Goal: Transaction & Acquisition: Purchase product/service

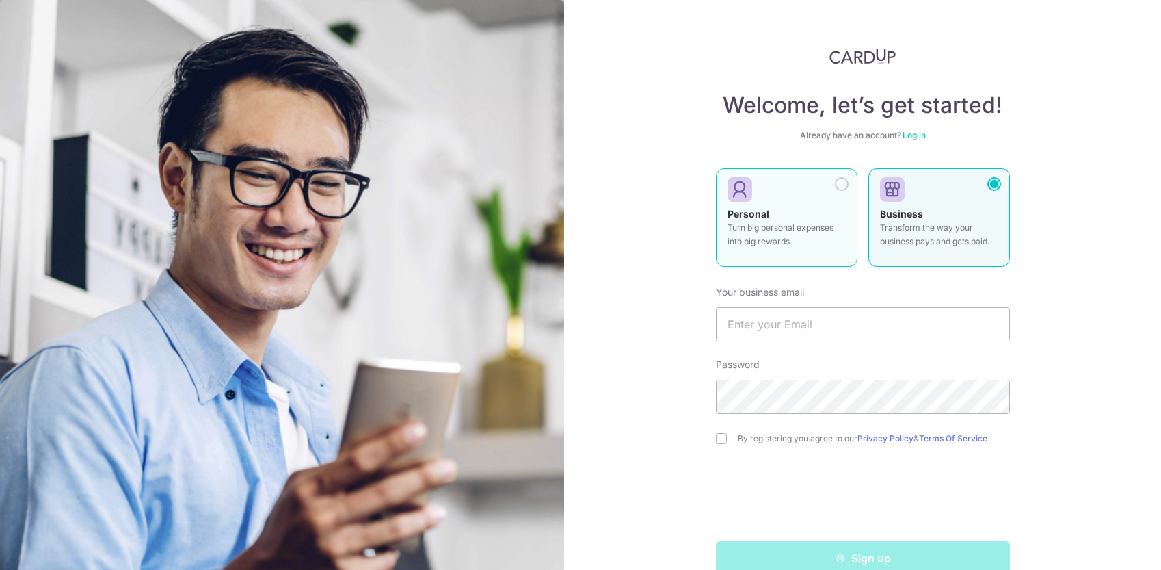
click at [790, 222] on p "Turn big personal expenses into big rewards." at bounding box center [786, 234] width 118 height 27
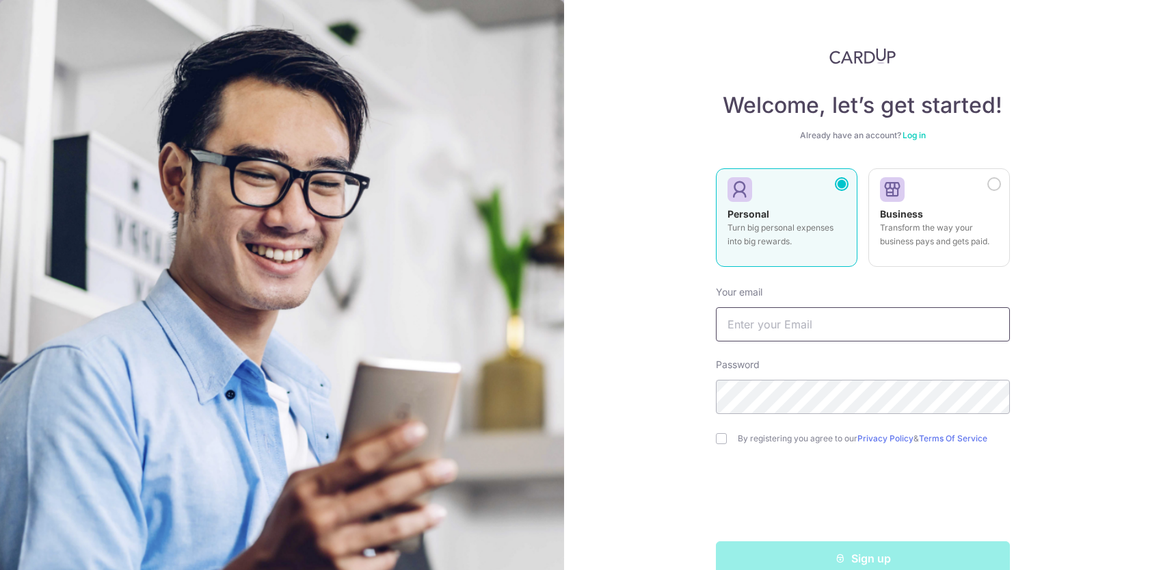
click at [797, 325] on input "text" at bounding box center [863, 324] width 294 height 34
type input "[EMAIL_ADDRESS][DOMAIN_NAME]"
click at [716, 440] on input "checkbox" at bounding box center [721, 438] width 11 height 11
checkbox input "true"
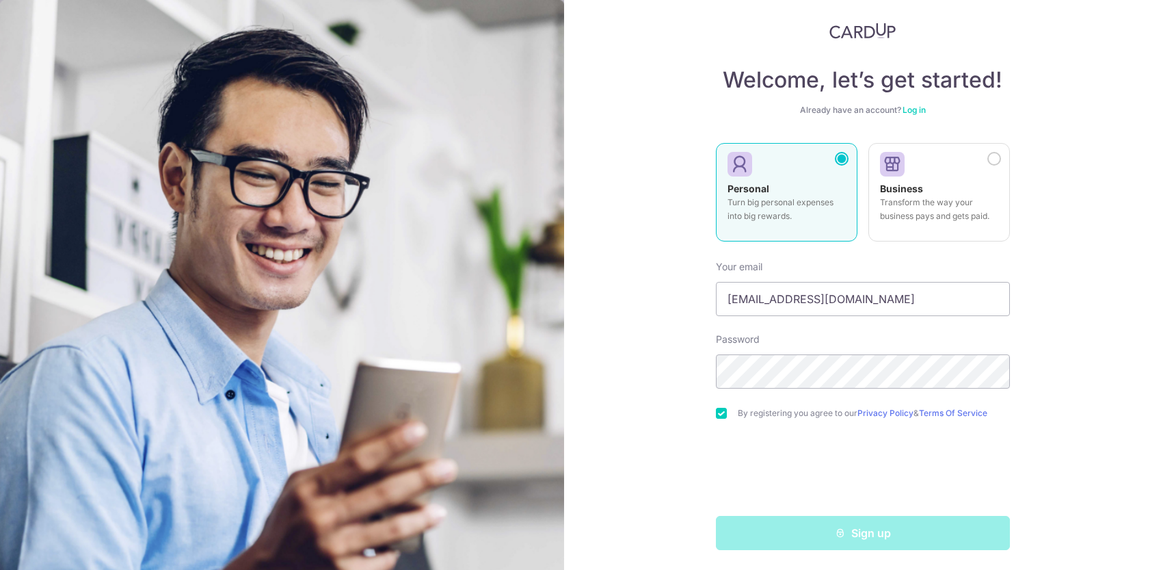
scroll to position [27, 0]
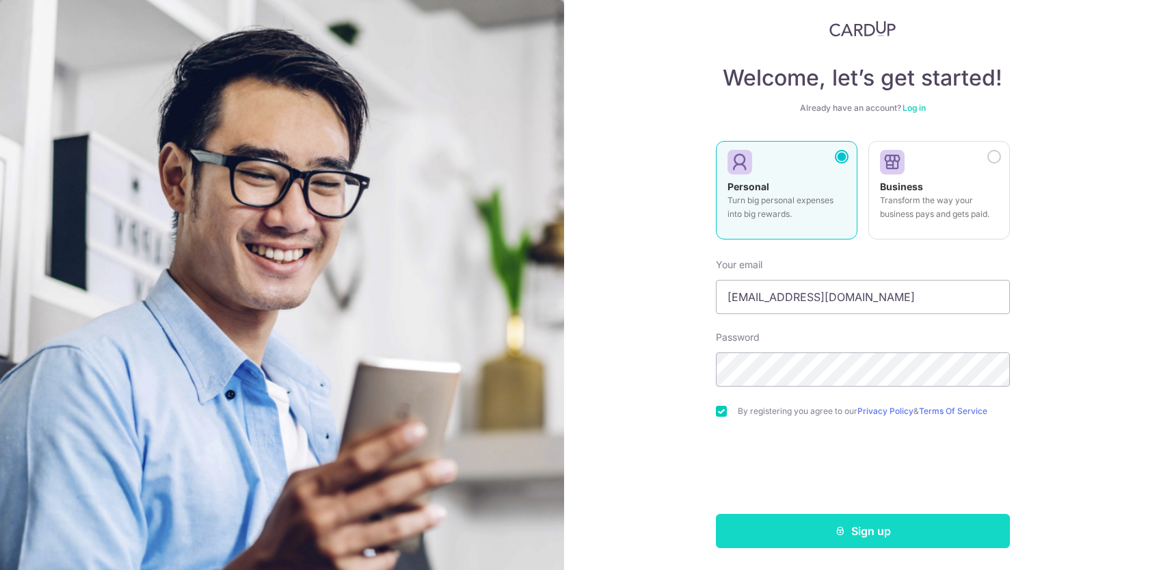
click at [893, 537] on button "Sign up" at bounding box center [863, 530] width 294 height 34
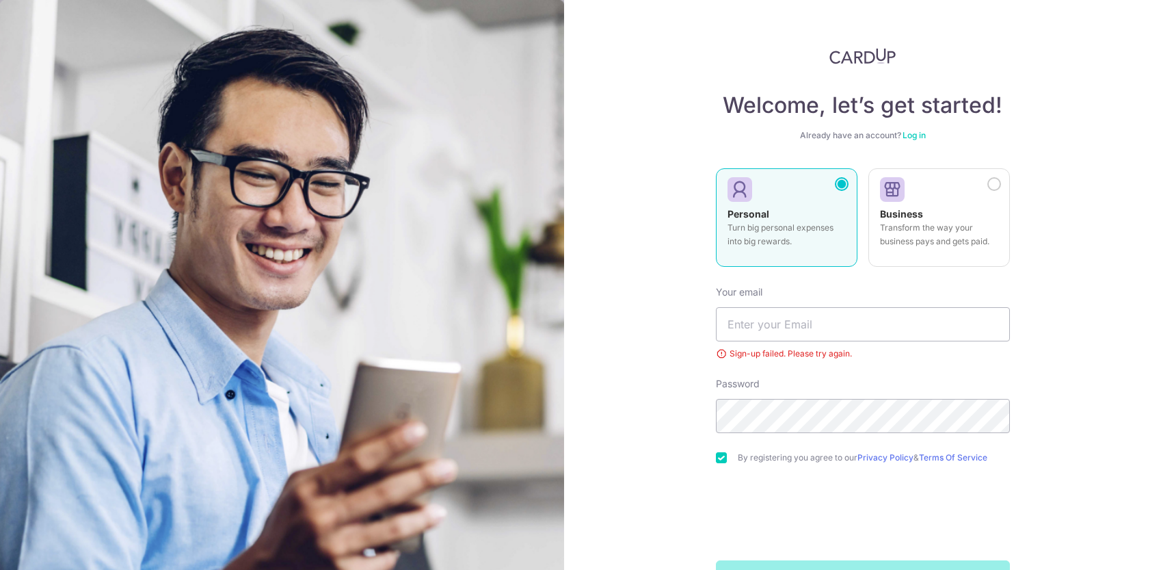
scroll to position [46, 0]
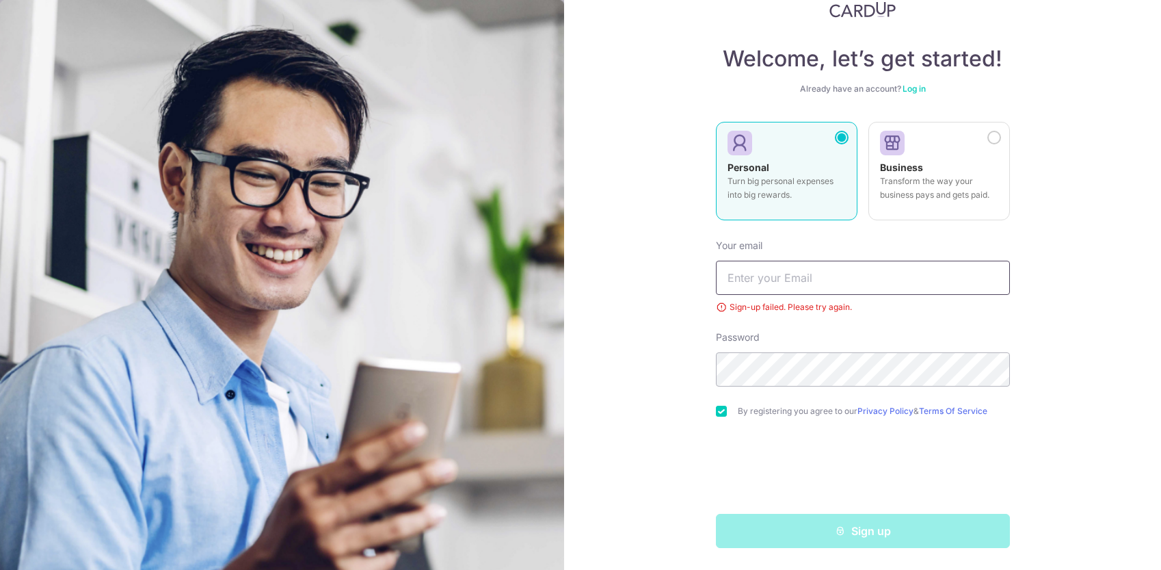
click at [861, 271] on input "text" at bounding box center [863, 277] width 294 height 34
type input "[EMAIL_ADDRESS][DOMAIN_NAME]"
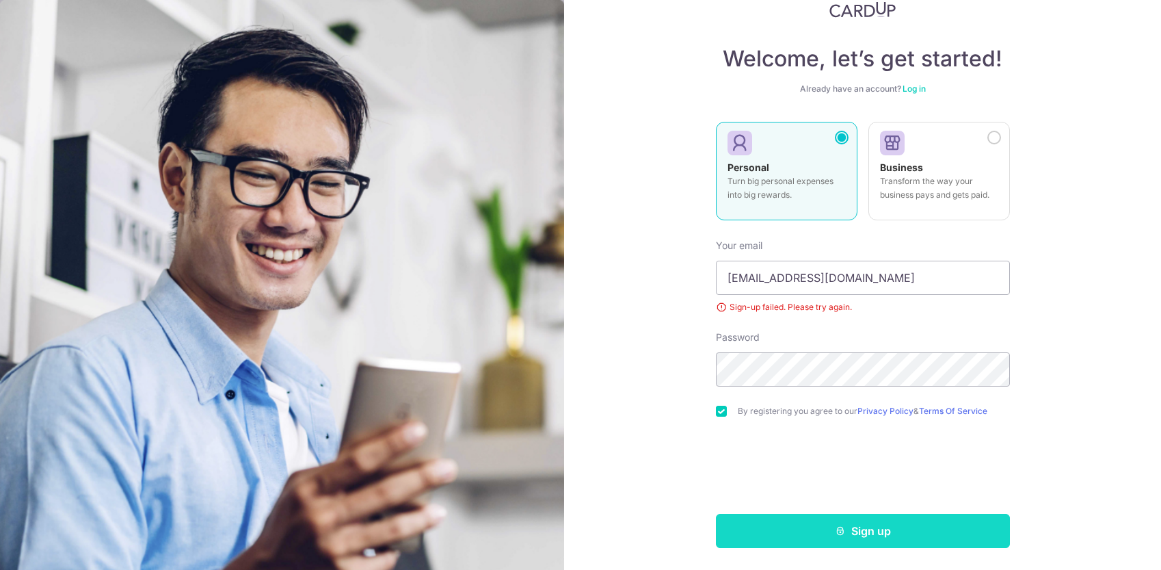
click at [838, 526] on icon "submit" at bounding box center [840, 530] width 11 height 11
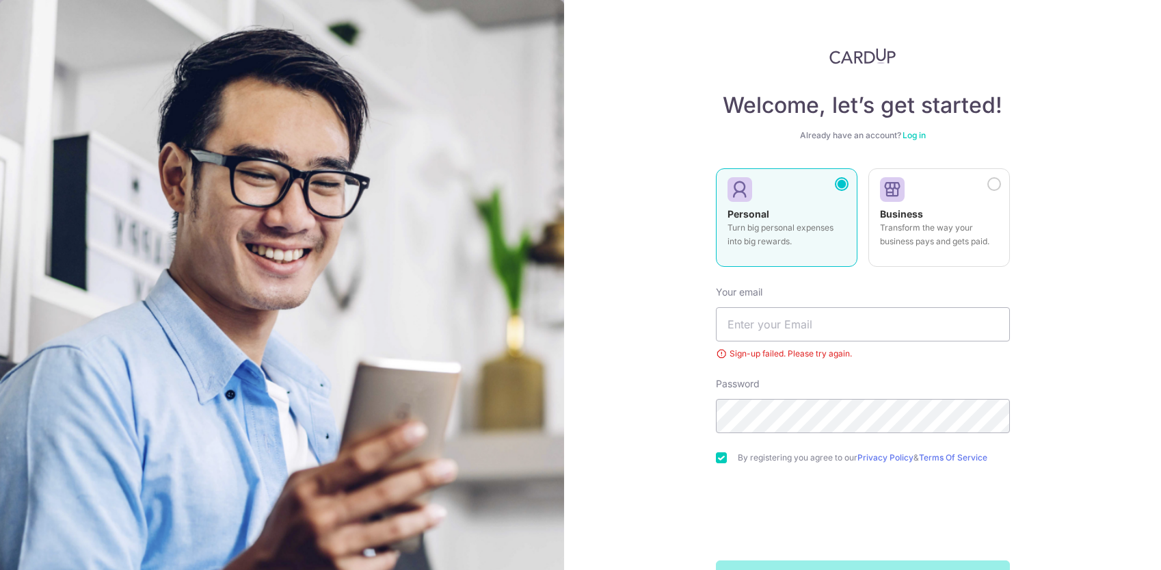
scroll to position [46, 0]
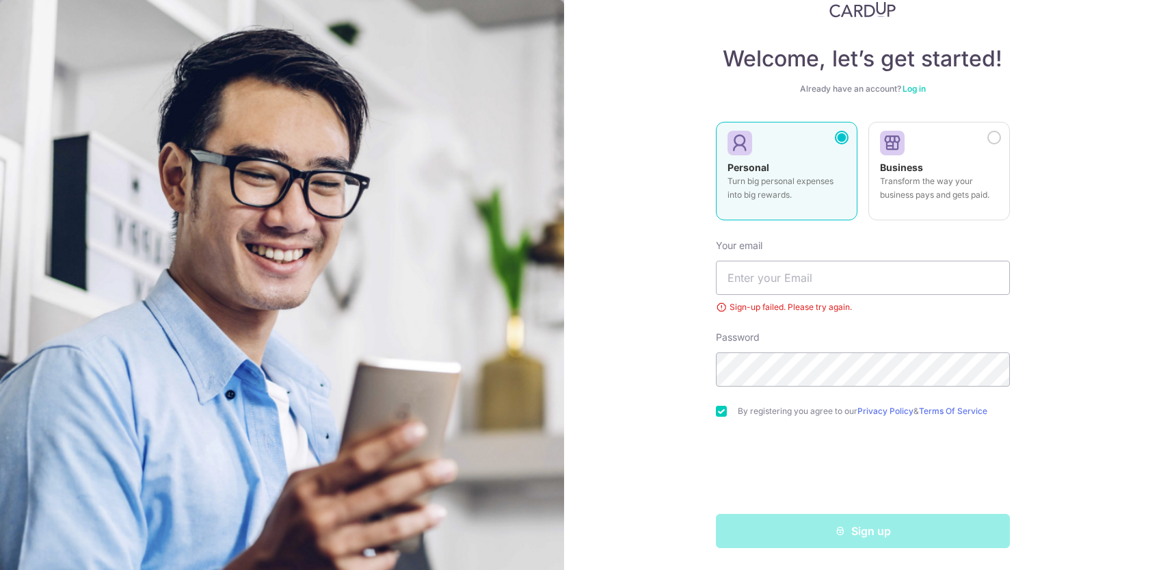
click at [905, 90] on link "Log in" at bounding box center [913, 88] width 23 height 10
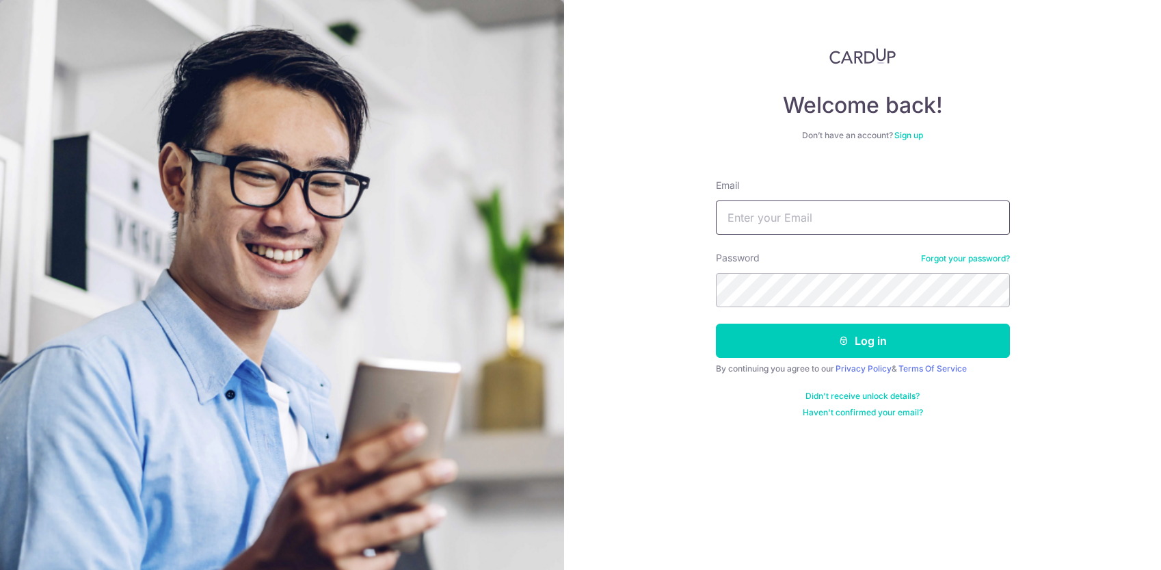
click at [841, 217] on input "Email" at bounding box center [863, 217] width 294 height 34
type input "[EMAIL_ADDRESS][DOMAIN_NAME]"
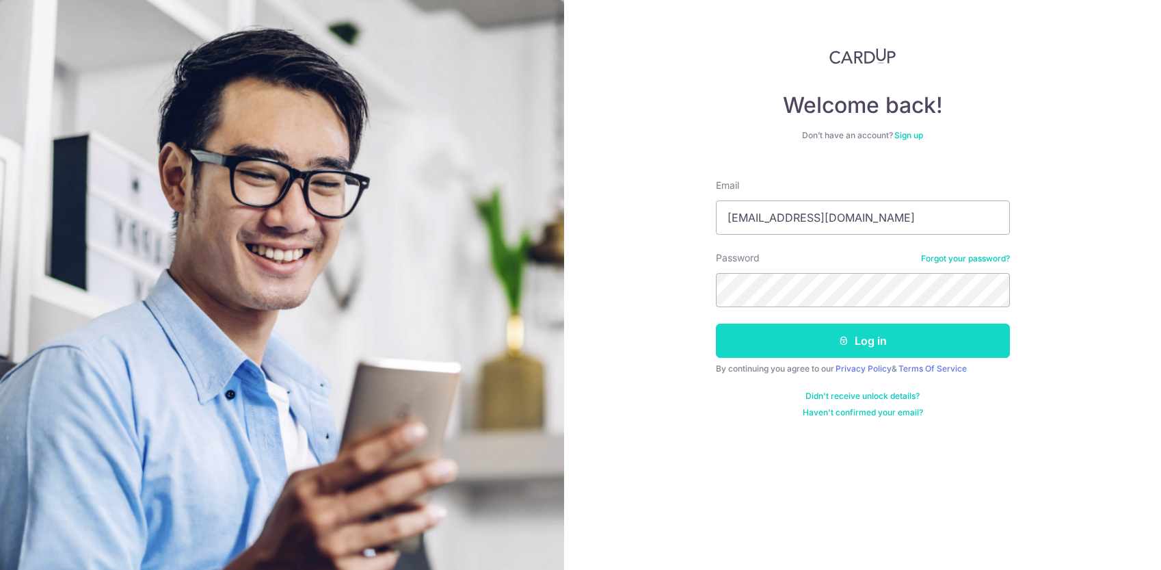
click at [869, 336] on button "Log in" at bounding box center [863, 340] width 294 height 34
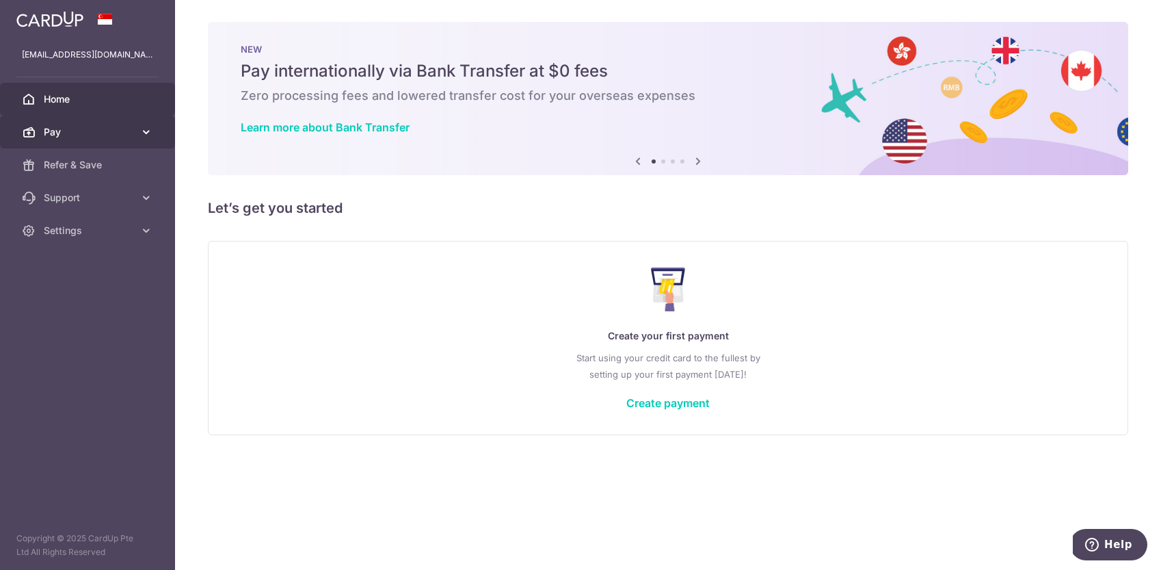
click at [146, 129] on icon at bounding box center [146, 132] width 14 height 14
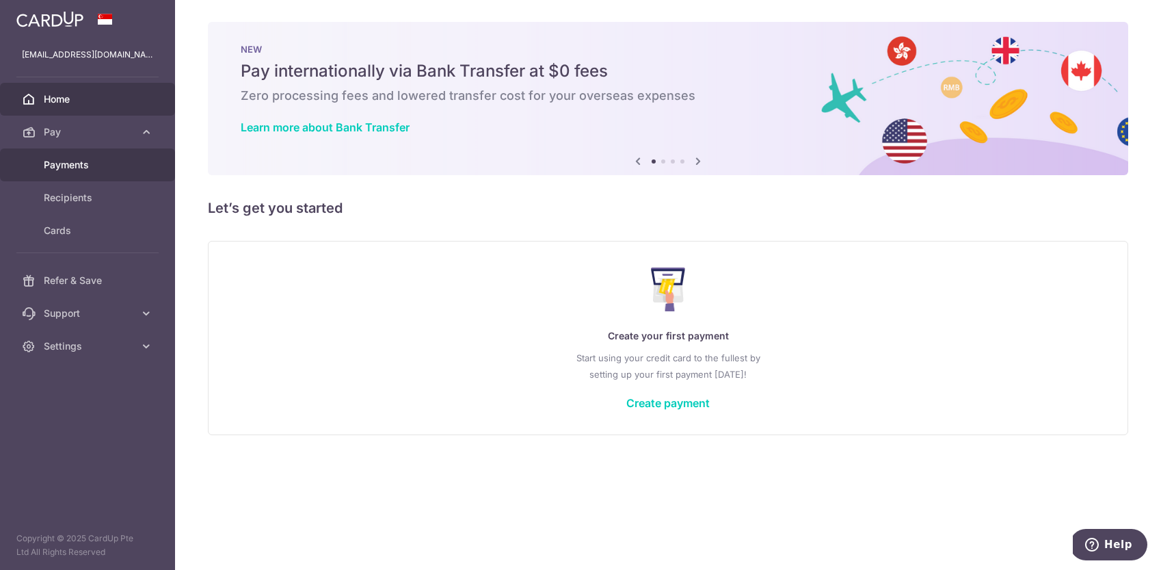
click at [68, 165] on span "Payments" at bounding box center [89, 165] width 90 height 14
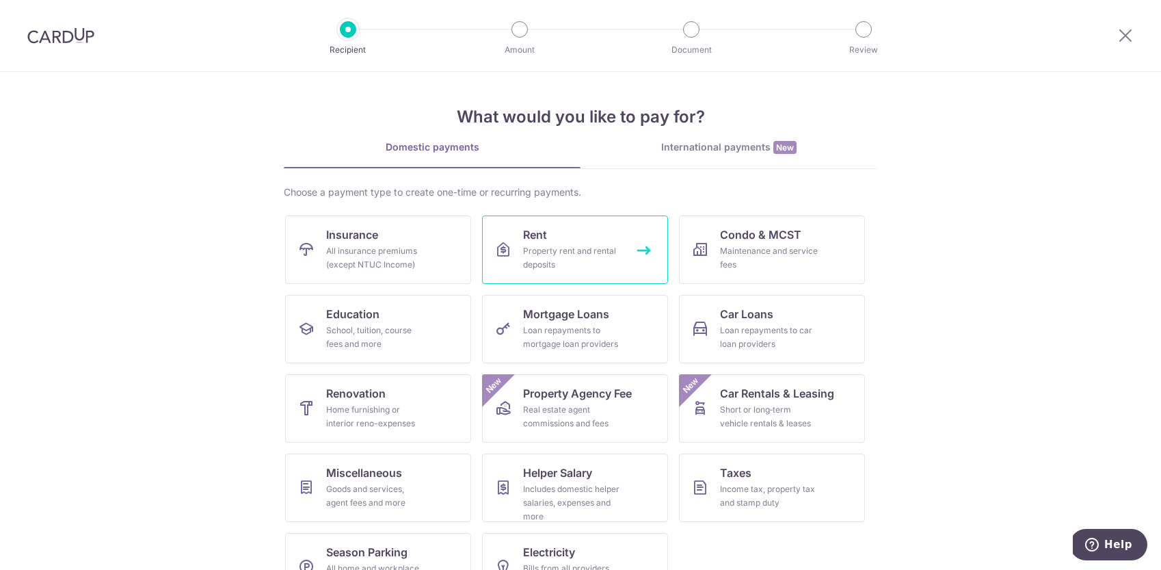
click at [590, 258] on div "Property rent and rental deposits" at bounding box center [572, 257] width 98 height 27
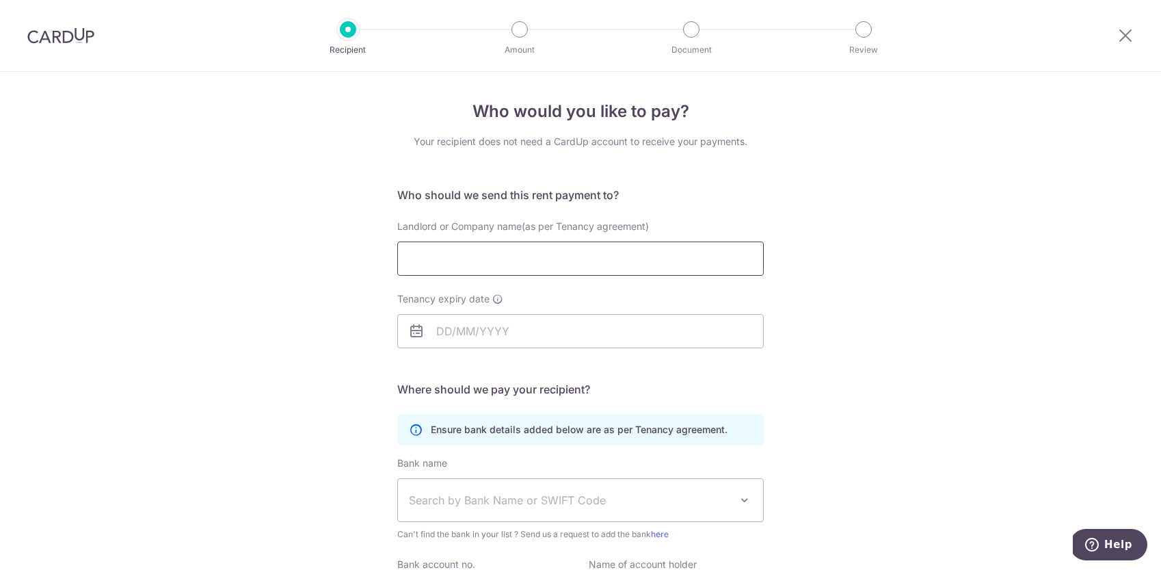
click at [517, 261] on input "Landlord or Company name(as per Tenancy agreement)" at bounding box center [580, 258] width 366 height 34
type input "Chin Yee Keang"
click at [499, 335] on input "Tenancy expiry date" at bounding box center [580, 331] width 366 height 34
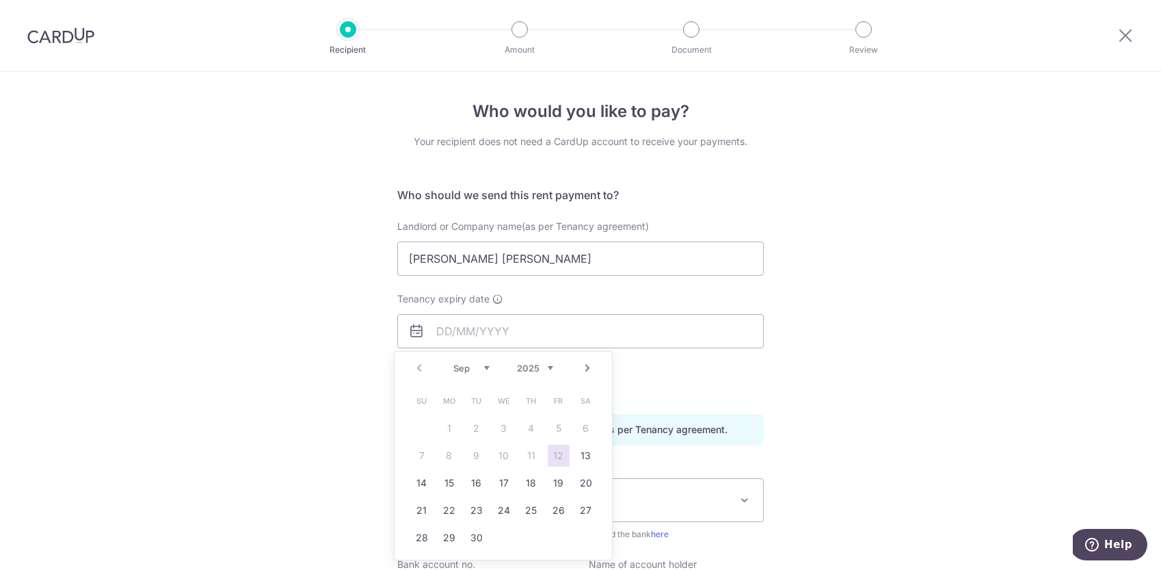
click at [415, 368] on div "Prev Next Sep Oct Nov Dec 2025 2026 2027 2028 2029 2030 2031 2032 2033 2034 2035" at bounding box center [502, 367] width 217 height 33
click at [418, 367] on div "Prev Next Sep Oct Nov Dec 2025 2026 2027 2028 2029 2030 2031 2032 2033 2034 2035" at bounding box center [502, 367] width 217 height 33
click at [483, 369] on select "Sep Oct Nov Dec" at bounding box center [471, 367] width 36 height 11
click at [550, 367] on select "2025 2026 2027 2028 2029 2030 2031 2032 2033 2034 2035" at bounding box center [535, 367] width 36 height 11
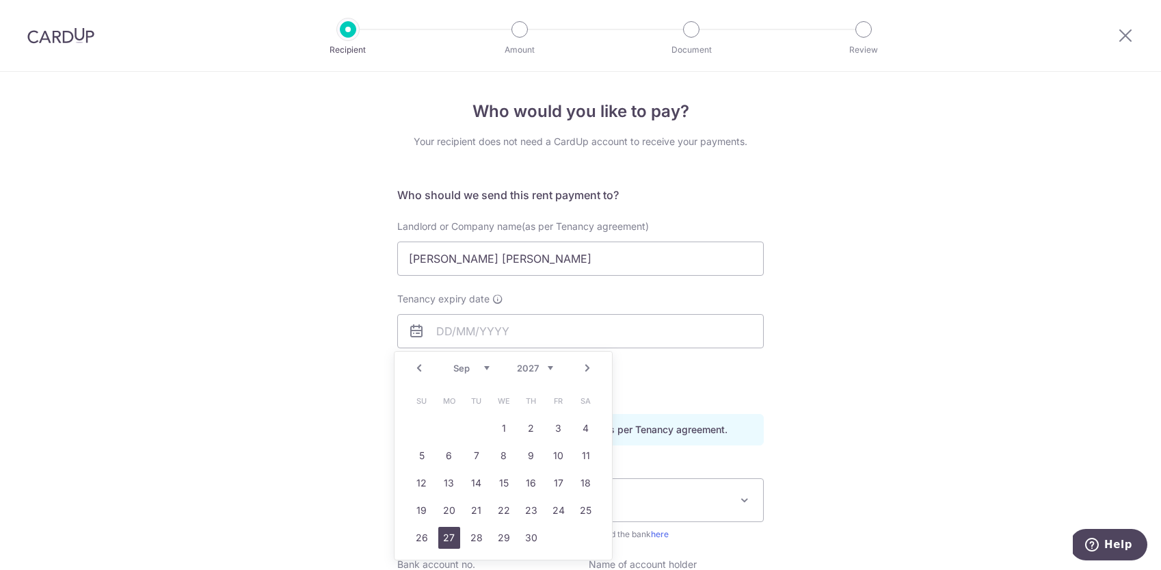
click at [454, 537] on link "27" at bounding box center [449, 537] width 22 height 22
type input "27/09/2027"
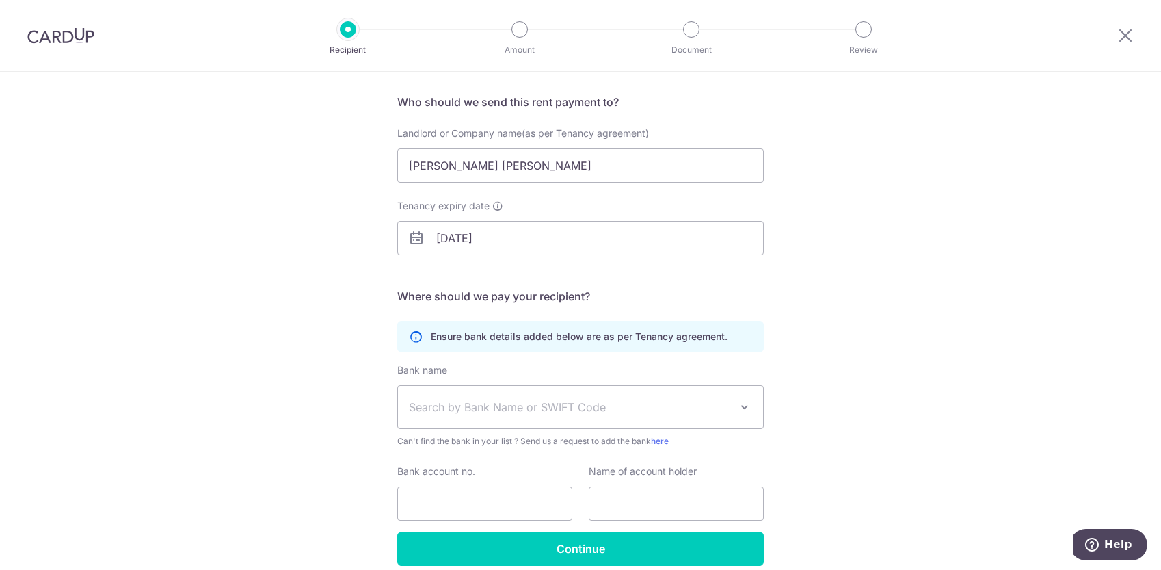
scroll to position [105, 0]
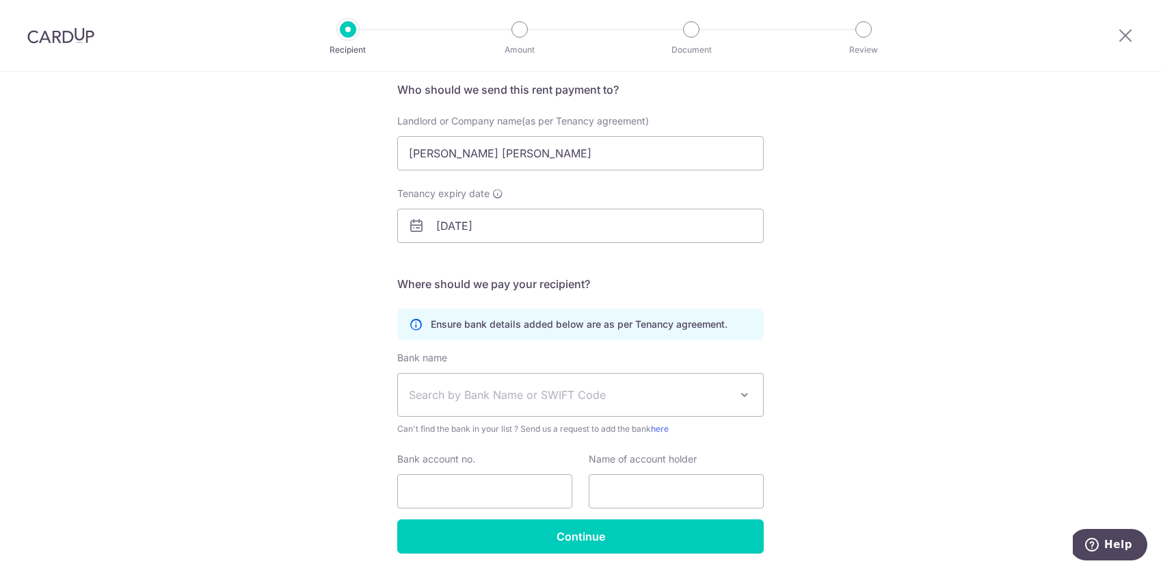
click at [628, 396] on span "Search by Bank Name or SWIFT Code" at bounding box center [569, 394] width 321 height 16
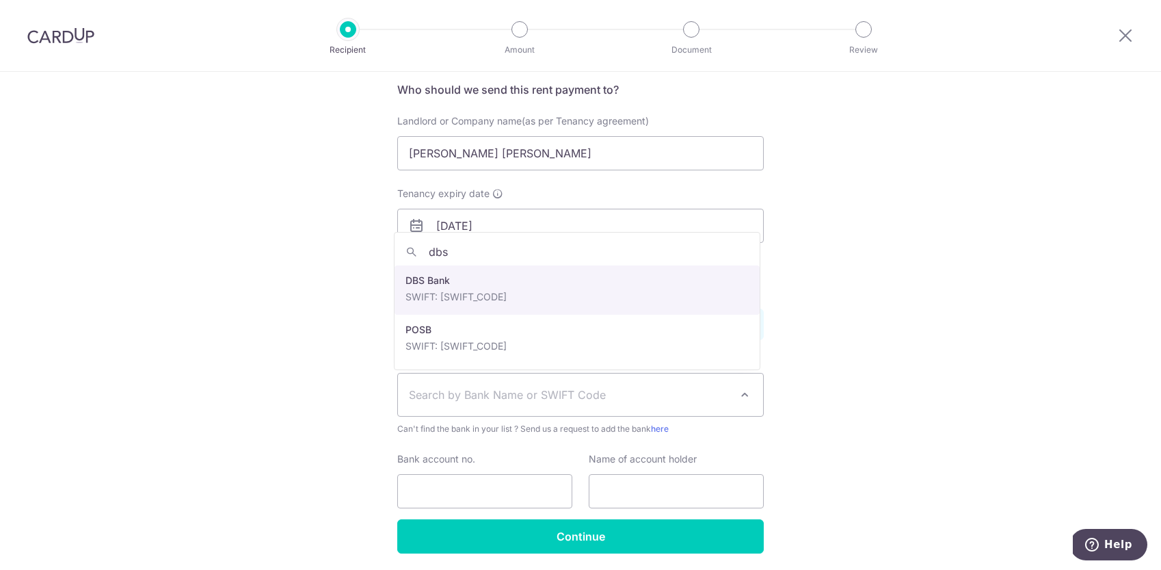
type input "dbs"
select select "6"
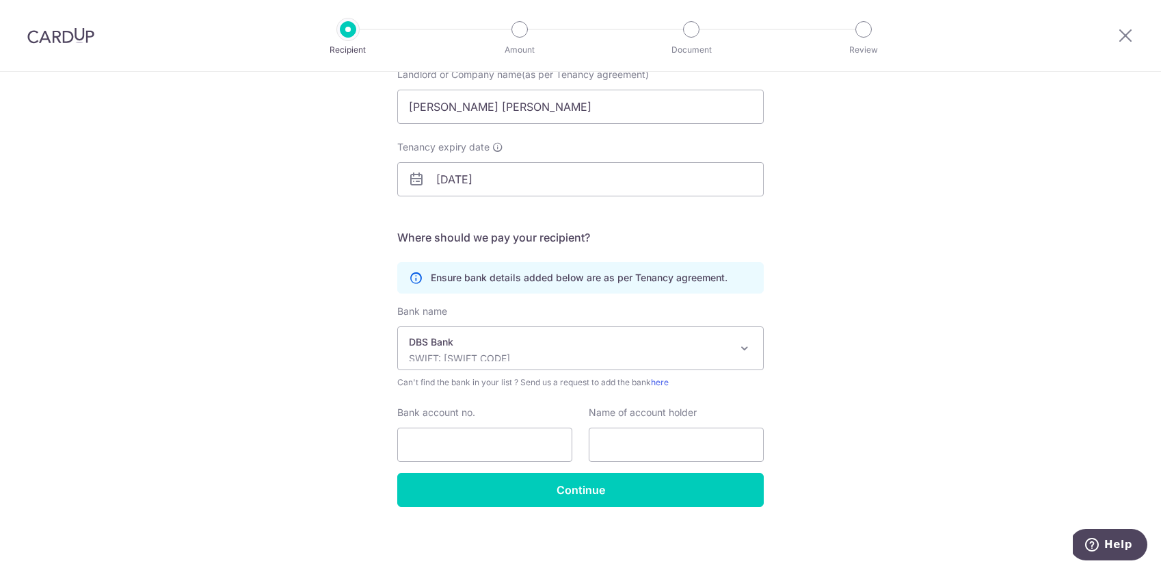
scroll to position [153, 0]
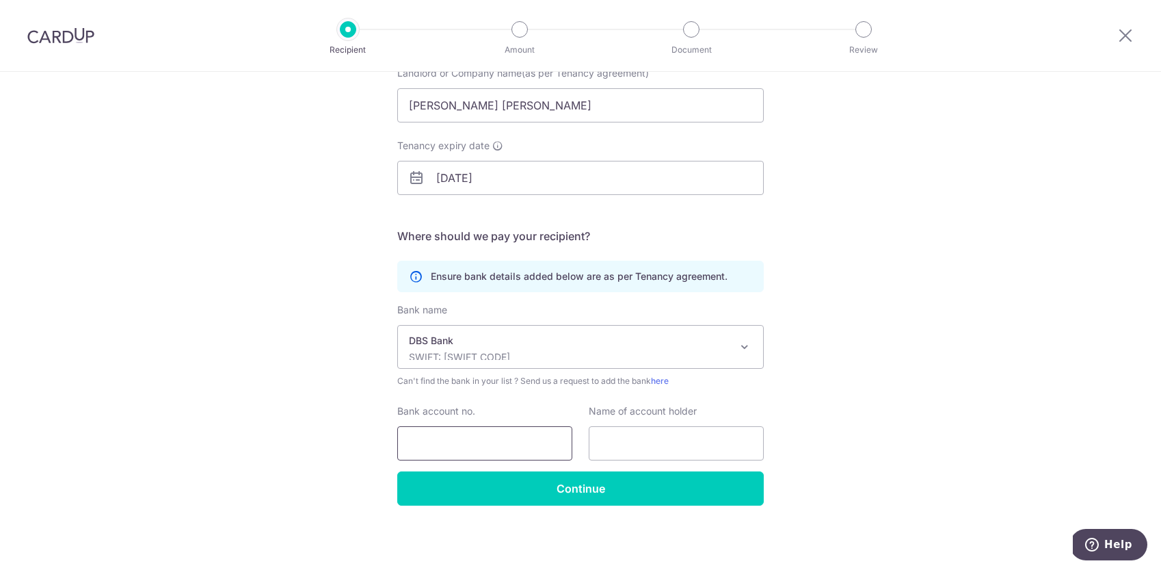
click at [529, 434] on input "Bank account no." at bounding box center [484, 443] width 175 height 34
type input "0140335692"
click at [626, 449] on input "text" at bounding box center [676, 443] width 175 height 34
click at [454, 110] on input "Chin Yee Keang" at bounding box center [580, 105] width 366 height 34
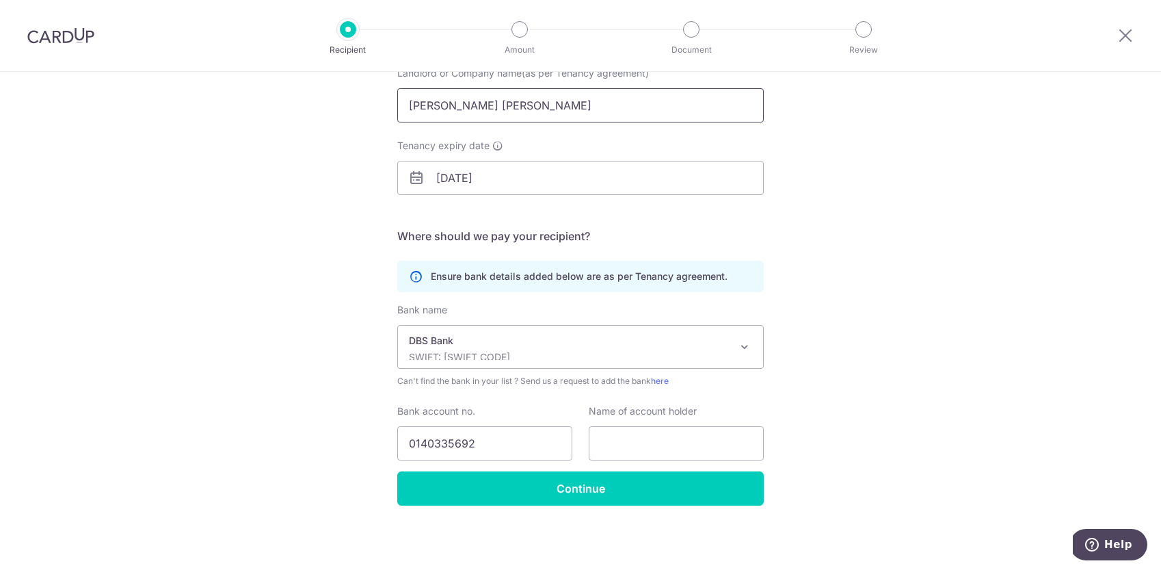
click at [454, 110] on input "Chin Yee Keang" at bounding box center [580, 105] width 366 height 34
click at [670, 446] on input "text" at bounding box center [676, 443] width 175 height 34
paste input "Chin Yee Keang"
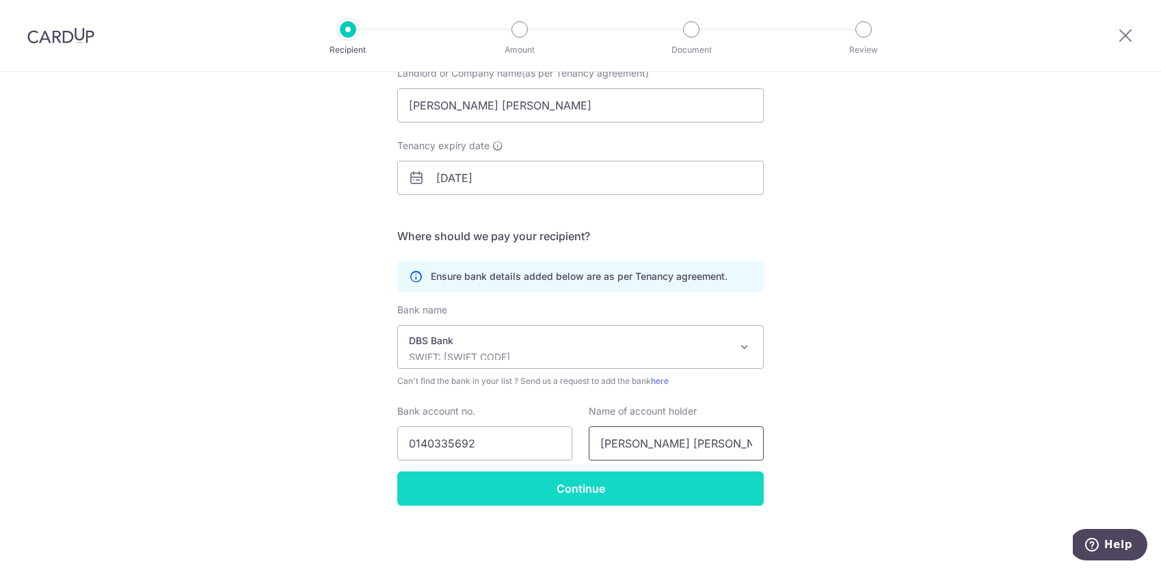
type input "Chin Yee Keang"
click at [578, 489] on input "Continue" at bounding box center [580, 488] width 366 height 34
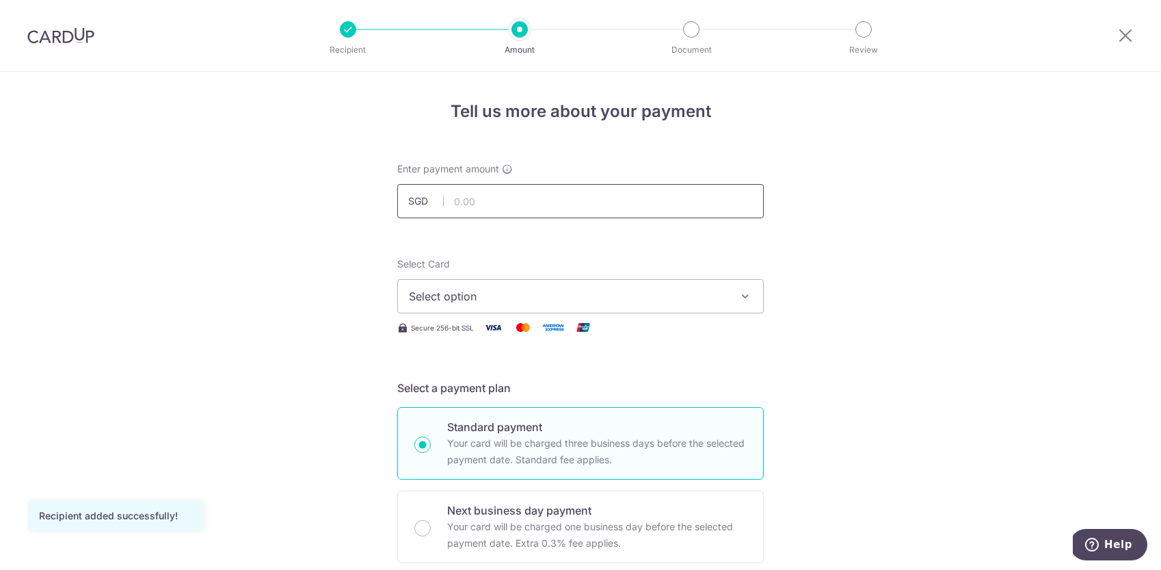
click at [523, 191] on input "text" at bounding box center [580, 201] width 366 height 34
type input "5,300.00"
click at [630, 296] on span "Select option" at bounding box center [568, 296] width 319 height 16
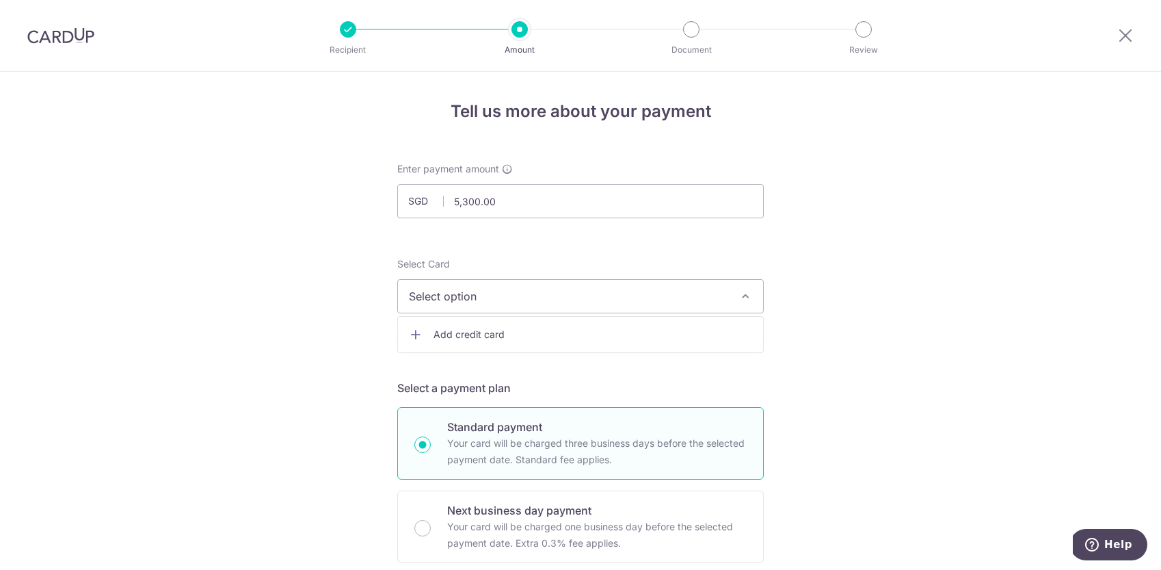
click at [433, 332] on span "Add credit card" at bounding box center [592, 334] width 319 height 14
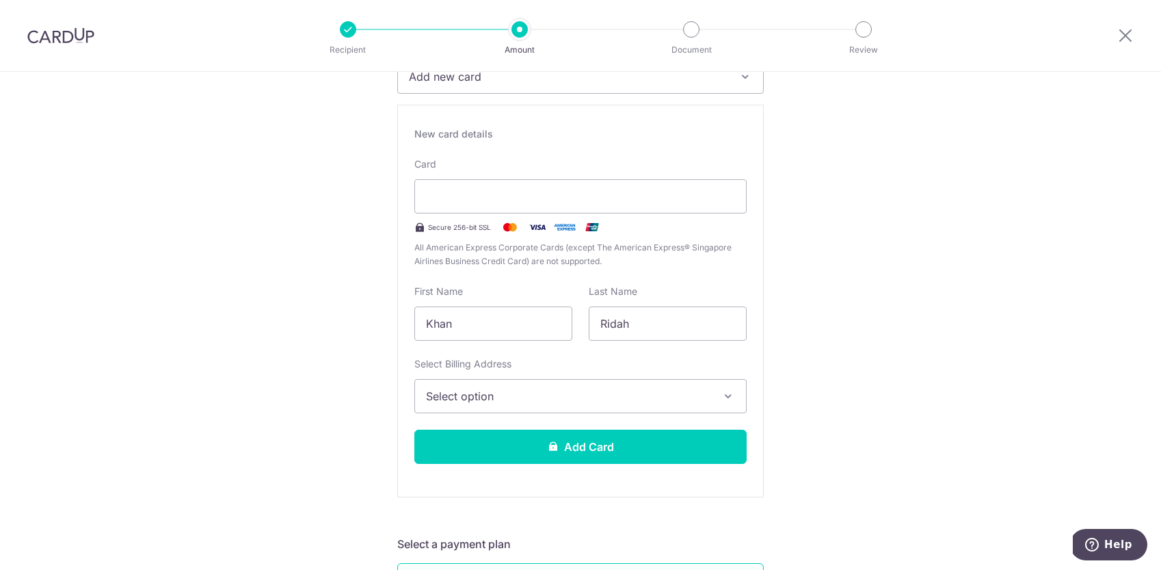
scroll to position [267, 0]
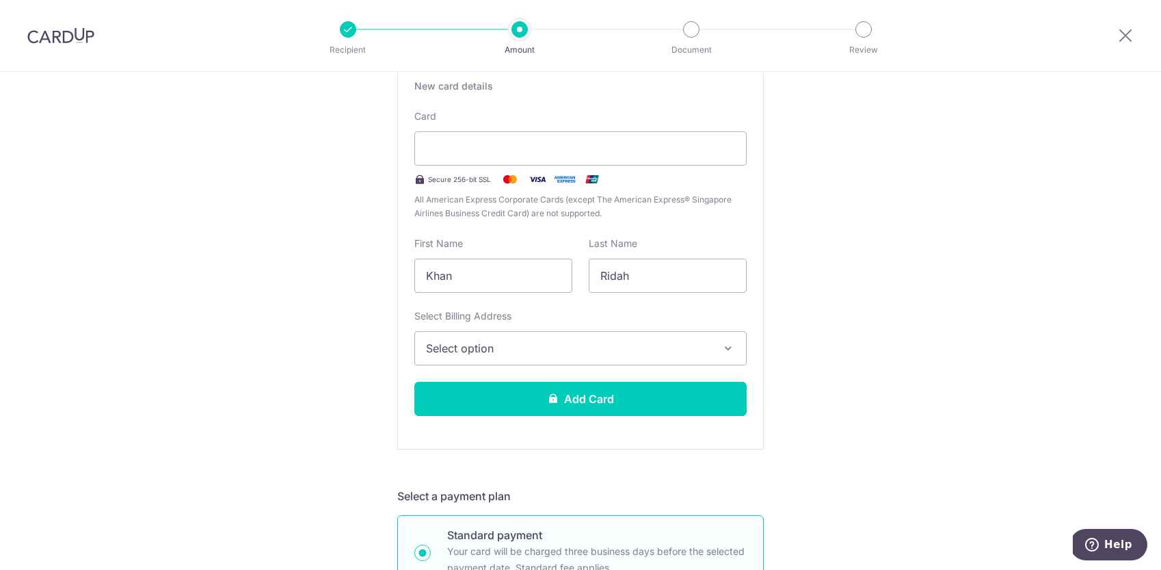
click at [690, 338] on button "Select option" at bounding box center [580, 348] width 332 height 34
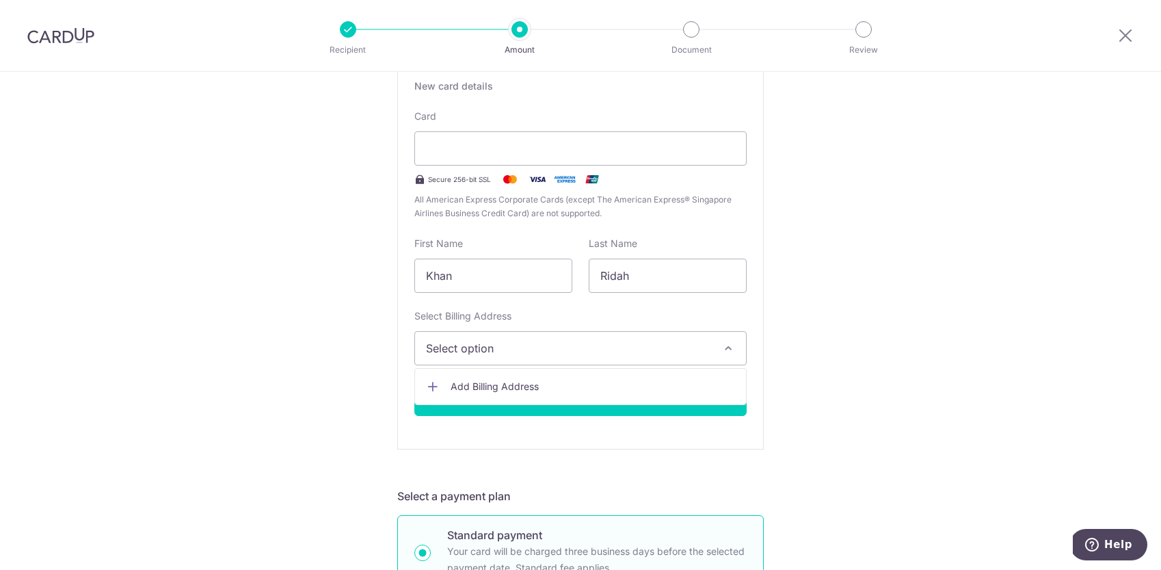
click at [651, 382] on span "Add Billing Address" at bounding box center [593, 386] width 284 height 14
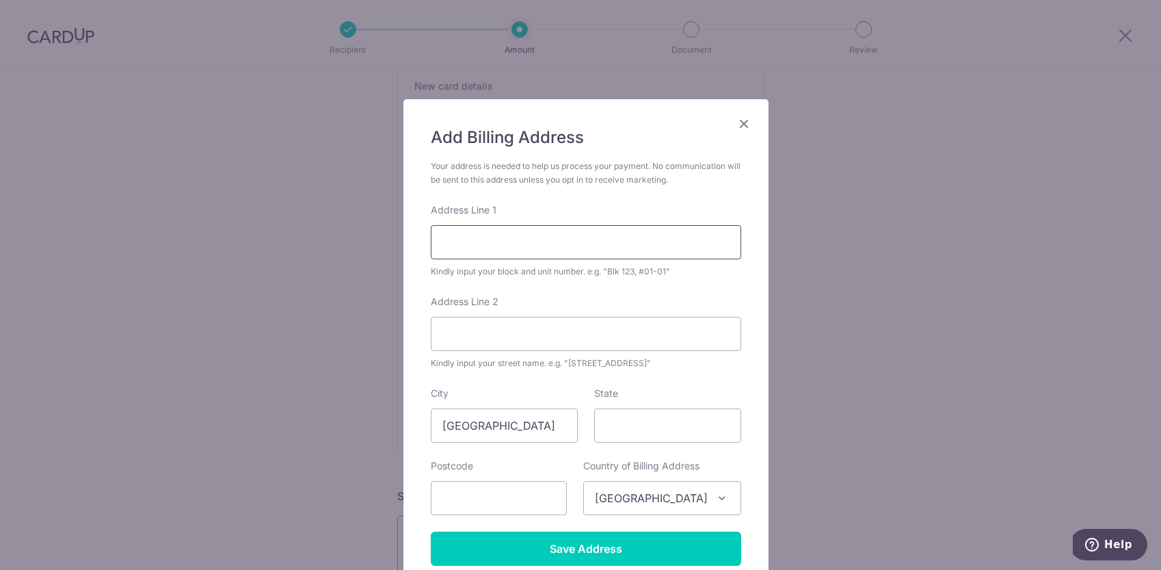
click at [551, 243] on input "Address Line 1" at bounding box center [586, 242] width 310 height 34
type input "5A Holland Hill"
type input "0400"
type input "278730"
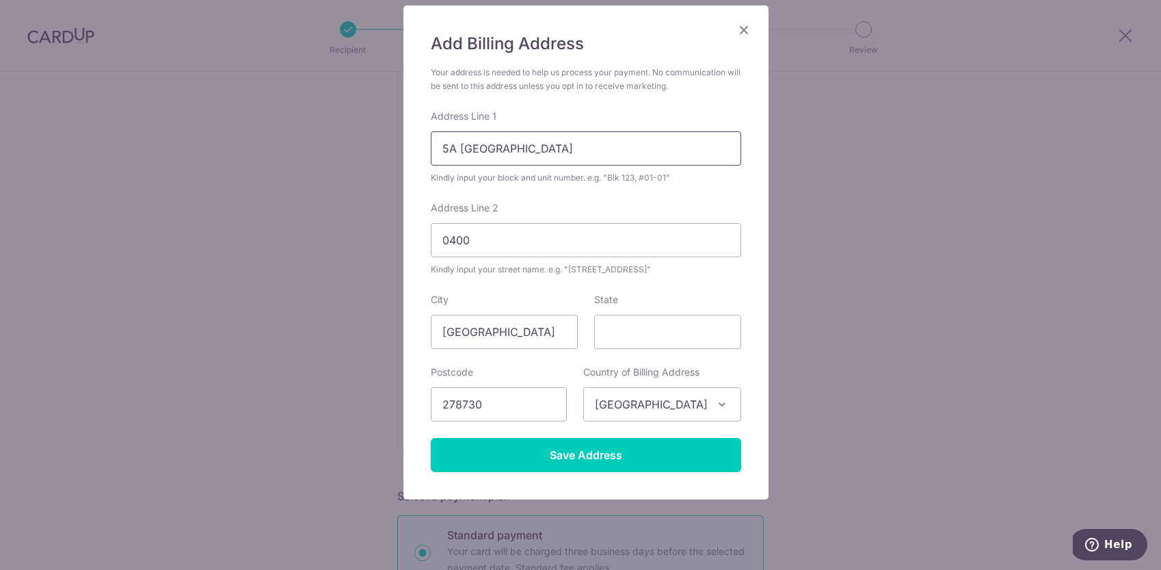
scroll to position [122, 0]
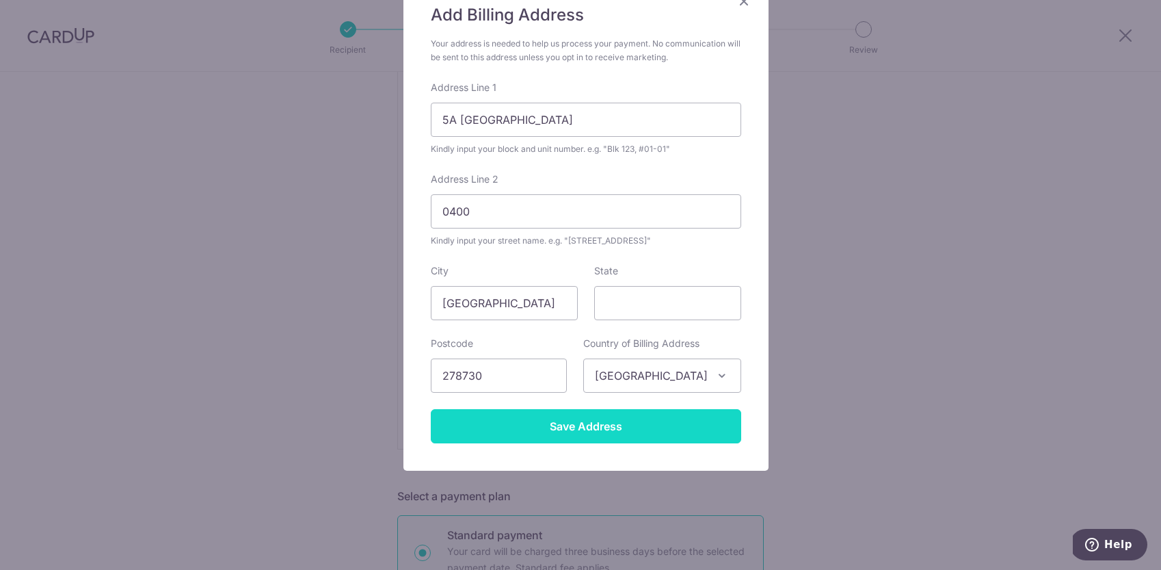
click at [617, 425] on input "Save Address" at bounding box center [586, 426] width 310 height 34
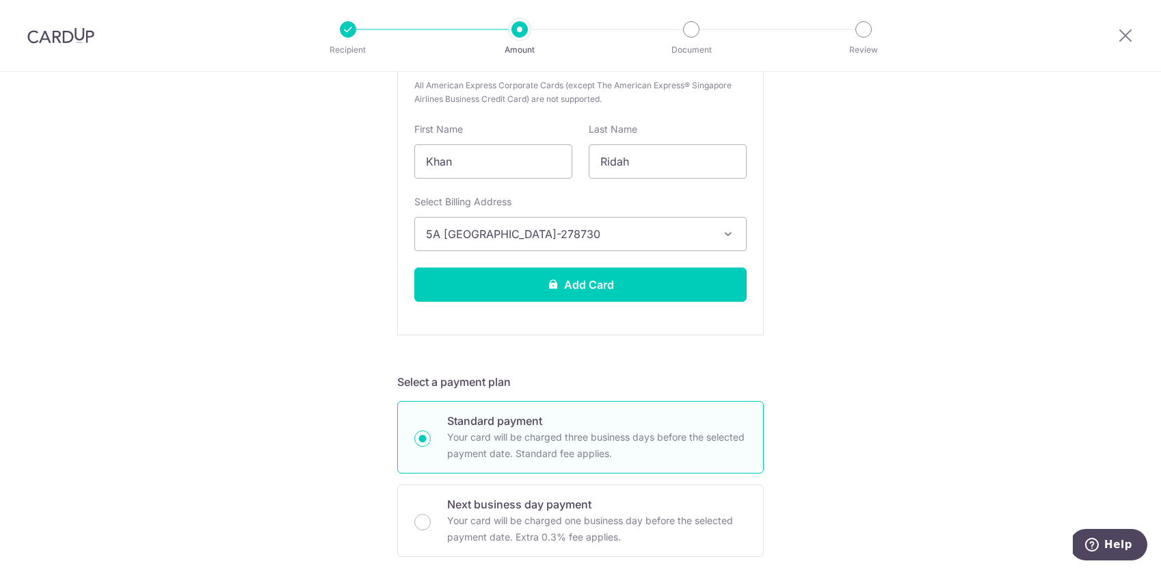
scroll to position [397, 0]
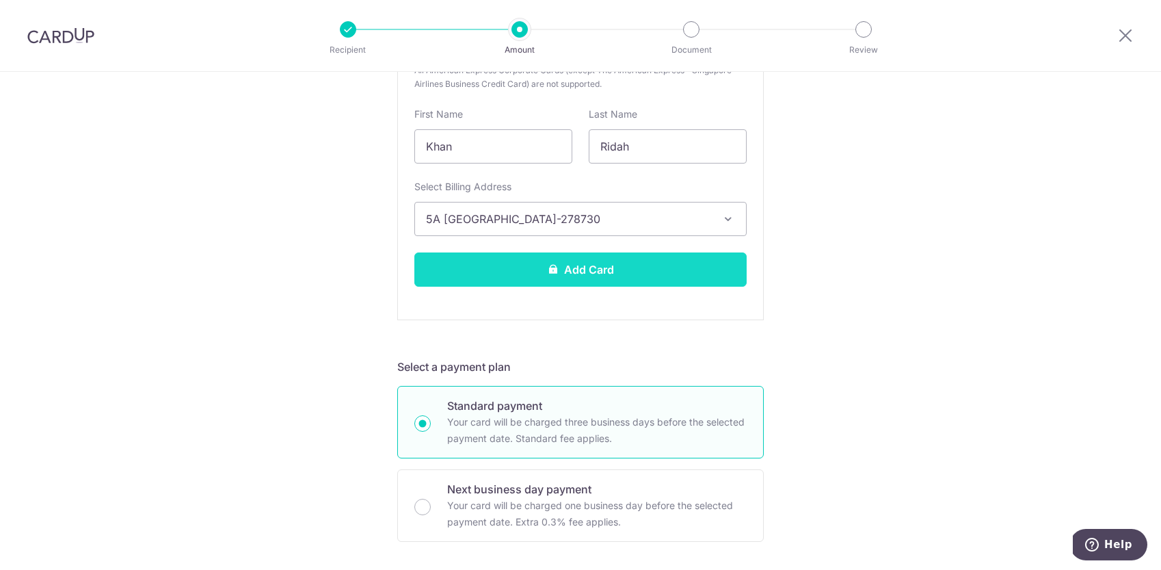
click at [576, 273] on button "Add Card" at bounding box center [580, 269] width 332 height 34
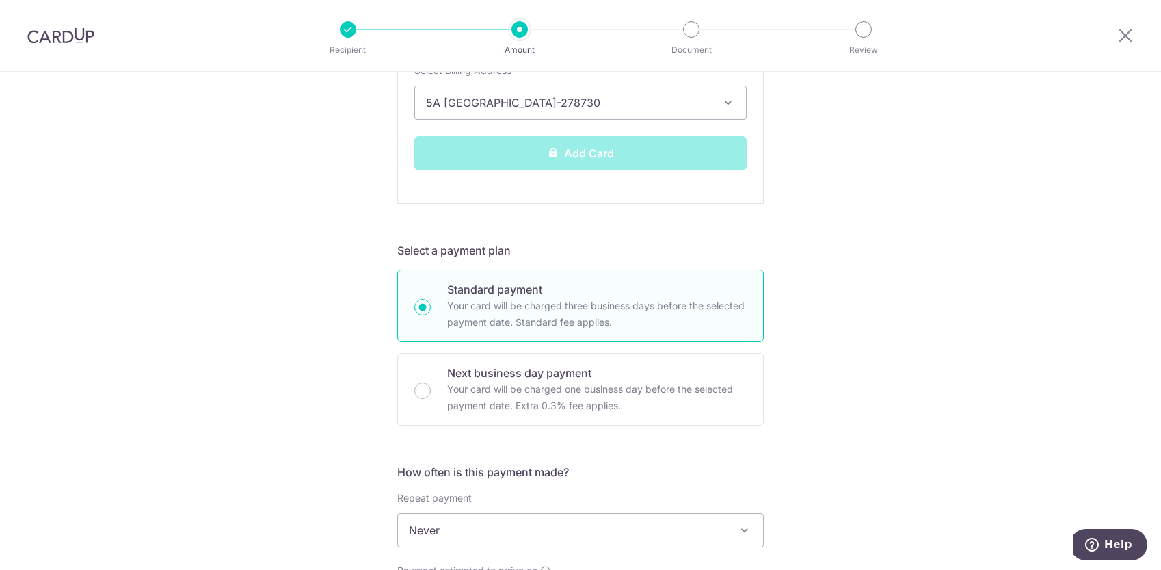
scroll to position [599, 0]
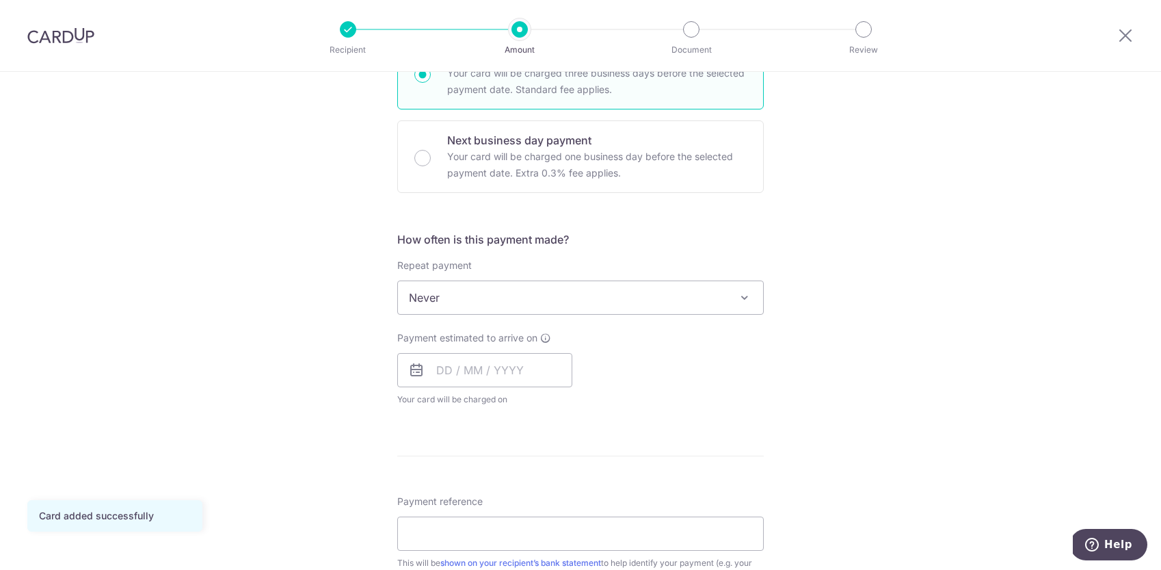
scroll to position [371, 0]
click at [675, 295] on span "Never" at bounding box center [580, 296] width 365 height 33
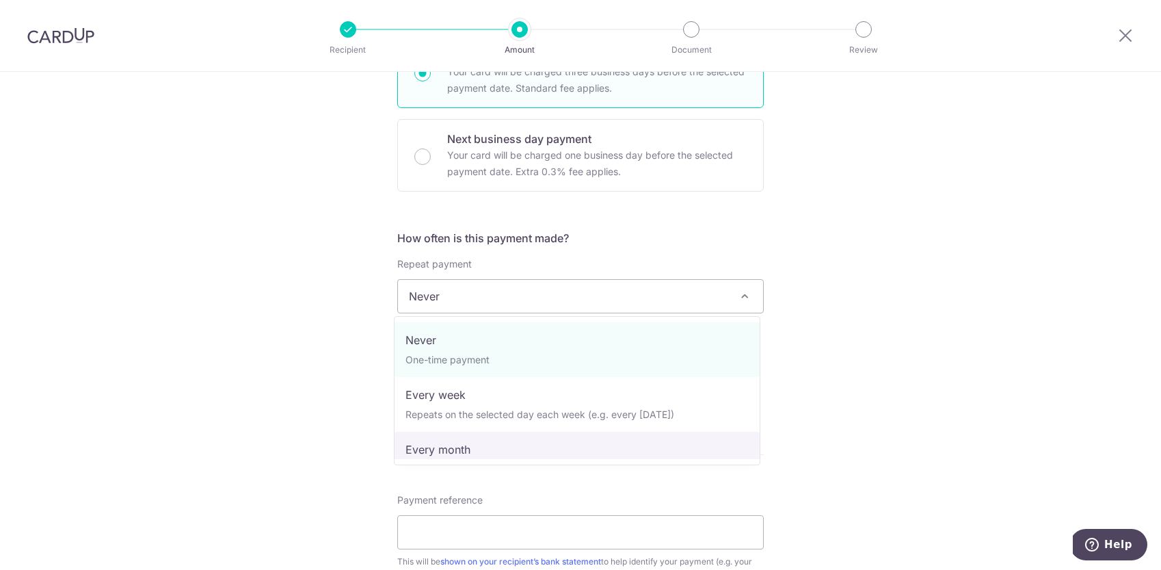
select select "3"
type input "27/09/2027"
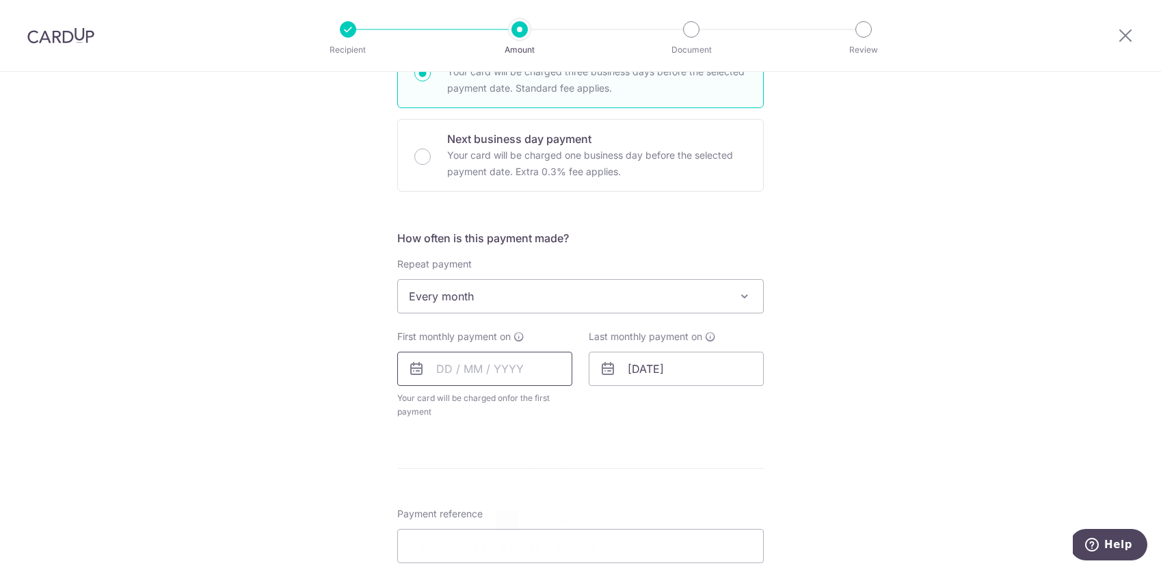
click at [488, 373] on input "text" at bounding box center [484, 368] width 175 height 34
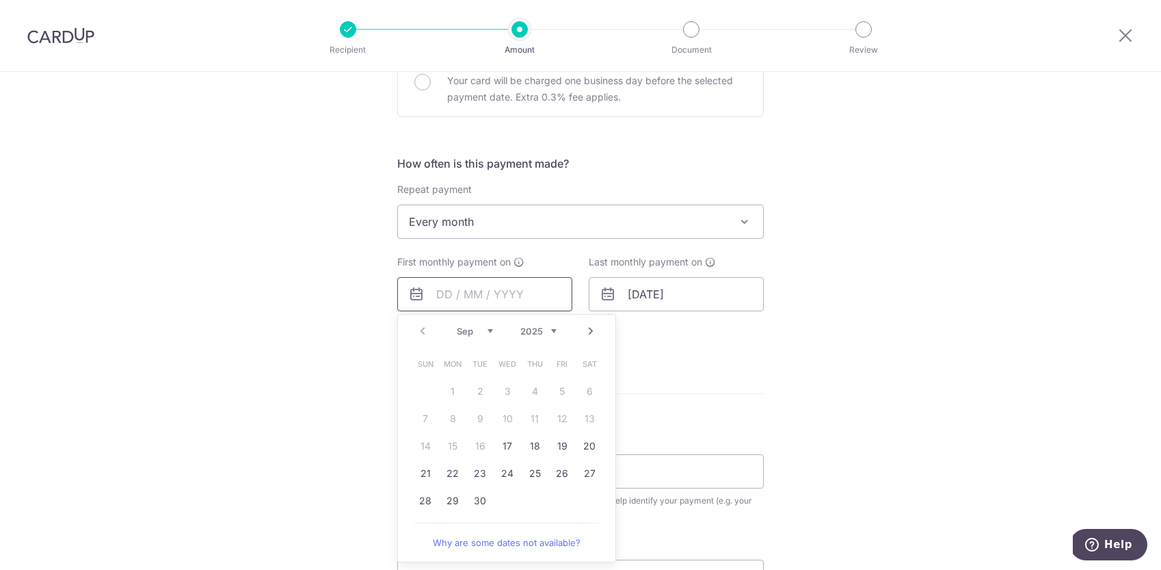
scroll to position [446, 0]
click at [477, 500] on link "30" at bounding box center [480, 501] width 22 height 22
type input "30/09/2025"
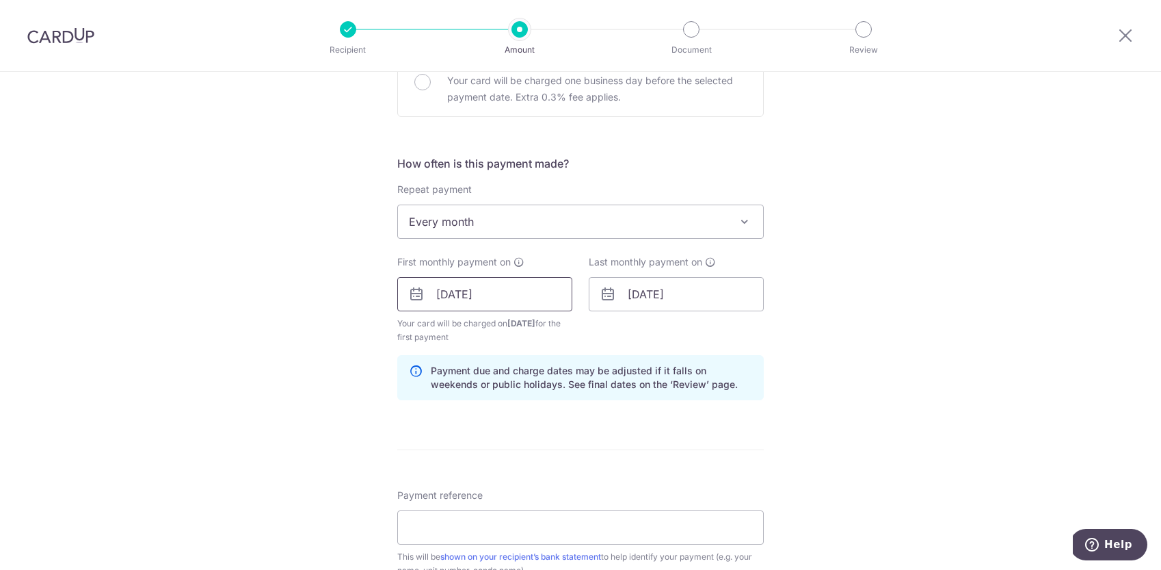
click at [479, 296] on input "30/09/2025" at bounding box center [484, 294] width 175 height 34
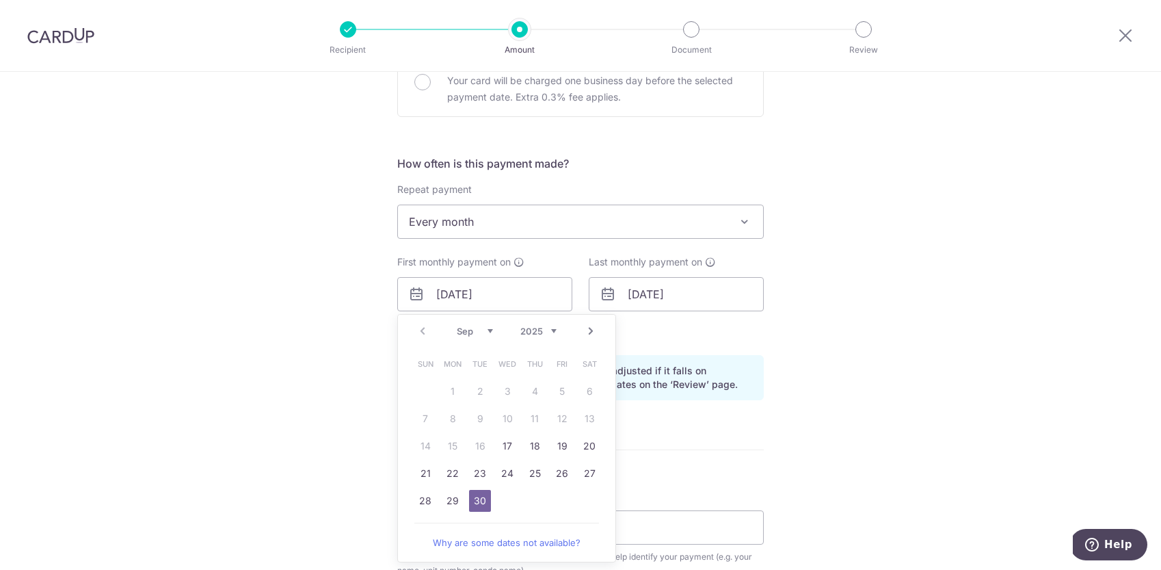
click at [671, 431] on form "Enter payment amount SGD 5,300.00 5300.00 Card added successfully Select Card *…" at bounding box center [580, 292] width 366 height 1152
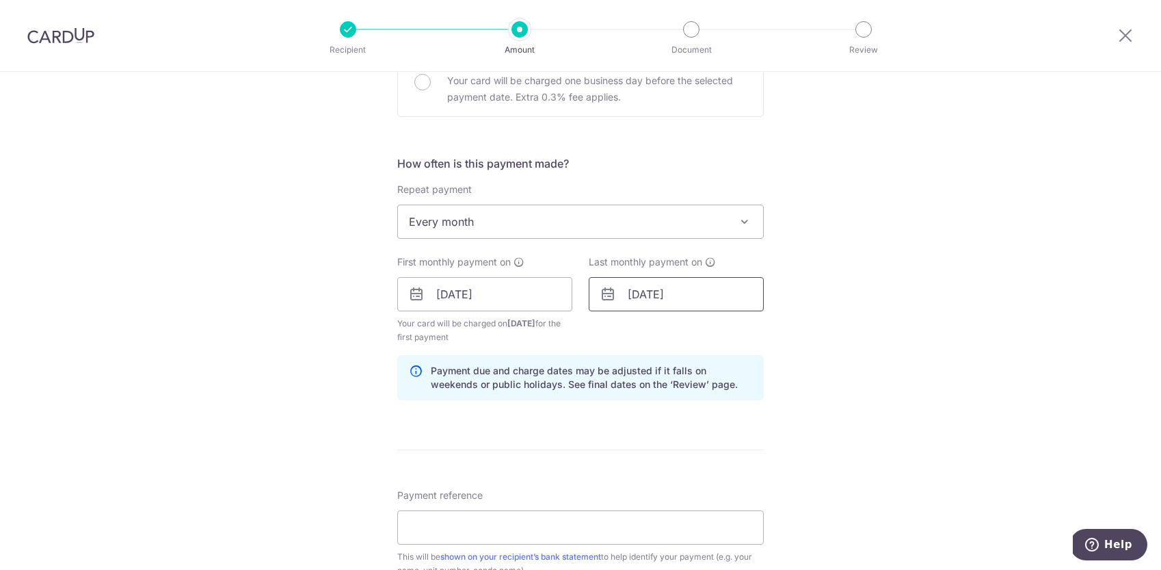
click at [652, 297] on input "27/09/2027" at bounding box center [676, 294] width 175 height 34
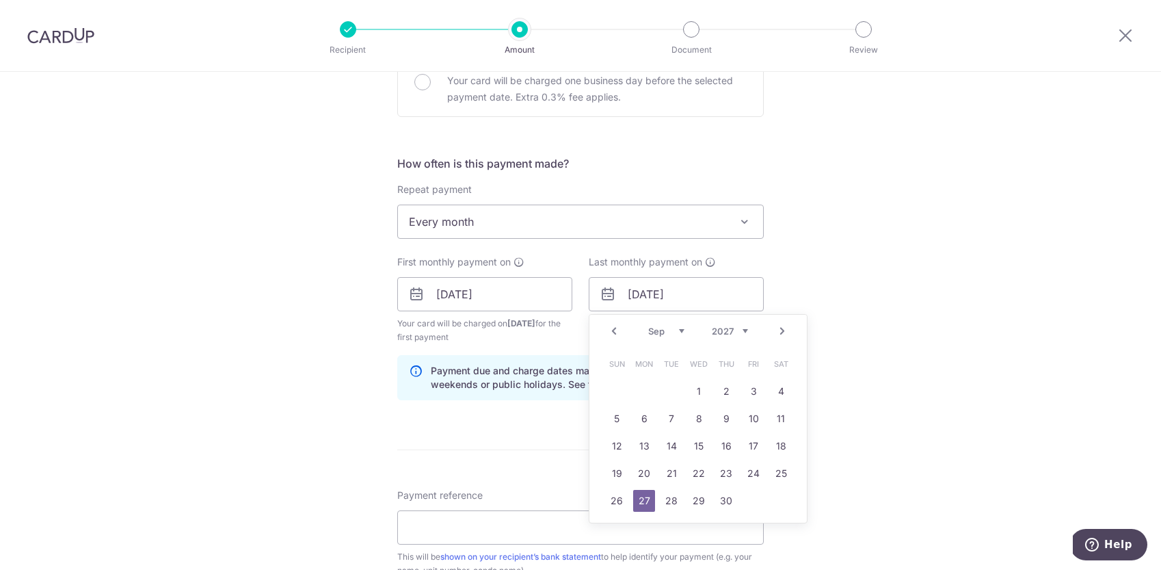
click at [678, 330] on select "Jan Feb Mar Apr May Jun Jul Aug Sep Oct Nov Dec" at bounding box center [666, 330] width 36 height 11
click at [678, 332] on select "Jan Feb Mar Apr May Jun Jul Aug Sep Oct Nov Dec" at bounding box center [666, 330] width 36 height 11
click at [648, 325] on select "Jan Feb Mar Apr May Jun Jul Aug Sep Oct Nov Dec" at bounding box center [666, 330] width 36 height 11
click at [644, 498] on link "30" at bounding box center [644, 501] width 22 height 22
type input "30/08/2027"
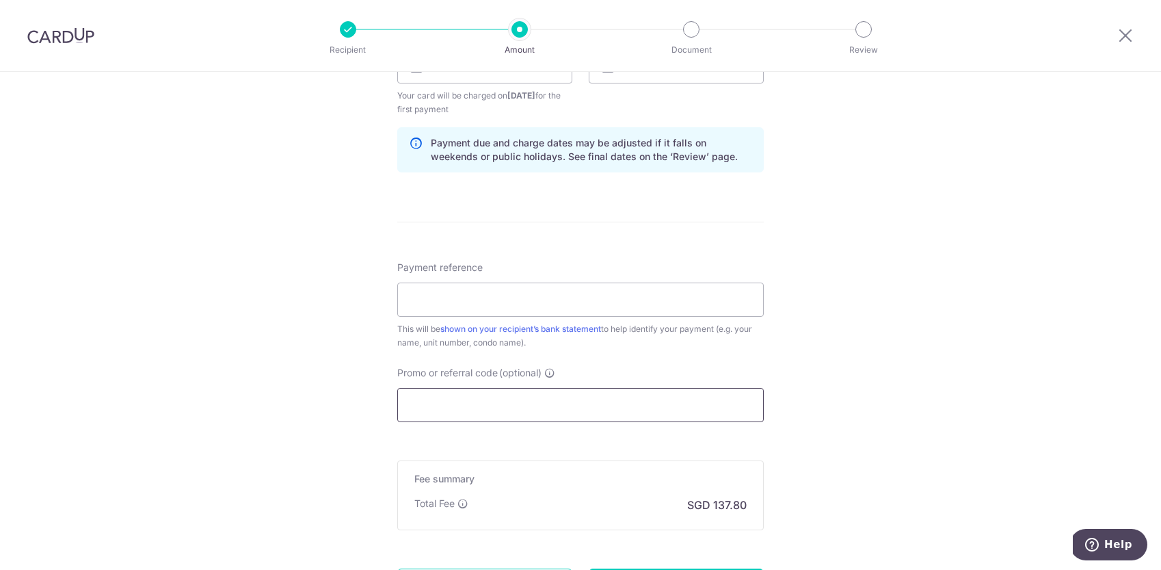
scroll to position [675, 0]
click at [695, 295] on input "Payment reference" at bounding box center [580, 297] width 366 height 34
click at [521, 296] on input "Rent Blissful View Unit0400" at bounding box center [580, 297] width 366 height 34
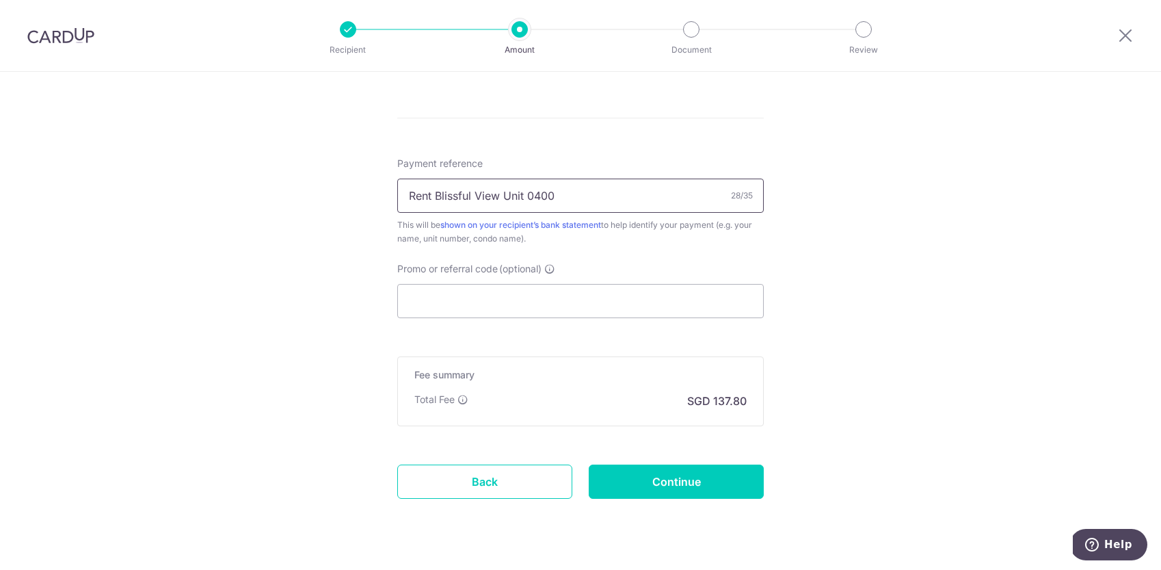
scroll to position [796, 0]
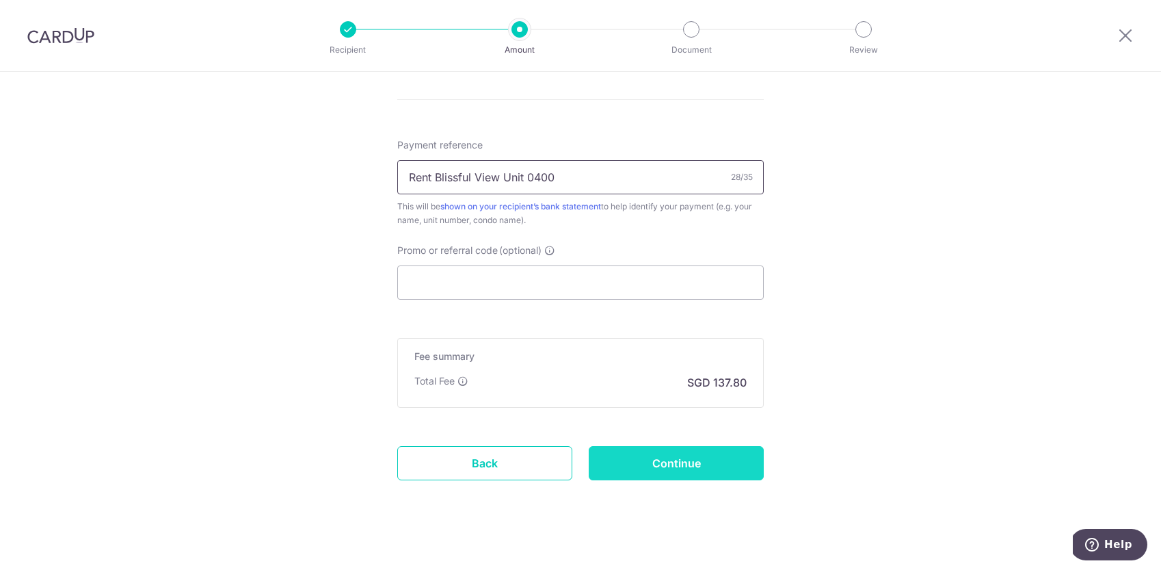
type input "Rent Blissful View Unit 0400"
click at [710, 457] on input "Continue" at bounding box center [676, 463] width 175 height 34
type input "Create Schedule"
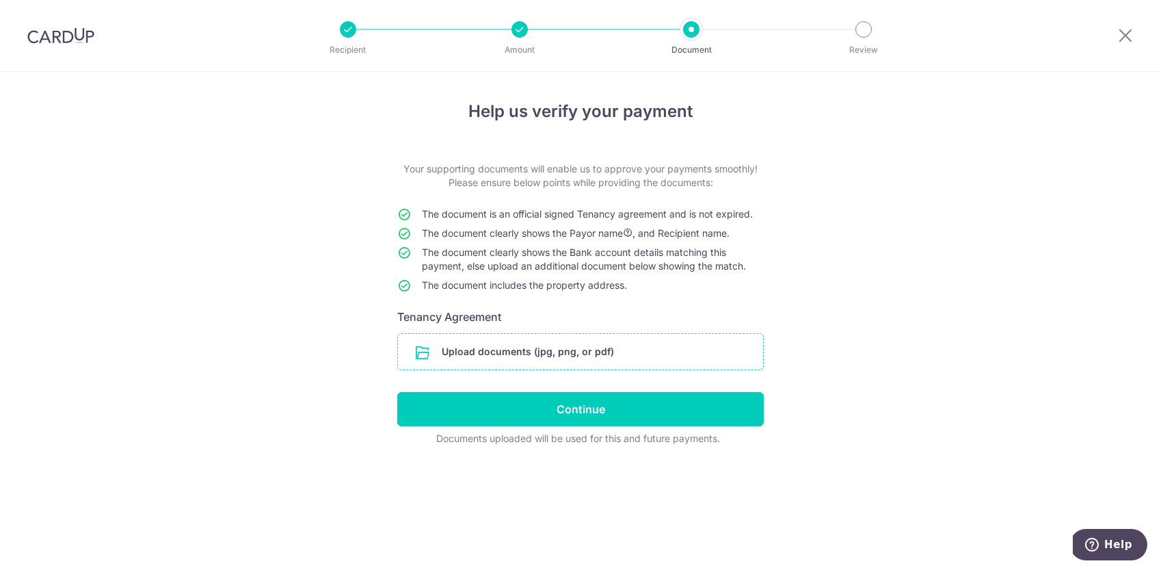
click at [585, 349] on input "file" at bounding box center [580, 352] width 365 height 36
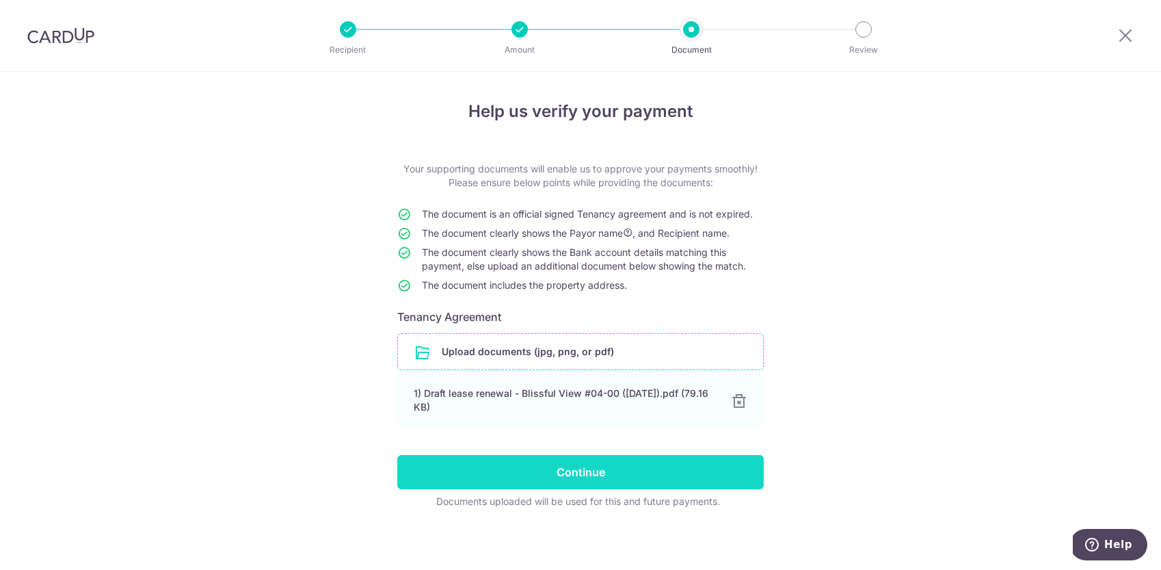
click at [615, 475] on input "Continue" at bounding box center [580, 472] width 366 height 34
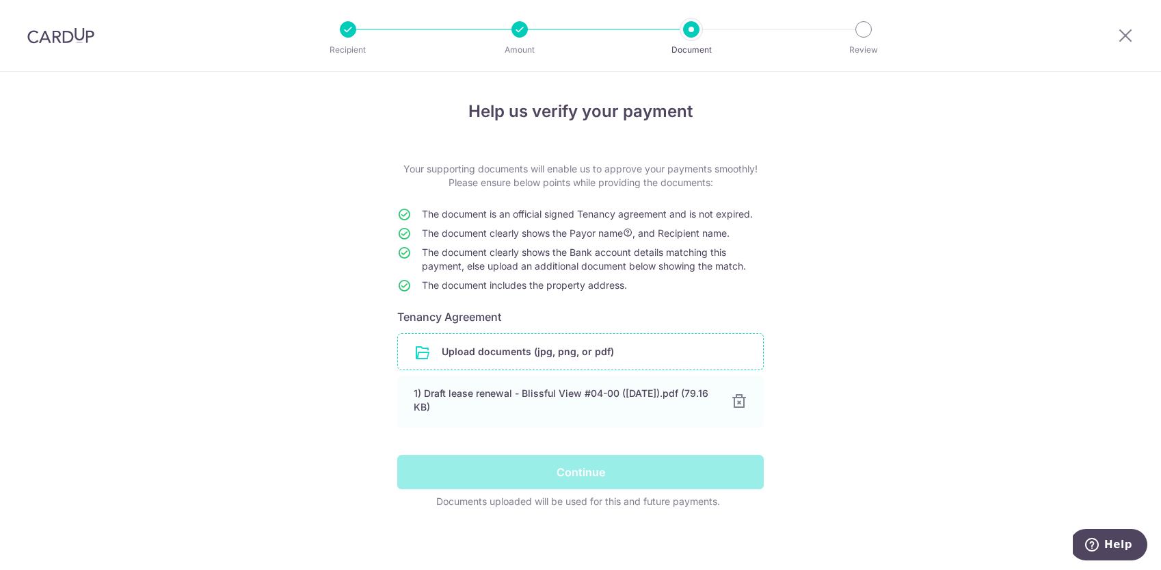
scroll to position [3, 0]
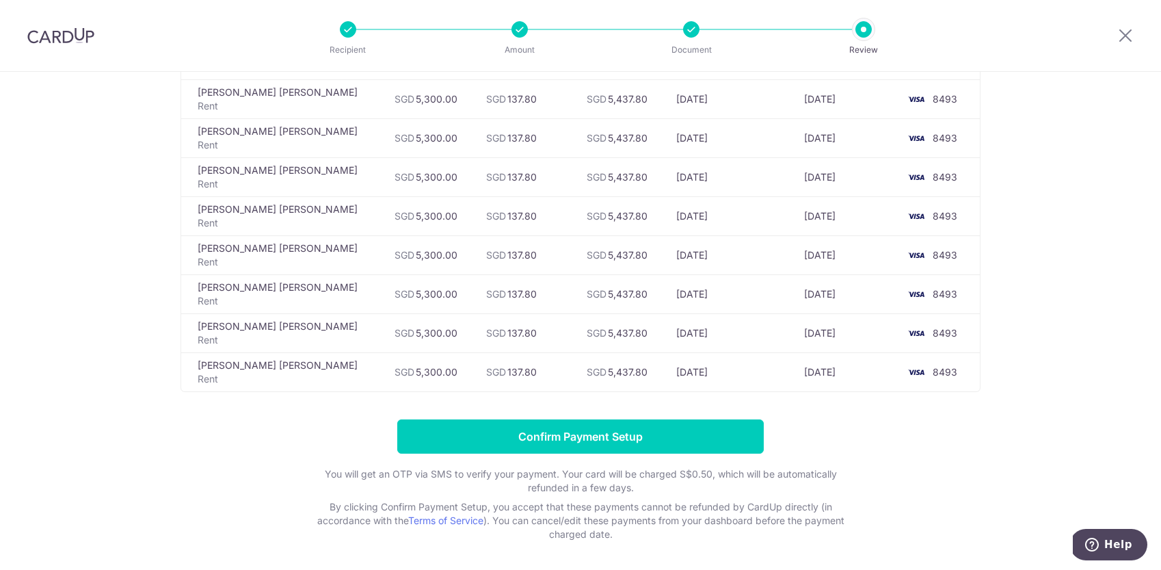
scroll to position [786, 0]
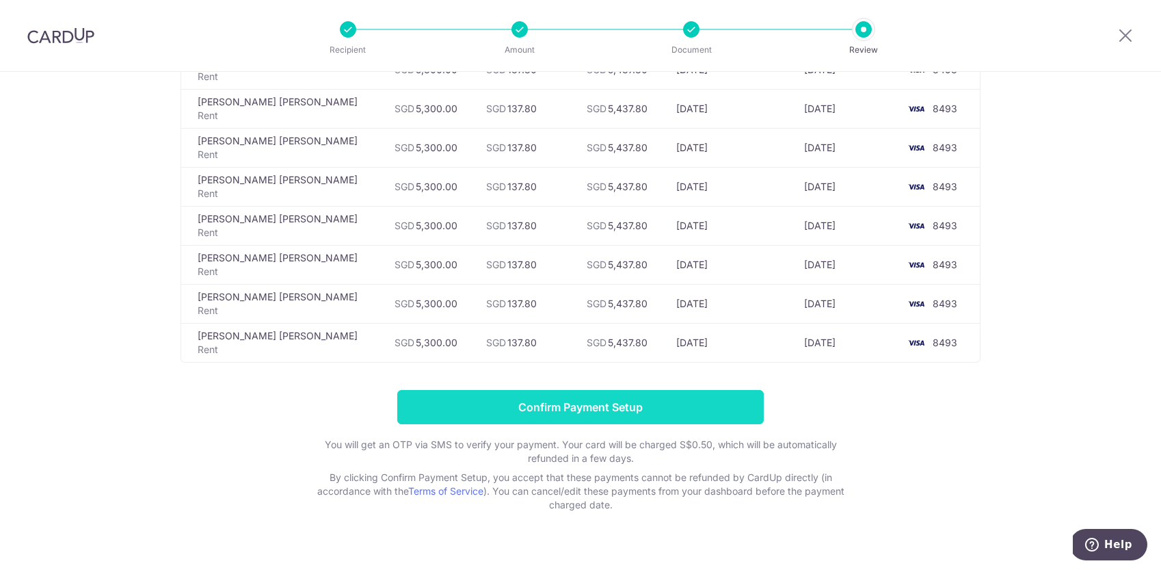
click at [625, 405] on input "Confirm Payment Setup" at bounding box center [580, 407] width 366 height 34
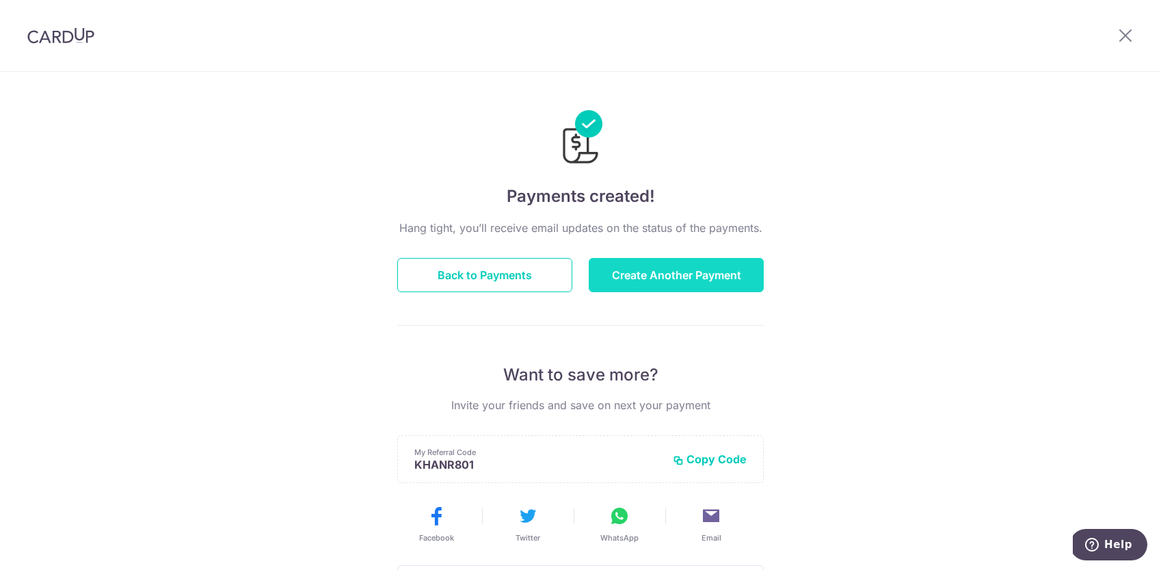
click at [673, 275] on button "Create Another Payment" at bounding box center [676, 275] width 175 height 34
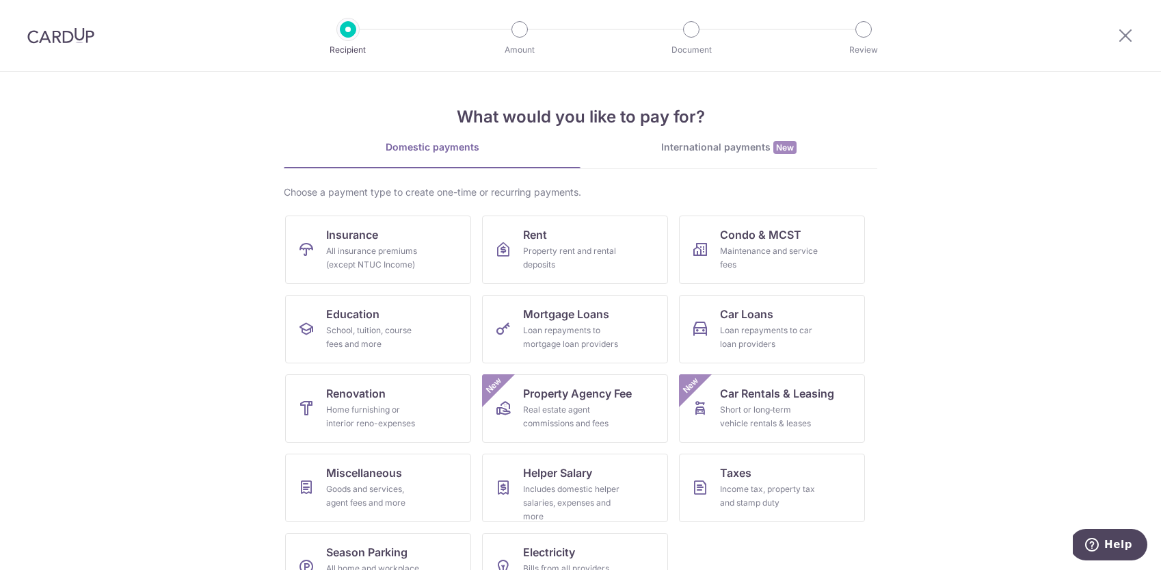
scroll to position [42, 0]
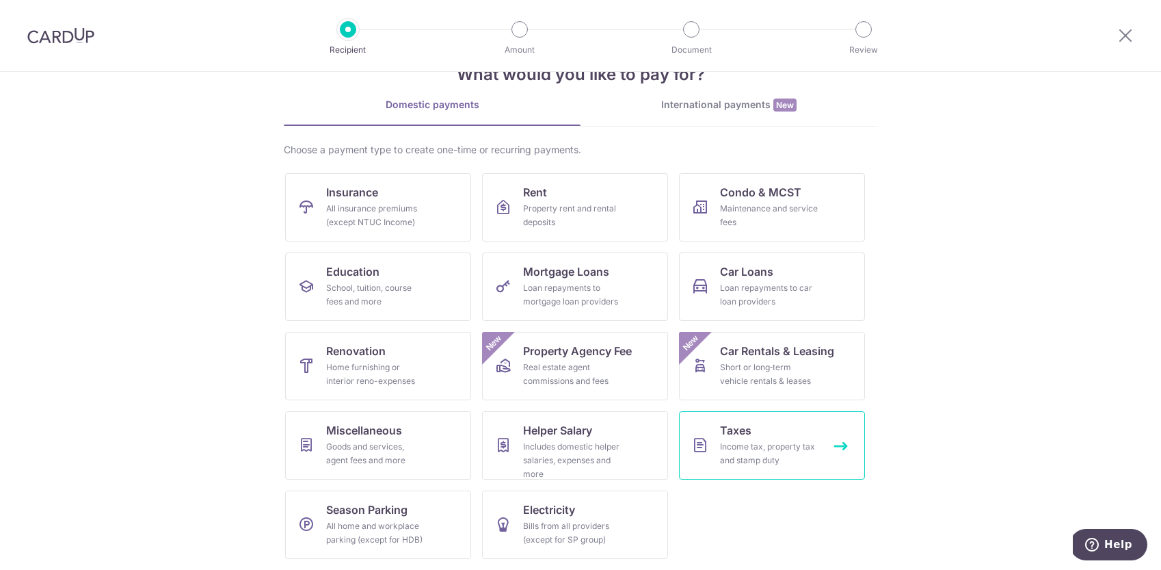
click at [743, 438] on span "Taxes" at bounding box center [735, 430] width 31 height 16
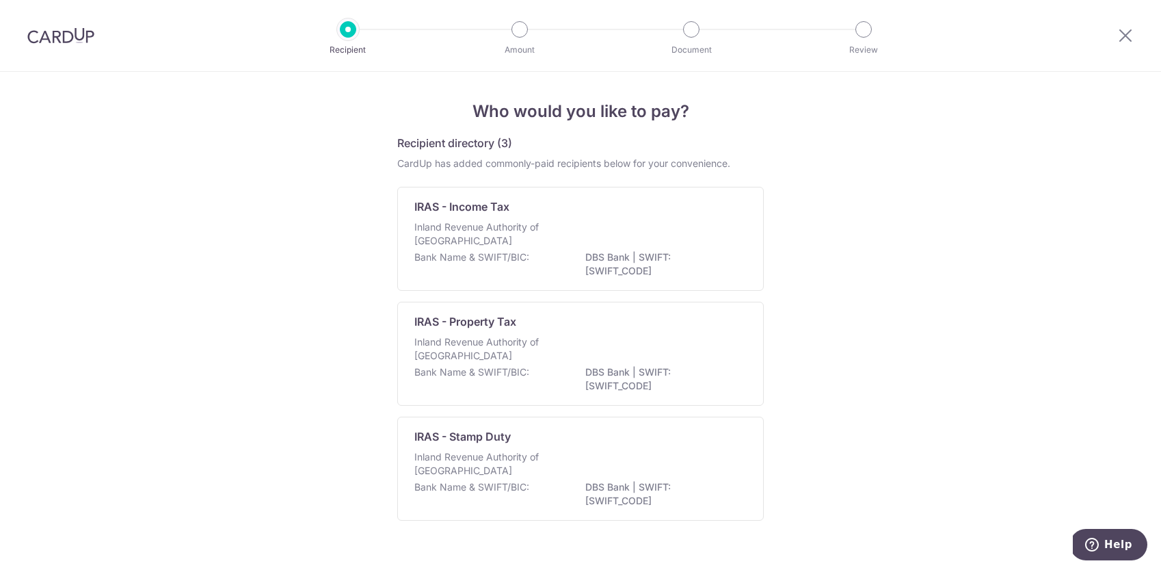
scroll to position [26, 0]
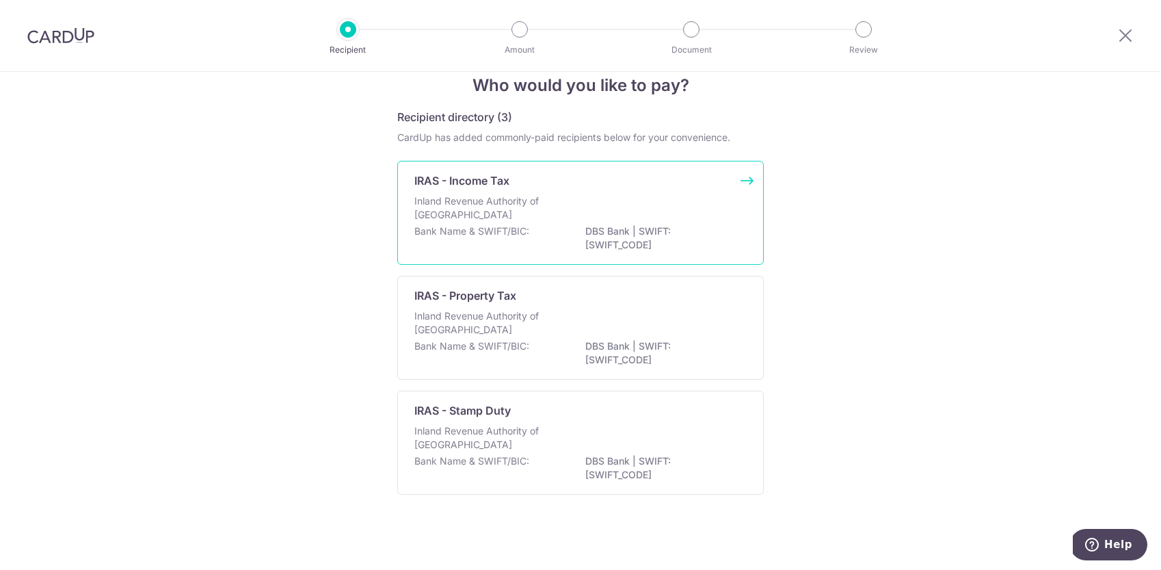
click at [500, 217] on p "Inland Revenue Authority of Singapore" at bounding box center [486, 207] width 145 height 27
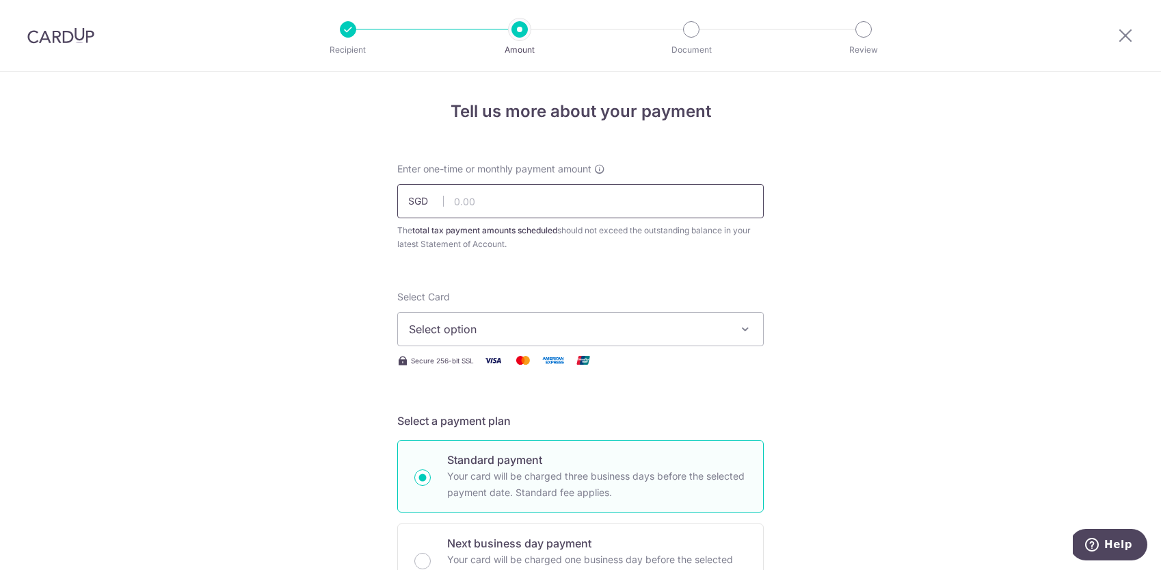
click at [451, 203] on input "text" at bounding box center [580, 201] width 366 height 34
type input "697.09"
click at [513, 330] on span "Select option" at bounding box center [568, 329] width 319 height 16
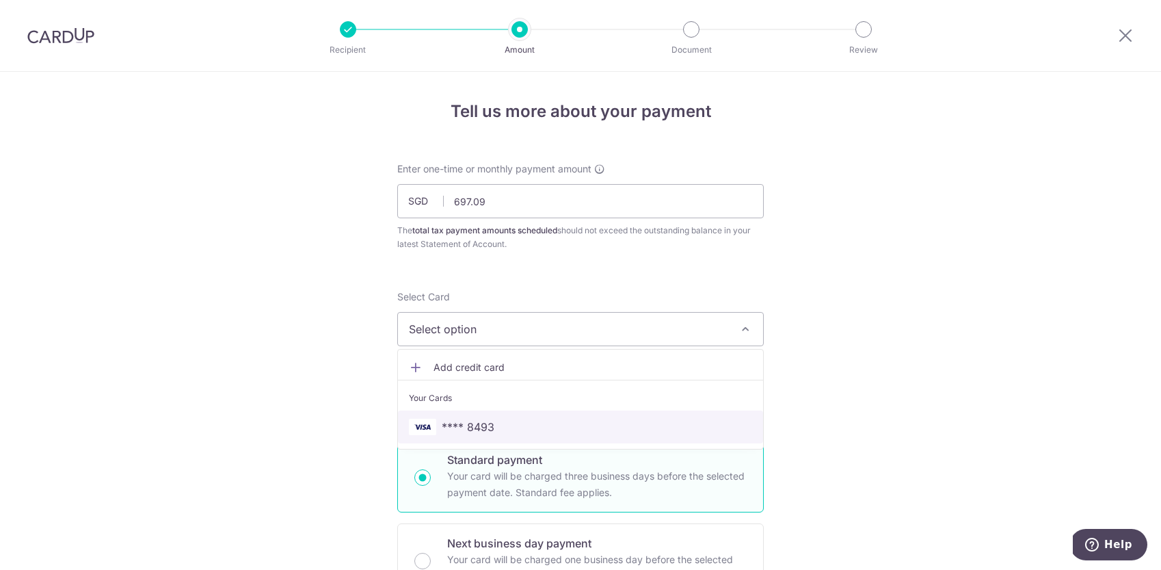
click at [487, 414] on link "**** 8493" at bounding box center [580, 426] width 365 height 33
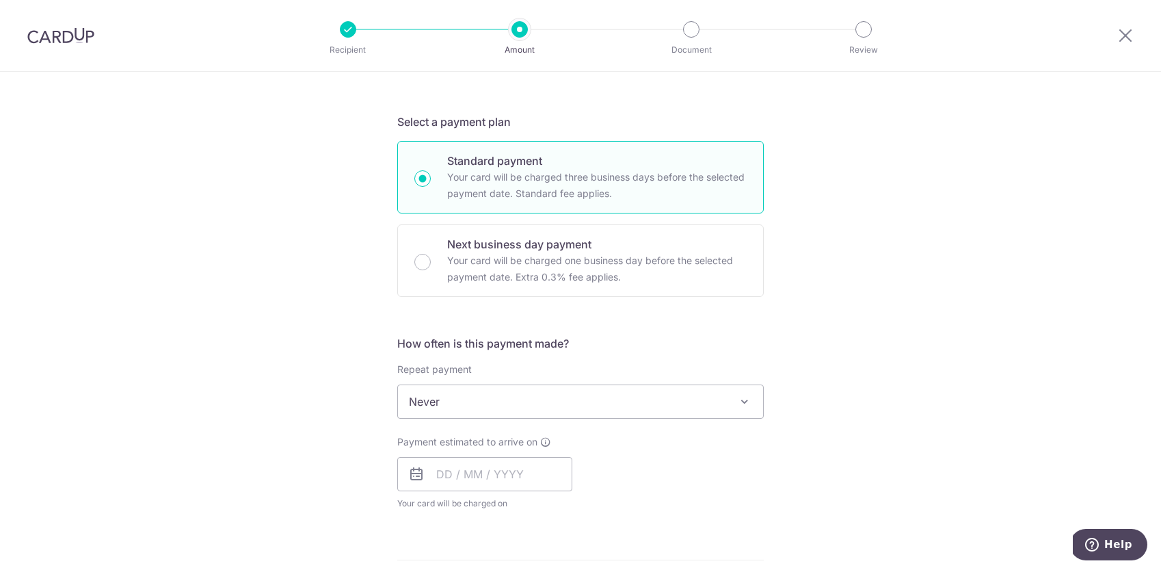
scroll to position [331, 0]
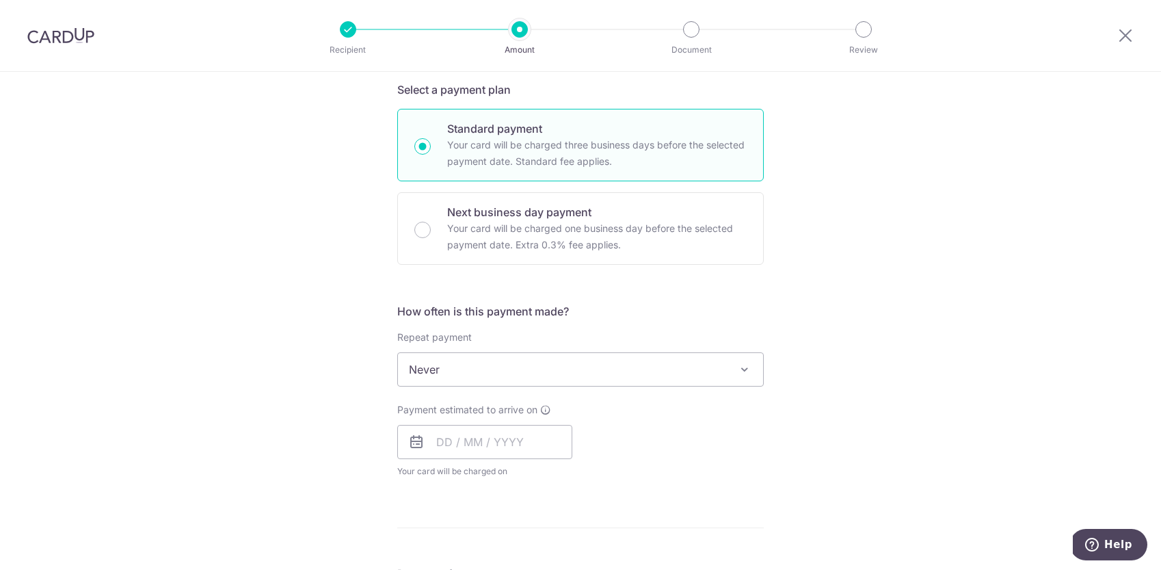
click at [680, 370] on span "Never" at bounding box center [580, 369] width 365 height 33
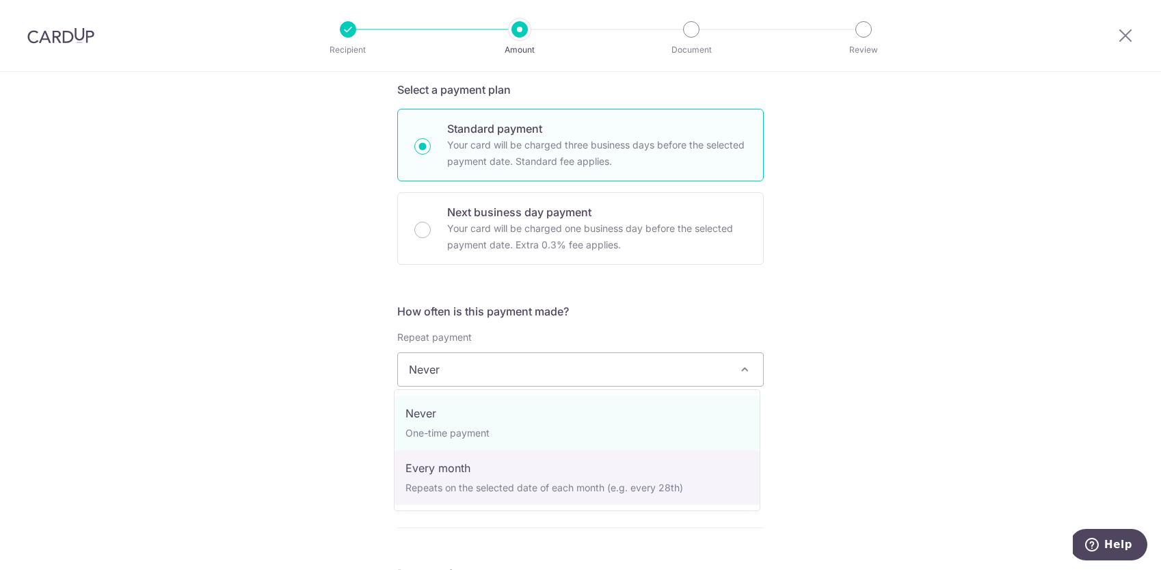
select select "3"
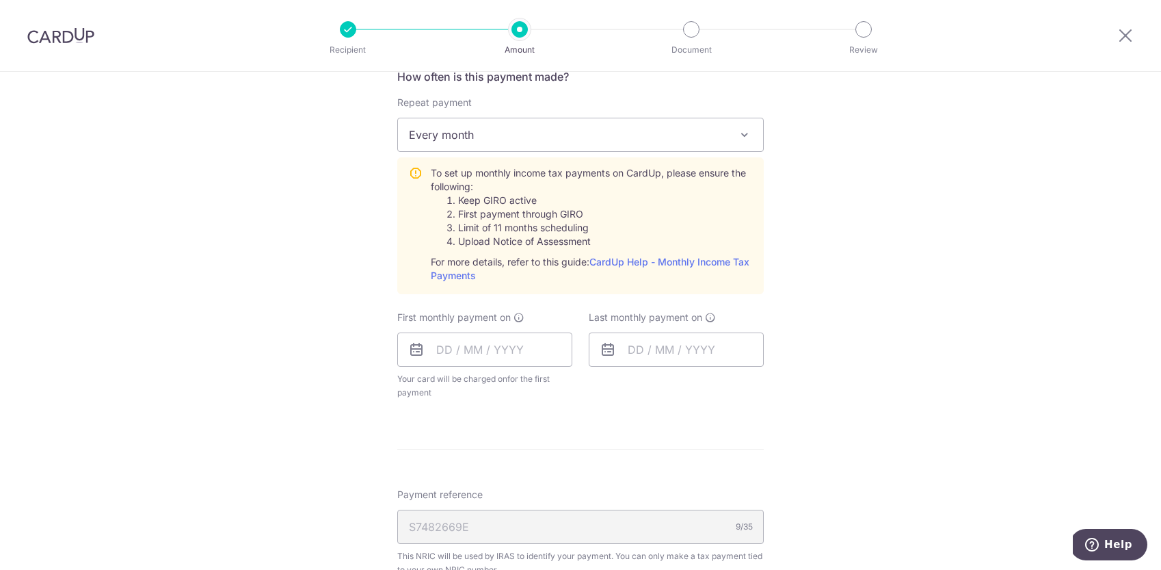
scroll to position [573, 0]
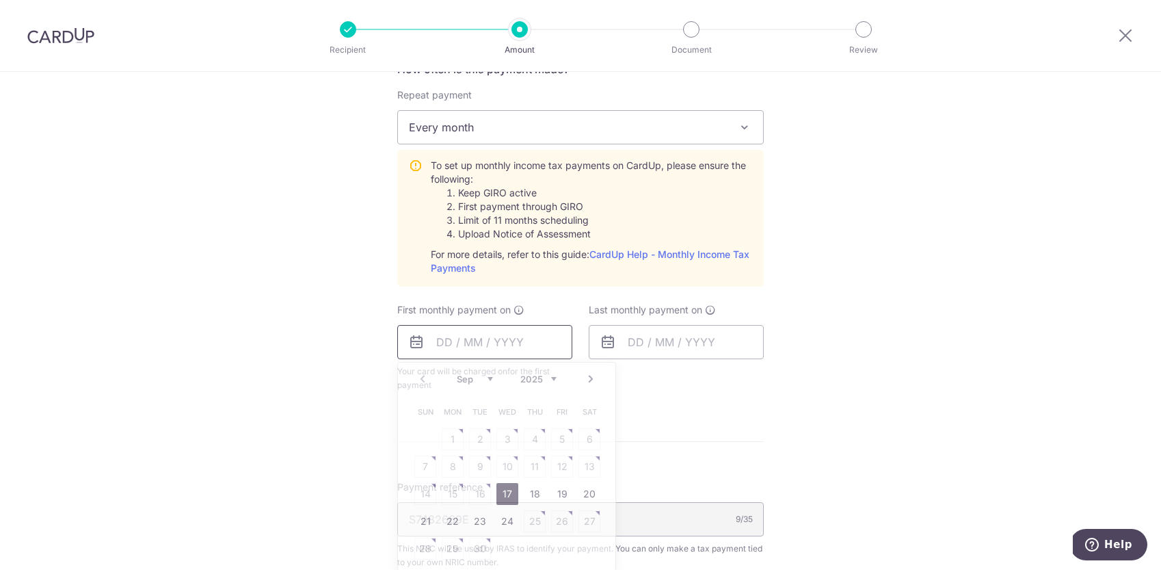
click at [498, 341] on input "text" at bounding box center [484, 342] width 175 height 34
click at [588, 380] on link "Next" at bounding box center [591, 379] width 16 height 16
click at [587, 520] on link "25" at bounding box center [589, 521] width 22 height 22
type input "25/10/2025"
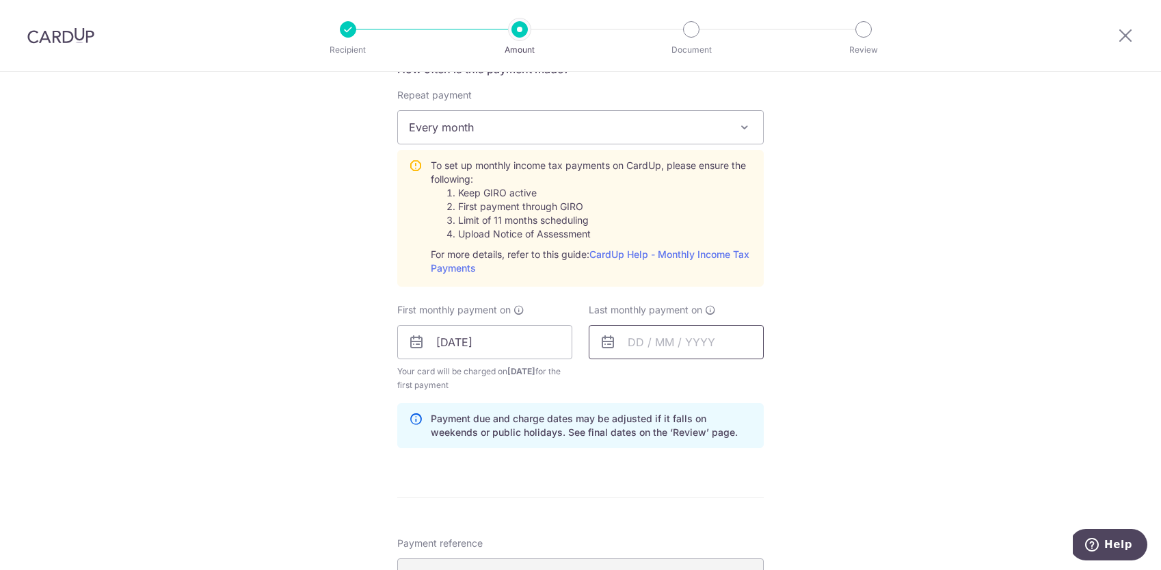
click at [678, 343] on input "text" at bounding box center [676, 342] width 175 height 34
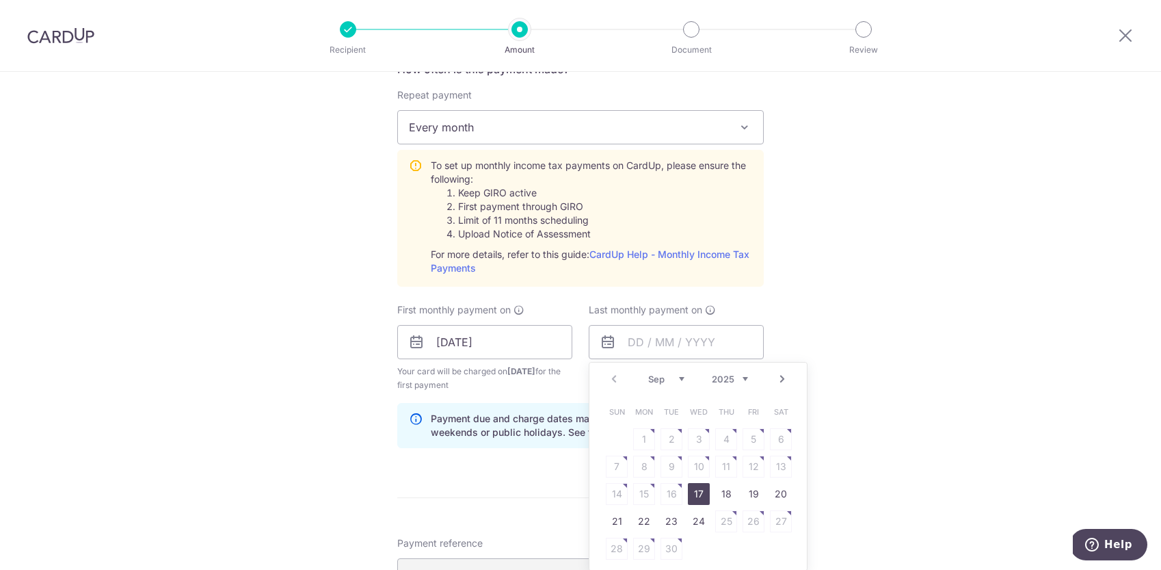
click at [777, 381] on link "Next" at bounding box center [782, 379] width 16 height 16
click at [777, 380] on link "Next" at bounding box center [782, 379] width 16 height 16
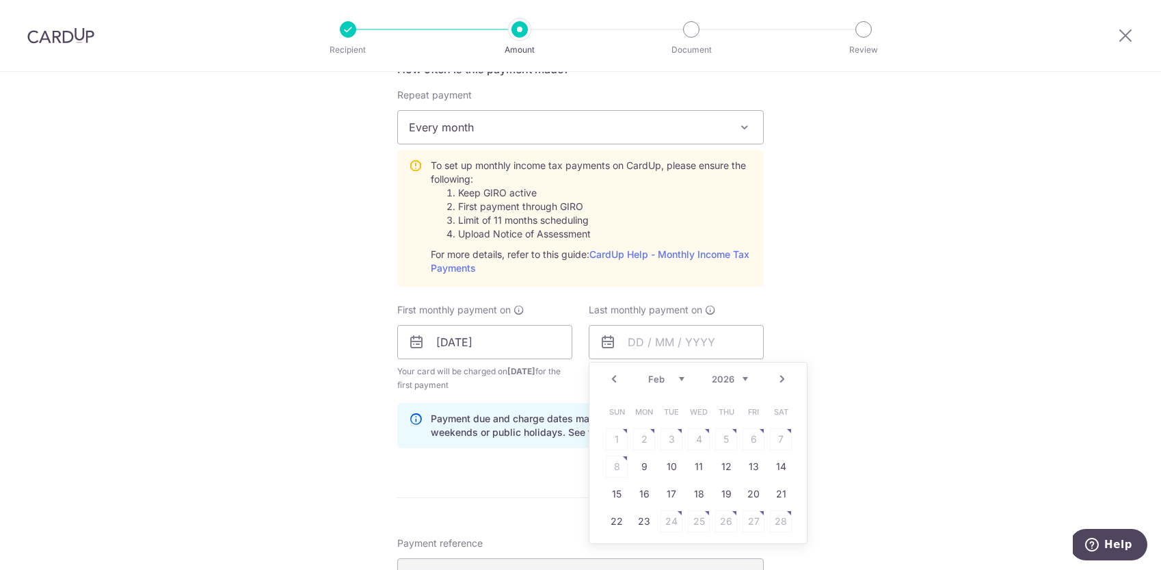
click at [777, 380] on link "Next" at bounding box center [782, 379] width 16 height 16
click at [655, 436] on table "Sun Mon Tue Wed Thu Fri Sat 1 2 3 4 5 6 7 8 9 10 11 12 13 14 15 16 17 18 19 20 …" at bounding box center [698, 480] width 191 height 164
click at [609, 374] on link "Prev" at bounding box center [614, 379] width 16 height 16
click at [697, 520] on link "25" at bounding box center [699, 521] width 22 height 22
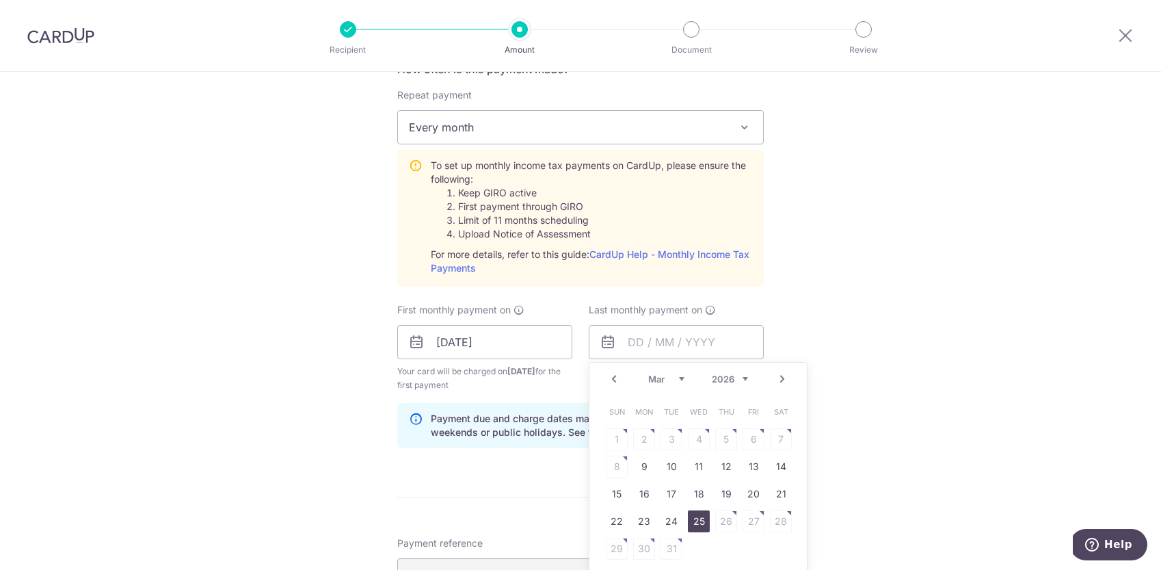
type input "25/03/2026"
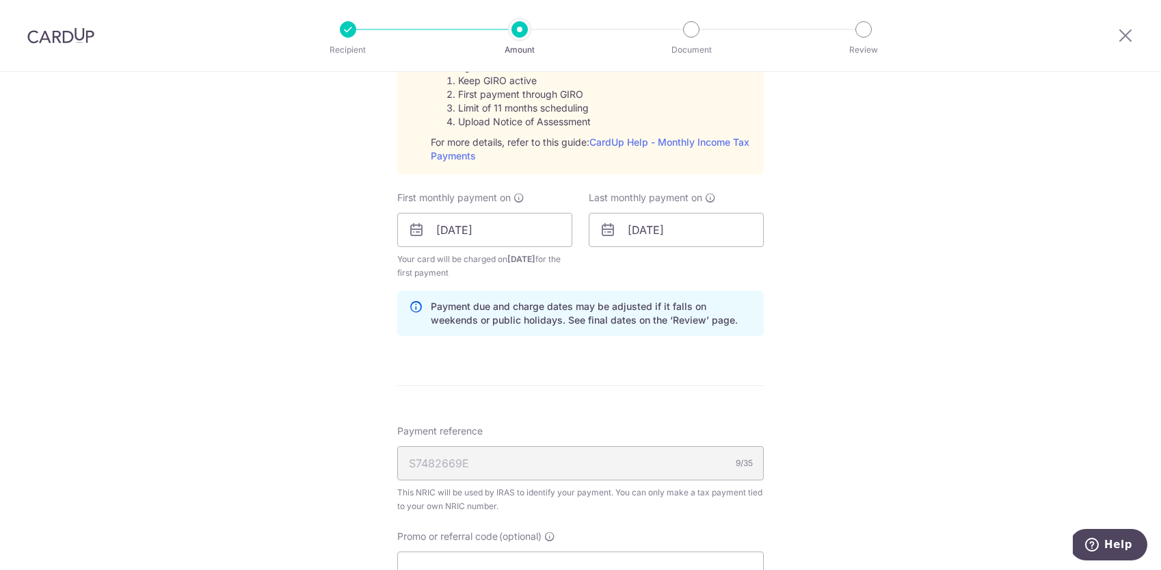
scroll to position [686, 0]
click at [513, 221] on input "25/10/2025" at bounding box center [484, 229] width 175 height 34
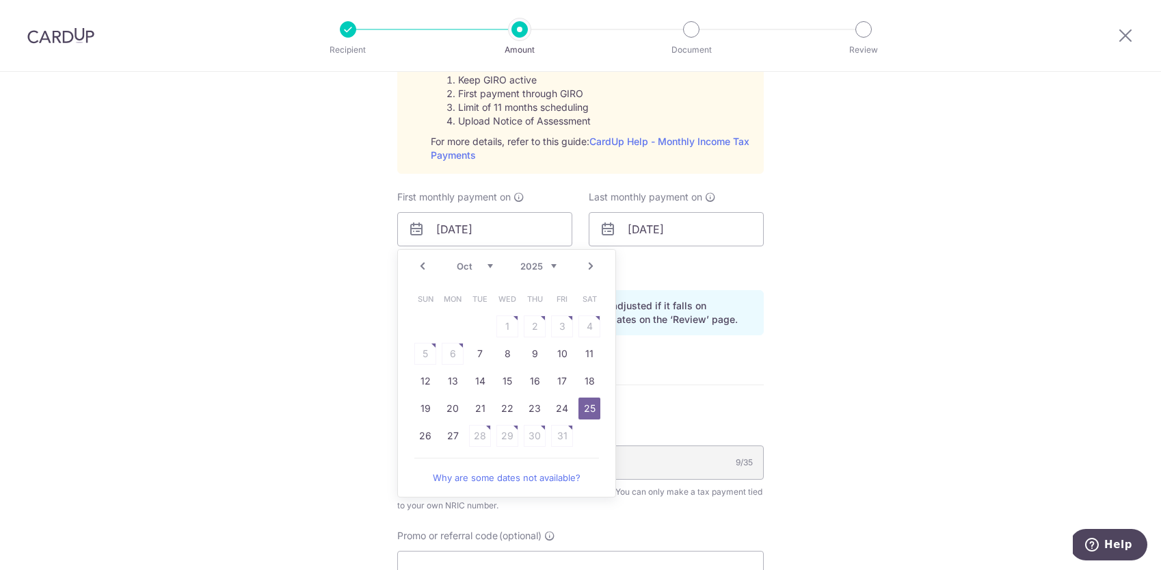
click at [587, 268] on link "Next" at bounding box center [591, 266] width 16 height 16
click at [583, 356] on link "8" at bounding box center [589, 354] width 22 height 22
type input "08/11/2025"
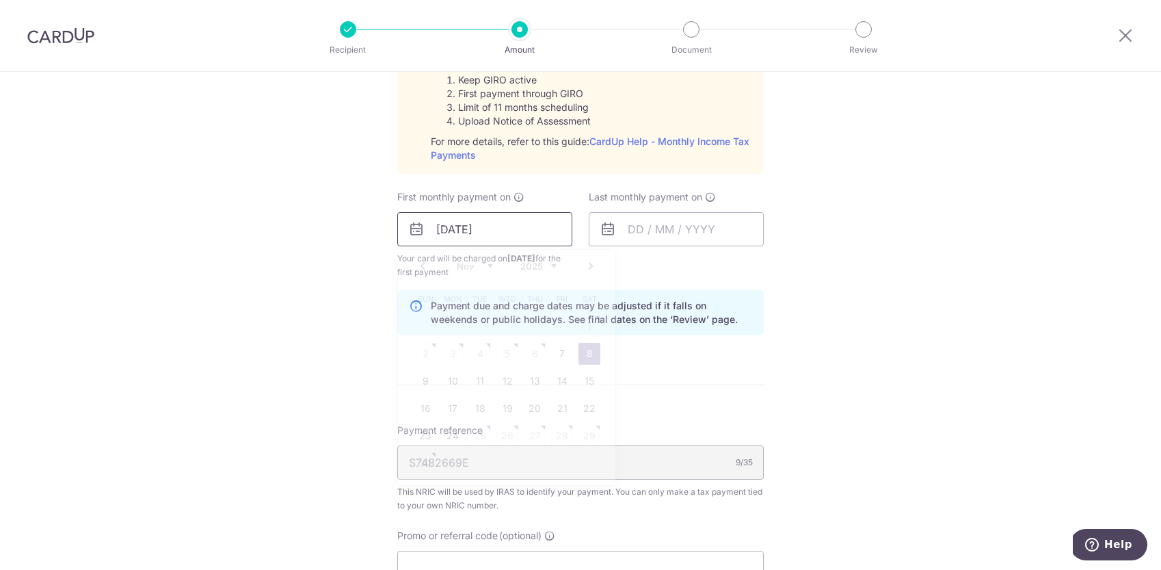
click at [463, 229] on input "08/11/2025" at bounding box center [484, 229] width 175 height 34
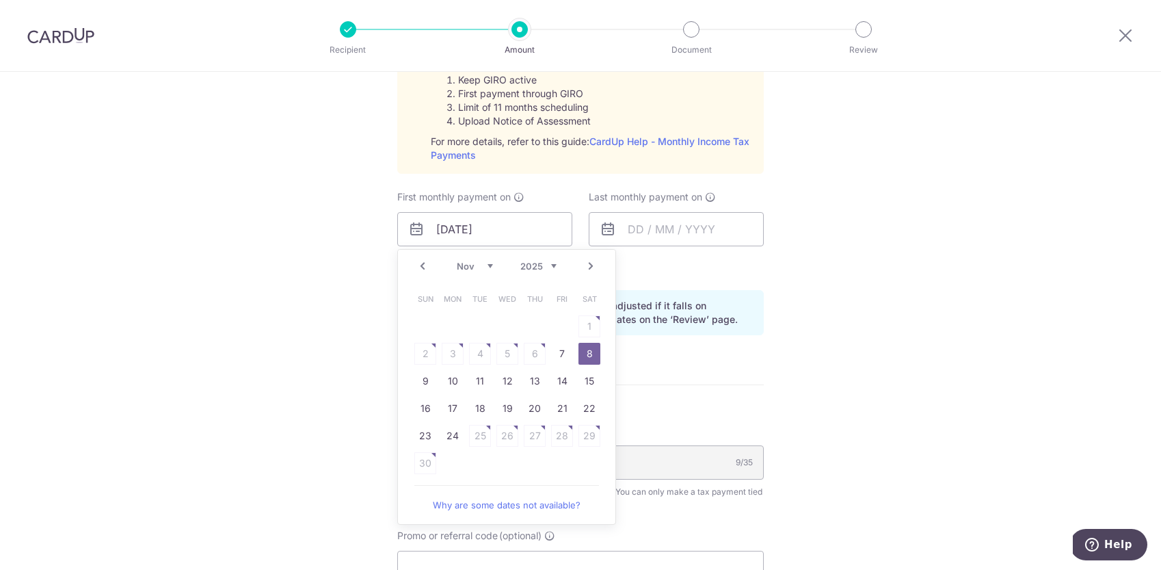
click at [416, 265] on link "Prev" at bounding box center [422, 266] width 16 height 16
click at [645, 364] on form "Enter one-time or monthly payment amount SGD 697.09 697.09 The total tax paymen…" at bounding box center [580, 139] width 366 height 1327
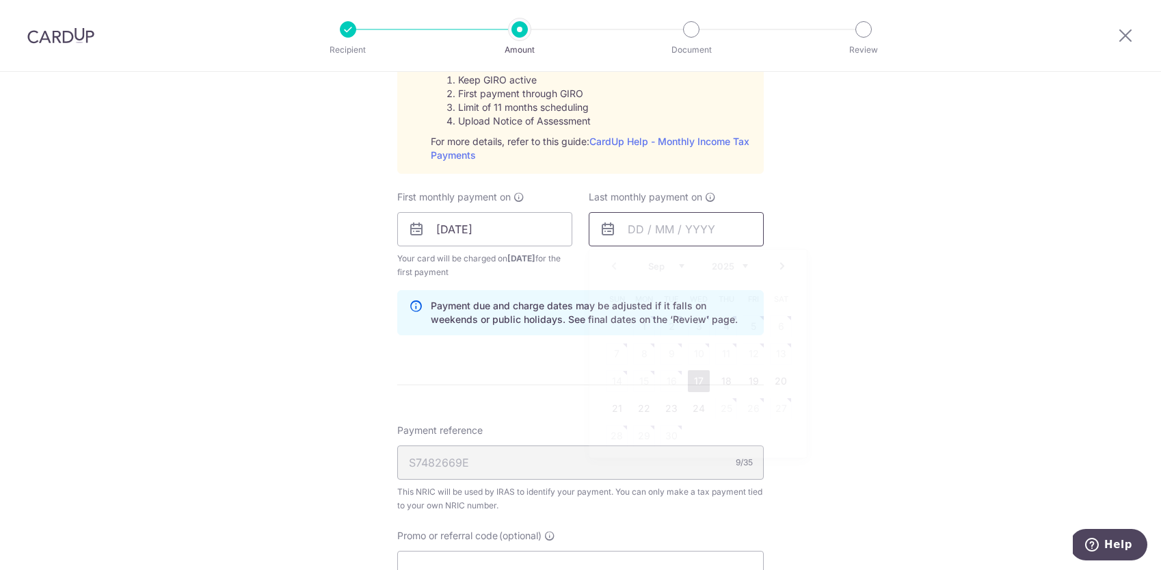
click at [669, 232] on input "text" at bounding box center [676, 229] width 175 height 34
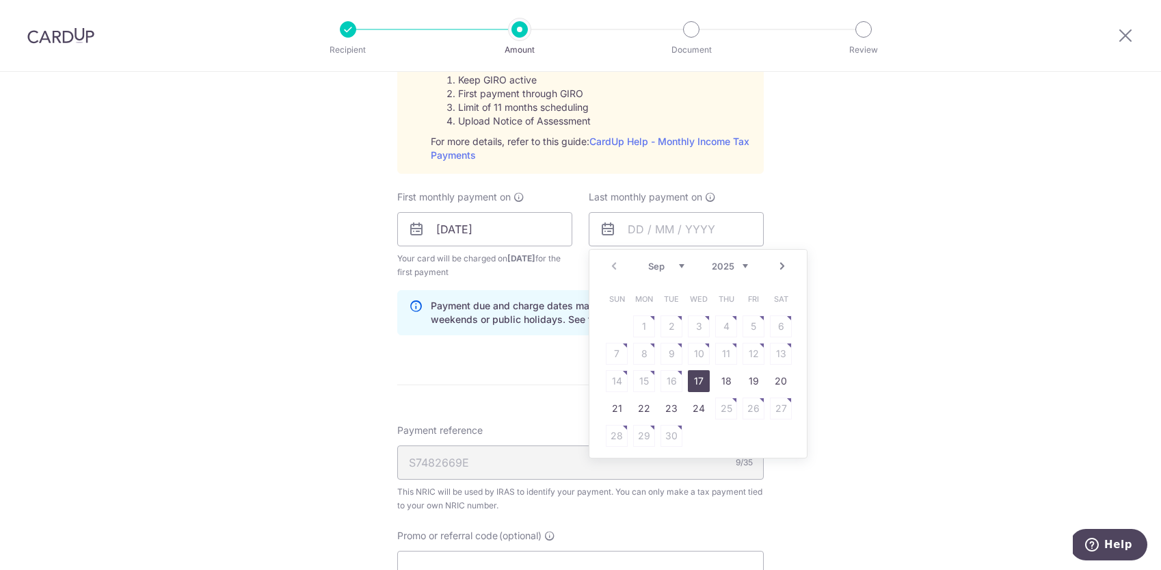
click at [785, 265] on link "Next" at bounding box center [782, 266] width 16 height 16
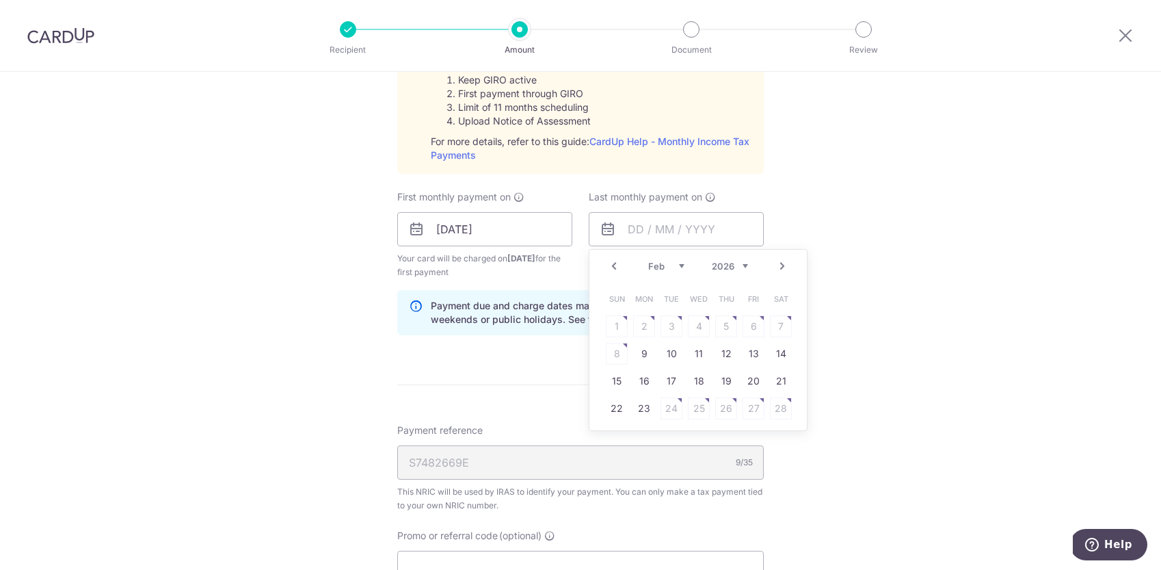
click at [785, 265] on link "Next" at bounding box center [782, 266] width 16 height 16
click at [611, 263] on link "Prev" at bounding box center [614, 266] width 16 height 16
click at [634, 350] on link "9" at bounding box center [644, 354] width 22 height 22
type input "[DATE]"
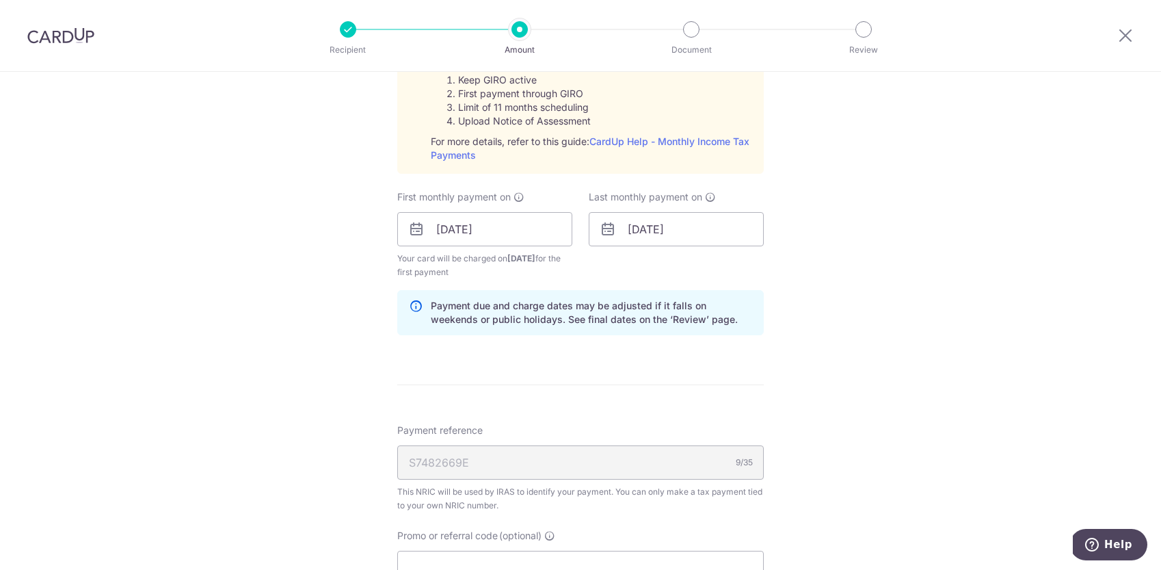
click at [816, 280] on div "Tell us more about your payment Enter one-time or monthly payment amount SGD 69…" at bounding box center [580, 127] width 1161 height 1482
click at [641, 280] on div "How often is this payment made? Repeat payment Never Every month Every month To…" at bounding box center [580, 147] width 366 height 398
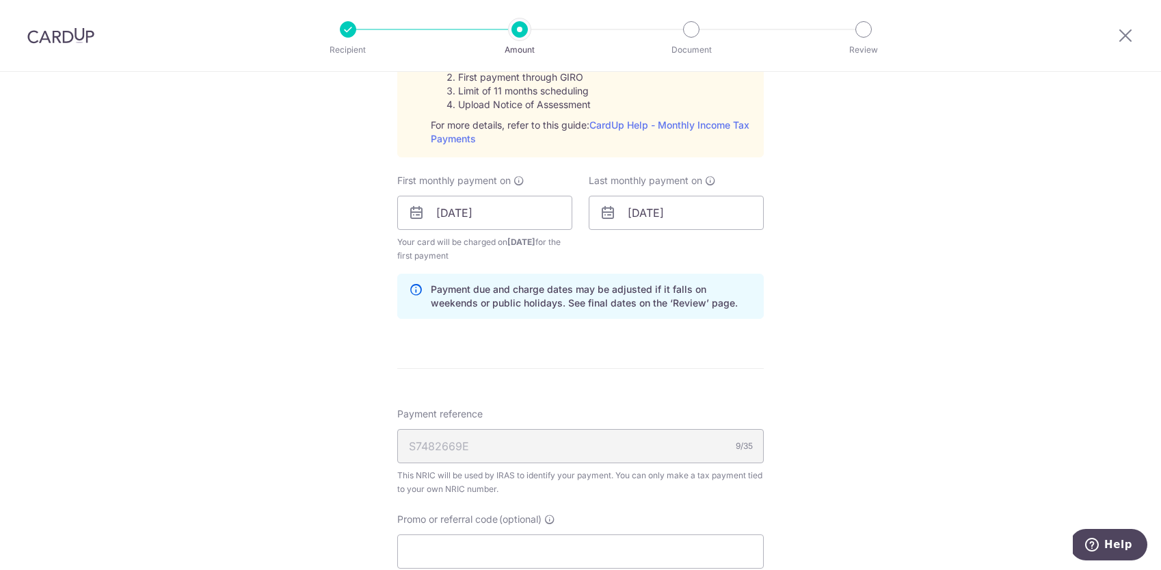
scroll to position [682, 0]
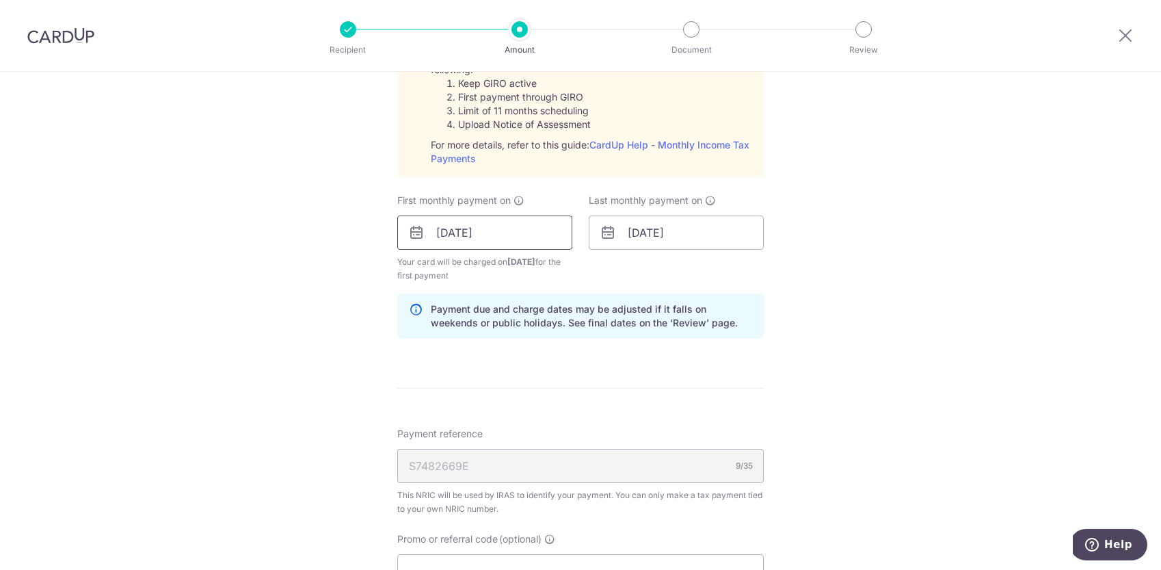
click at [531, 232] on input "08/11/2025" at bounding box center [484, 232] width 175 height 34
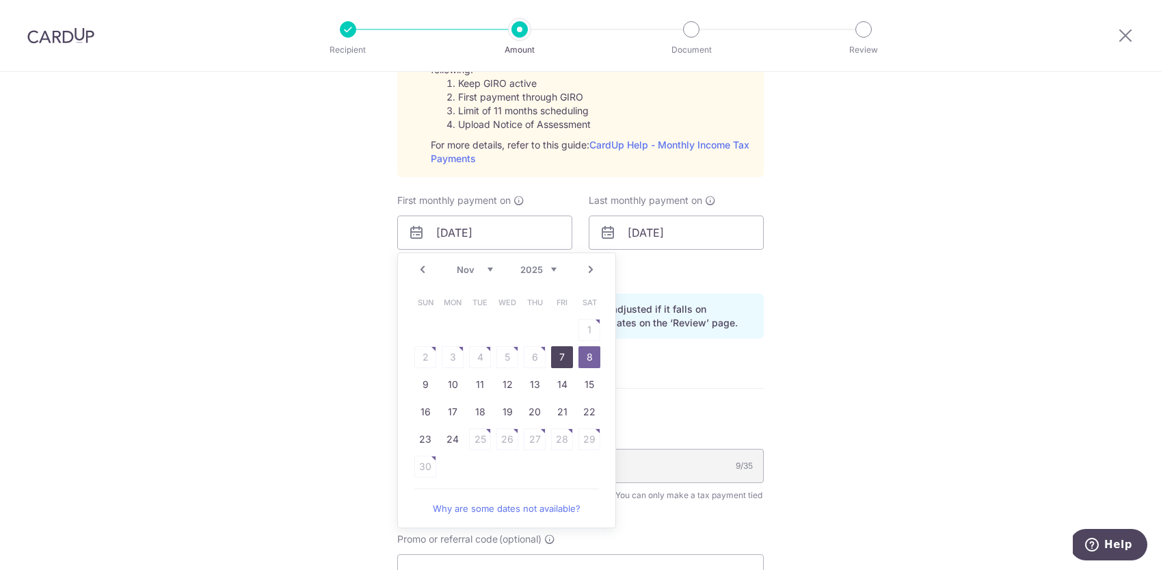
click at [561, 351] on link "7" at bounding box center [562, 357] width 22 height 22
type input "[DATE]"
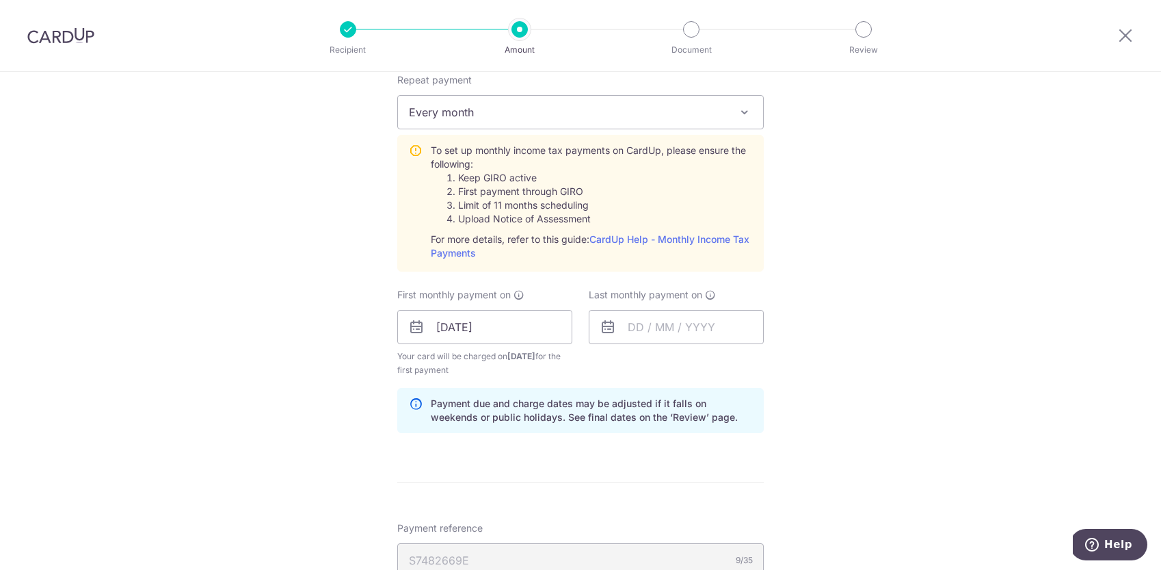
scroll to position [613, 0]
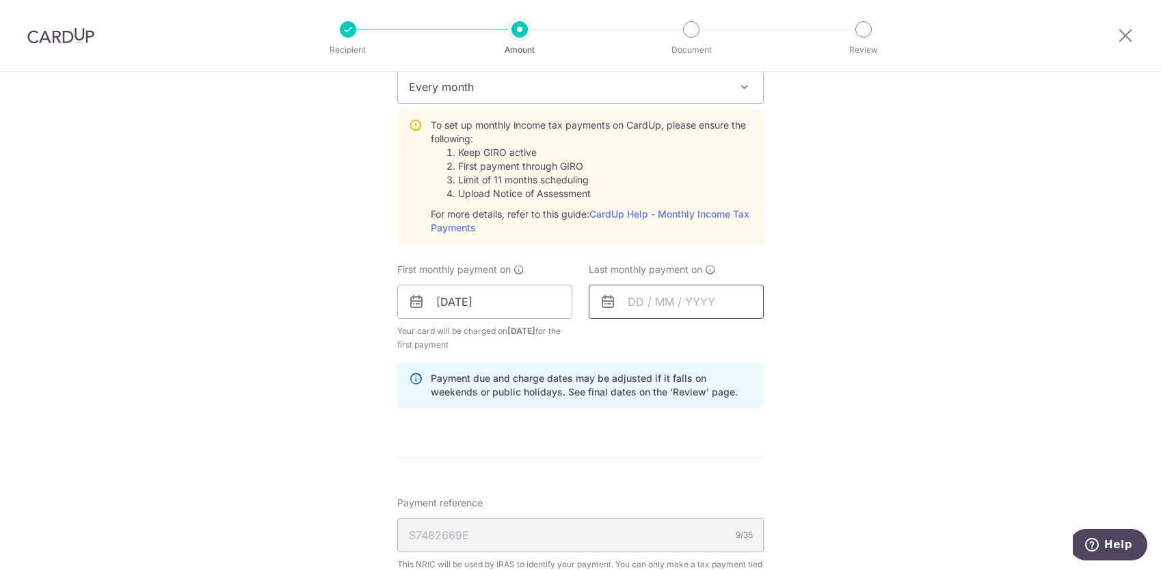
click at [648, 304] on input "text" at bounding box center [676, 301] width 175 height 34
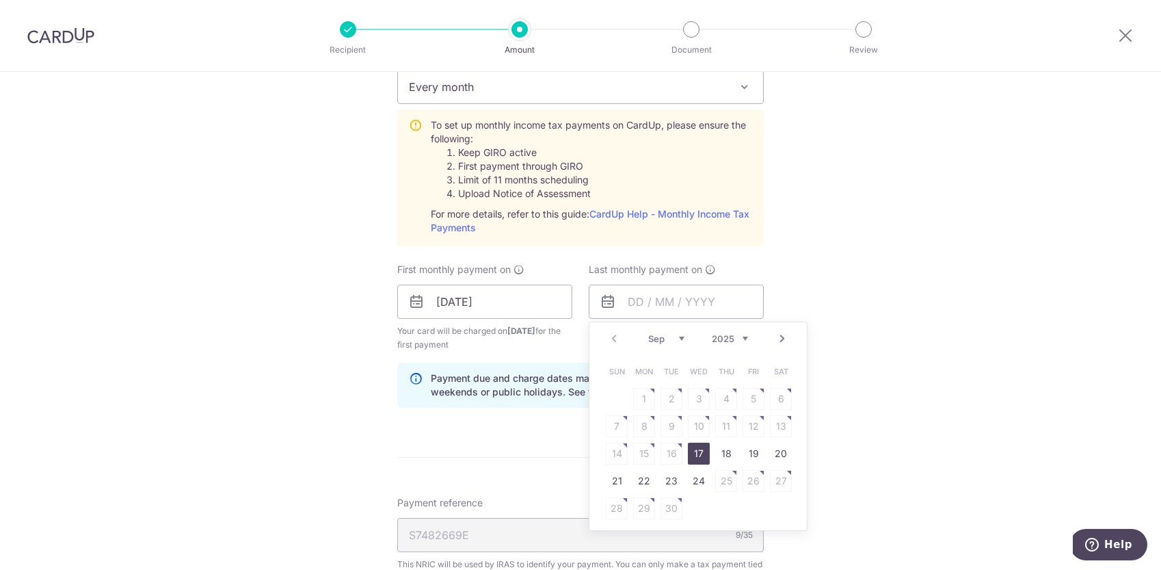
click at [777, 336] on link "Next" at bounding box center [782, 338] width 16 height 16
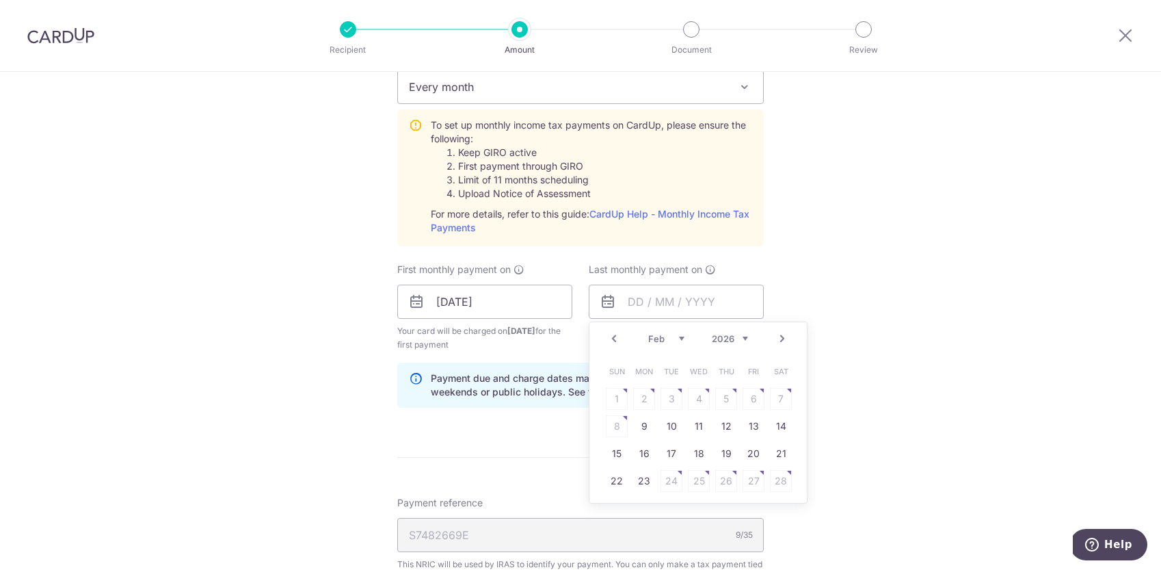
click at [777, 336] on link "Next" at bounding box center [782, 338] width 16 height 16
click at [609, 340] on link "Prev" at bounding box center [614, 338] width 16 height 16
click at [637, 418] on link "9" at bounding box center [644, 426] width 22 height 22
type input "[DATE]"
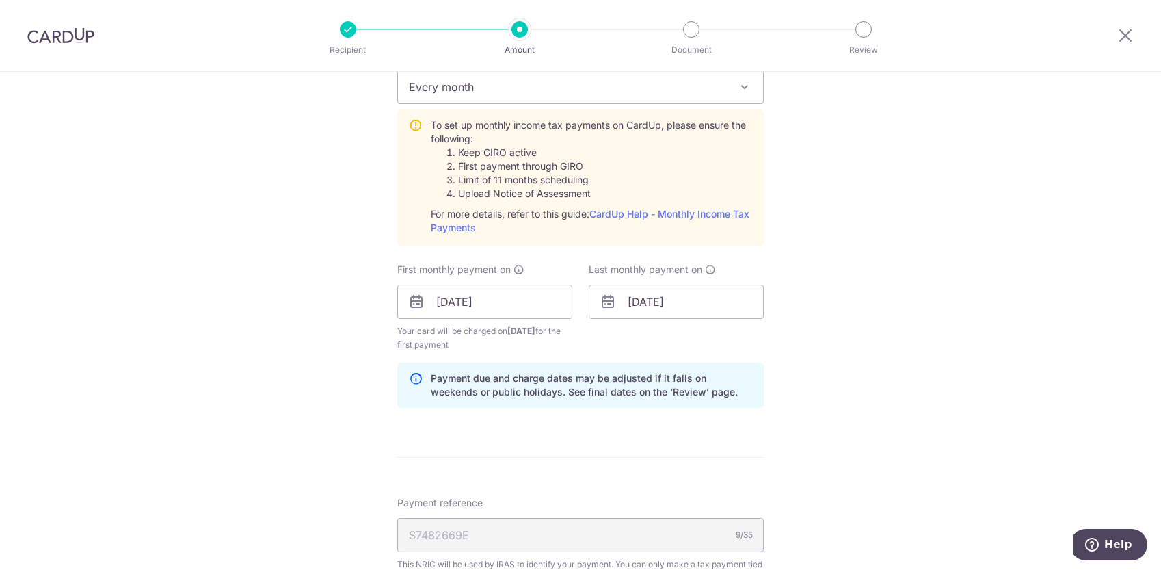
click at [818, 398] on div "Tell us more about your payment Enter one-time or monthly payment amount SGD 69…" at bounding box center [580, 200] width 1161 height 1482
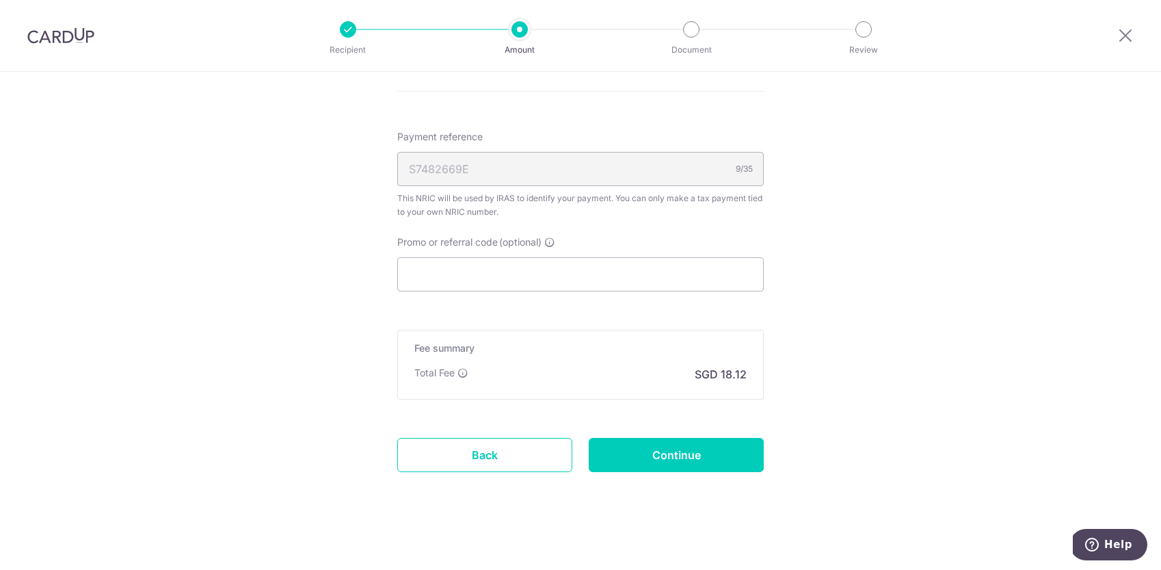
scroll to position [984, 0]
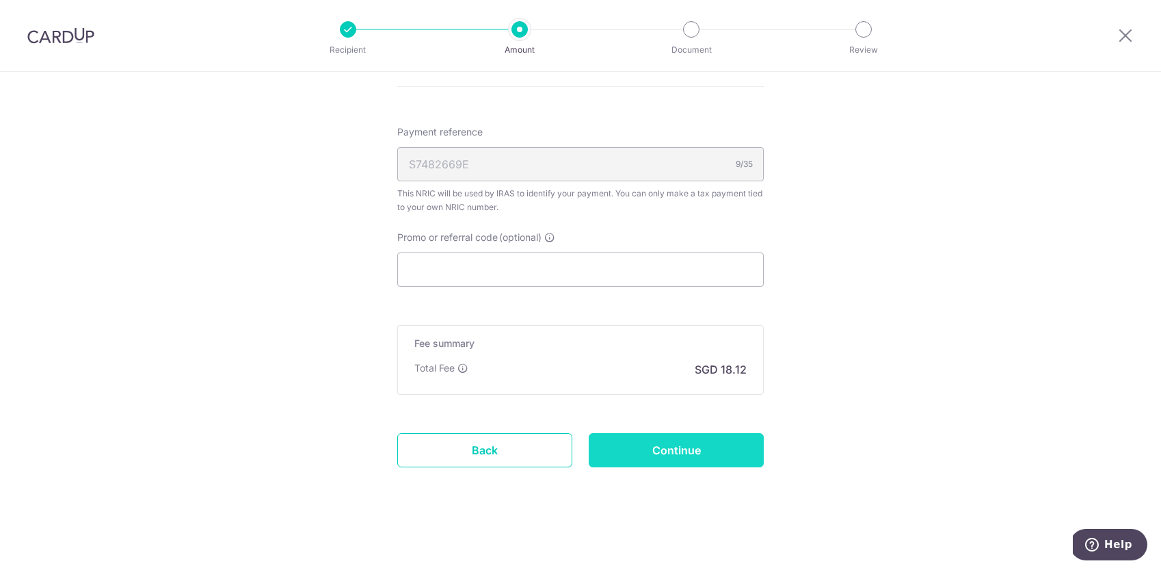
click at [671, 452] on input "Continue" at bounding box center [676, 450] width 175 height 34
type input "Create Schedule"
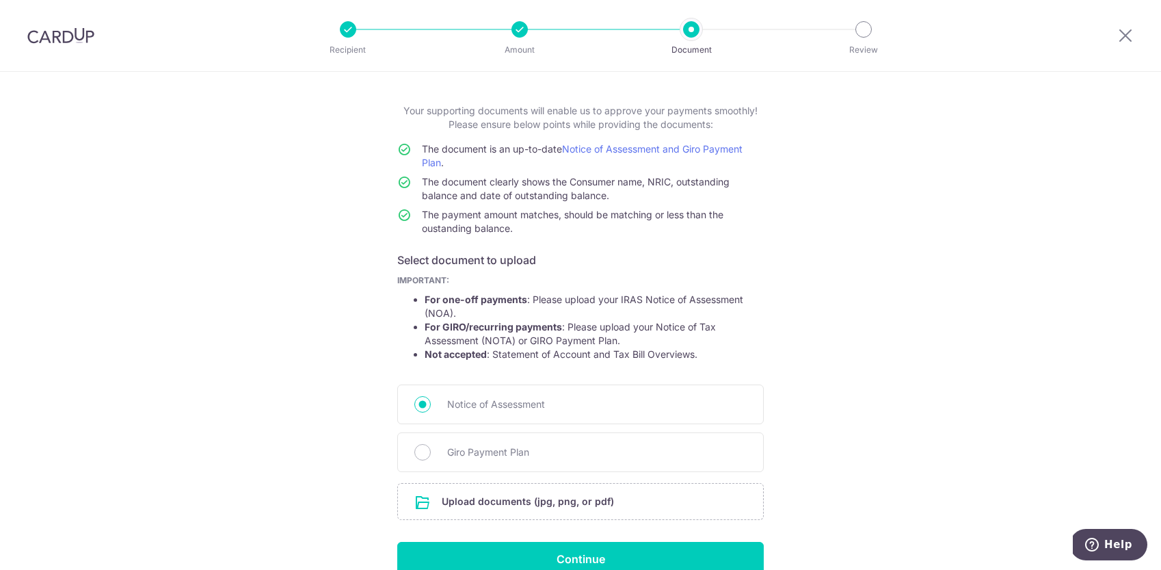
scroll to position [83, 0]
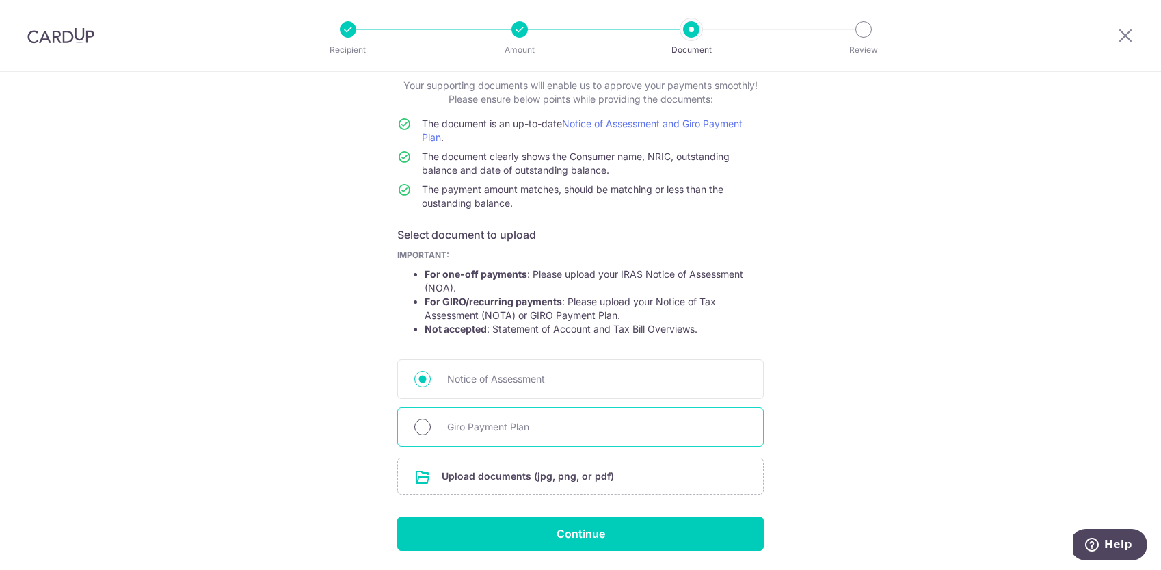
click at [419, 428] on input "Giro Payment Plan" at bounding box center [422, 426] width 16 height 16
radio input "true"
click at [493, 477] on input "file" at bounding box center [580, 476] width 365 height 36
click at [567, 479] on input "file" at bounding box center [580, 476] width 365 height 36
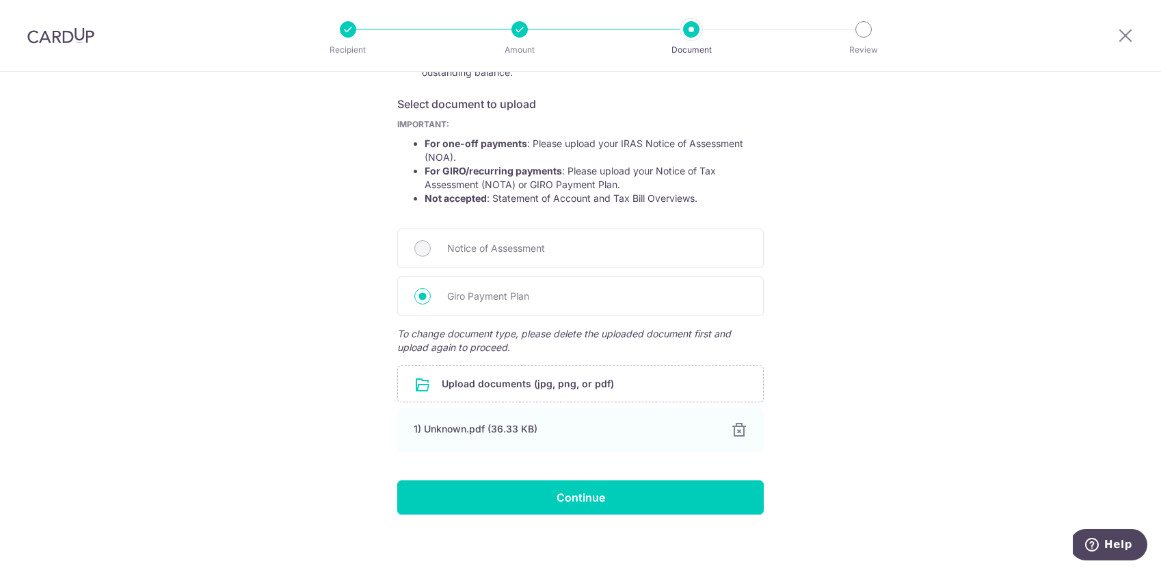
scroll to position [219, 0]
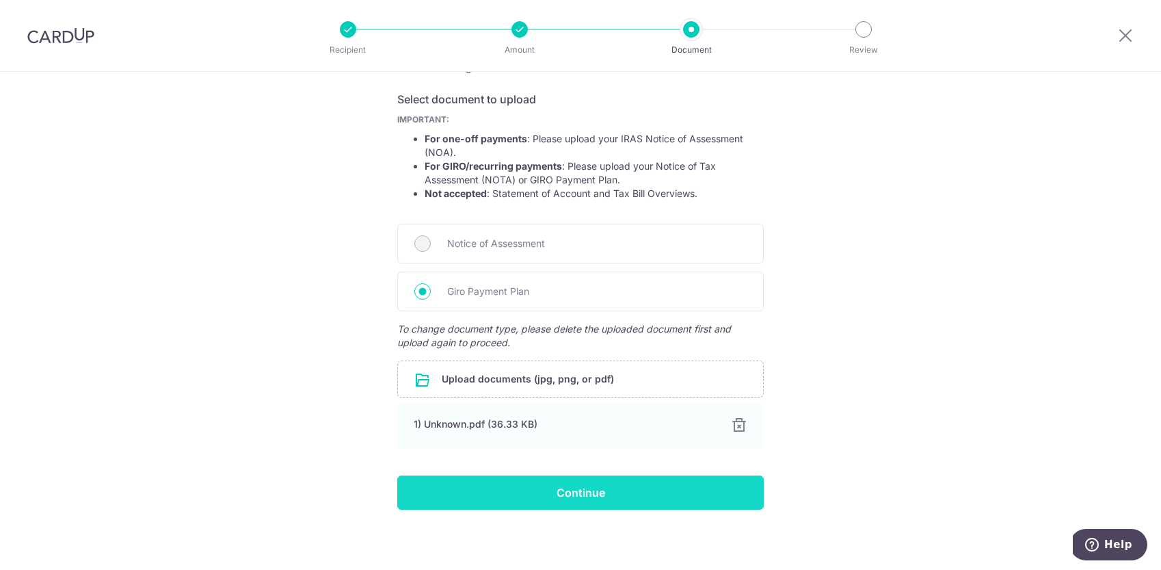
click at [666, 489] on input "Continue" at bounding box center [580, 492] width 366 height 34
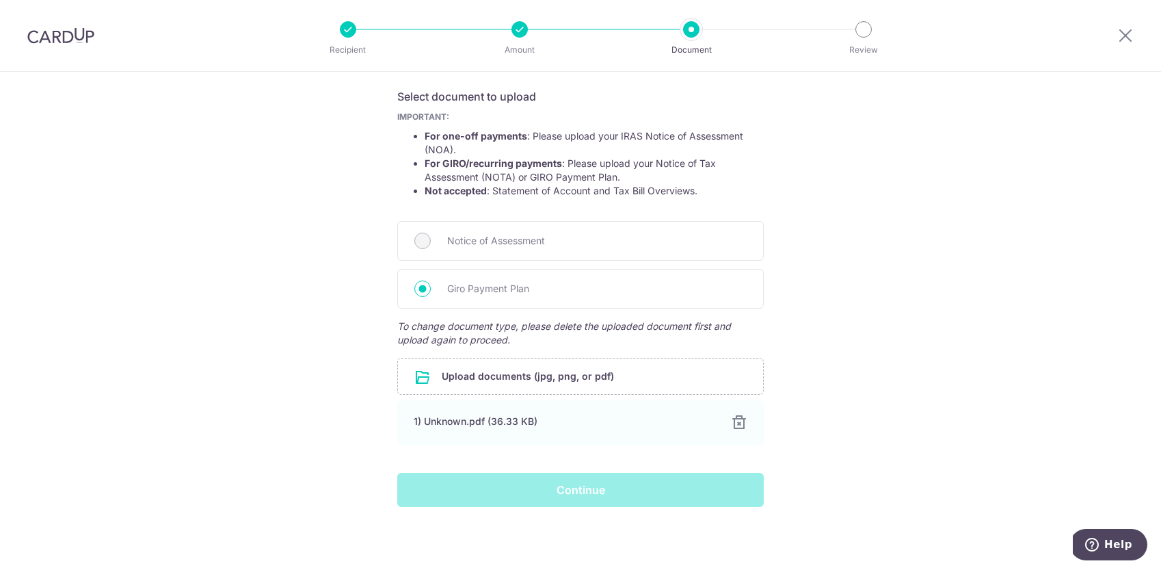
scroll to position [223, 0]
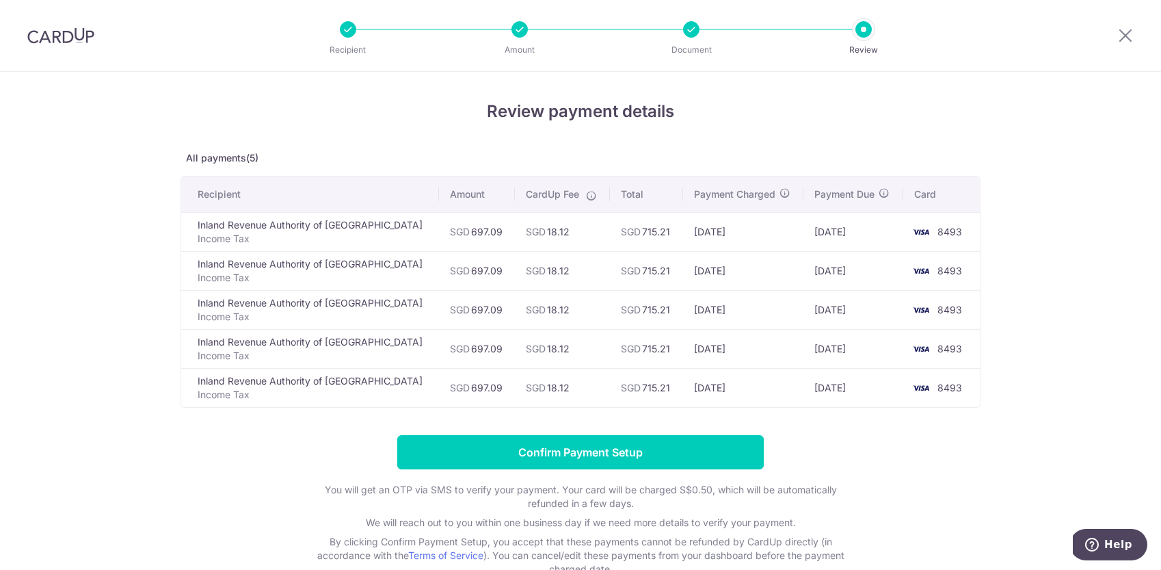
scroll to position [22, 0]
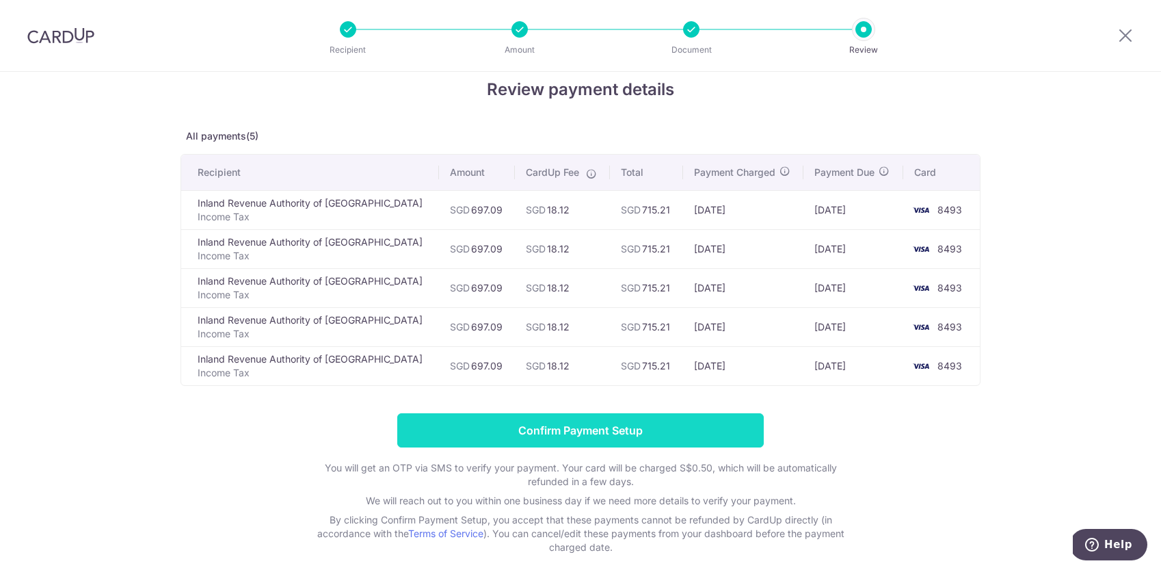
click at [617, 429] on input "Confirm Payment Setup" at bounding box center [580, 430] width 366 height 34
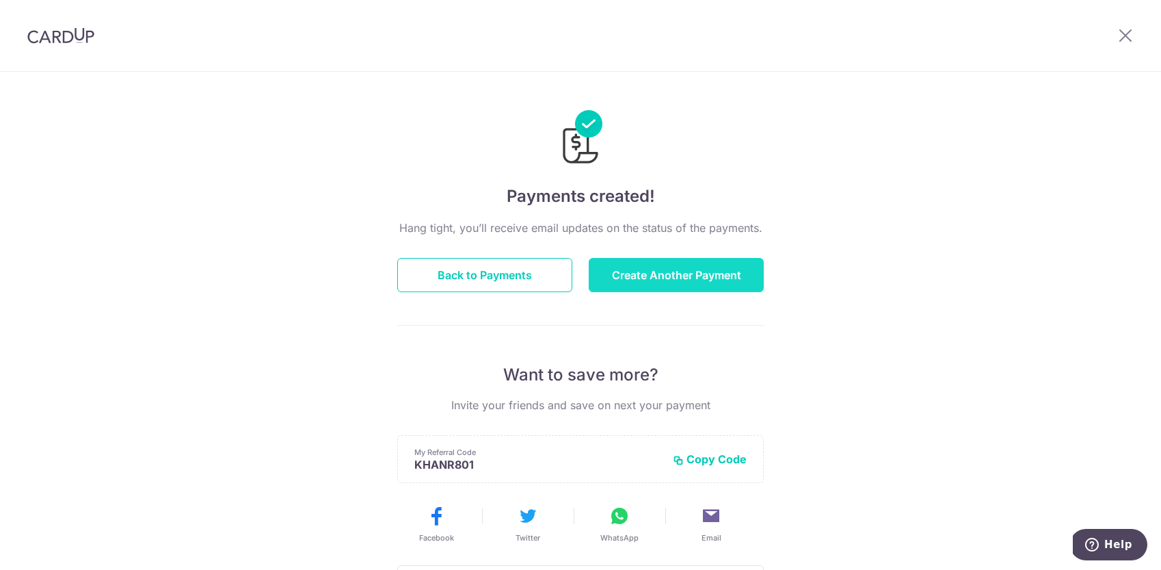
click at [648, 271] on button "Create Another Payment" at bounding box center [676, 275] width 175 height 34
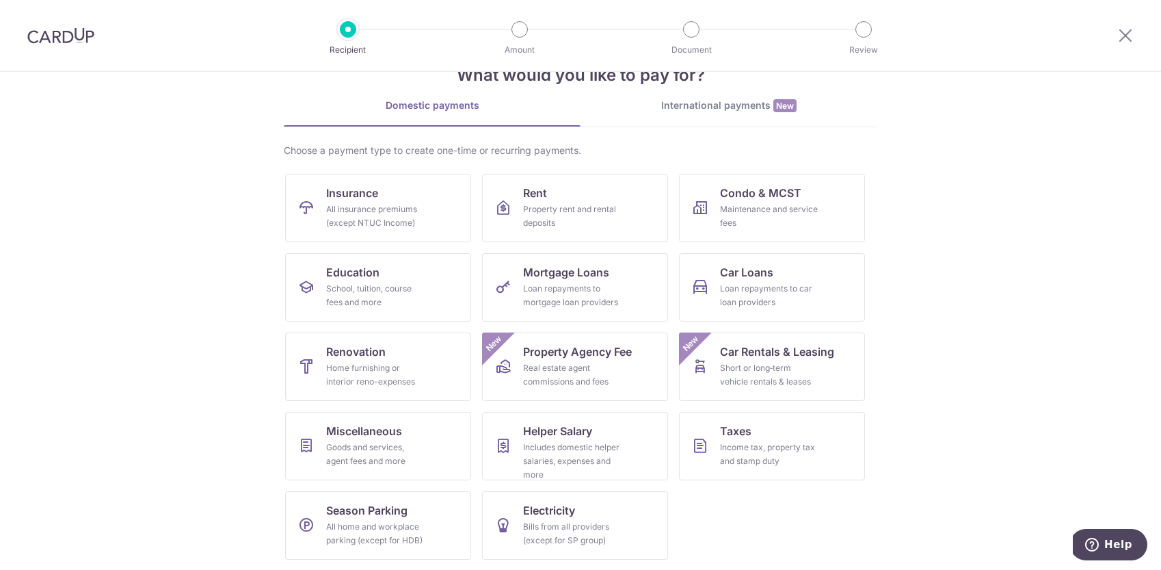
scroll to position [42, 0]
click at [72, 40] on img at bounding box center [60, 35] width 67 height 16
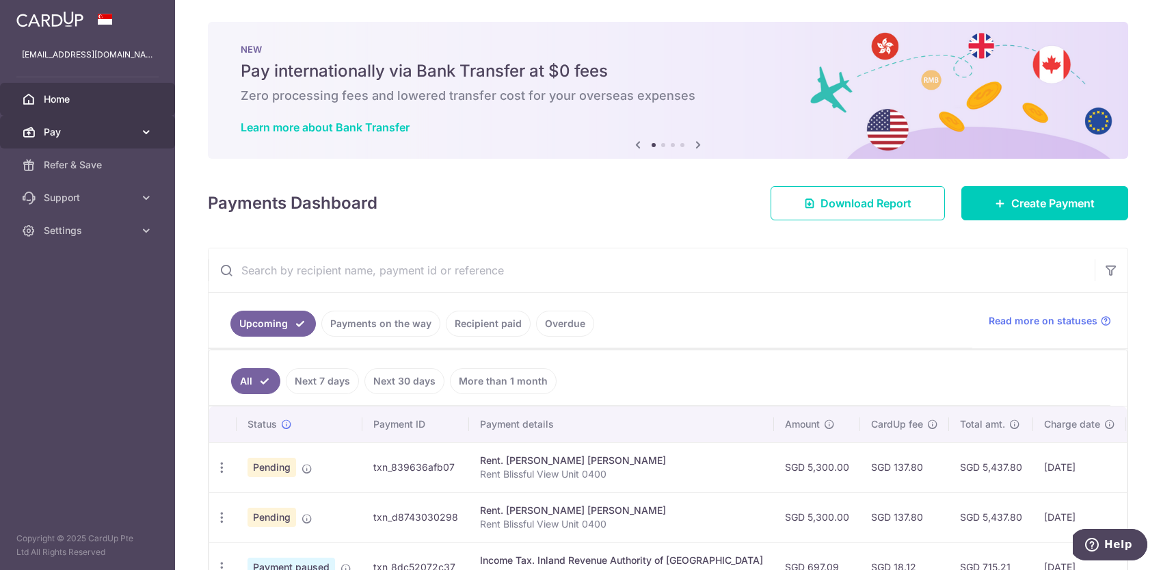
click at [142, 128] on icon at bounding box center [146, 132] width 14 height 14
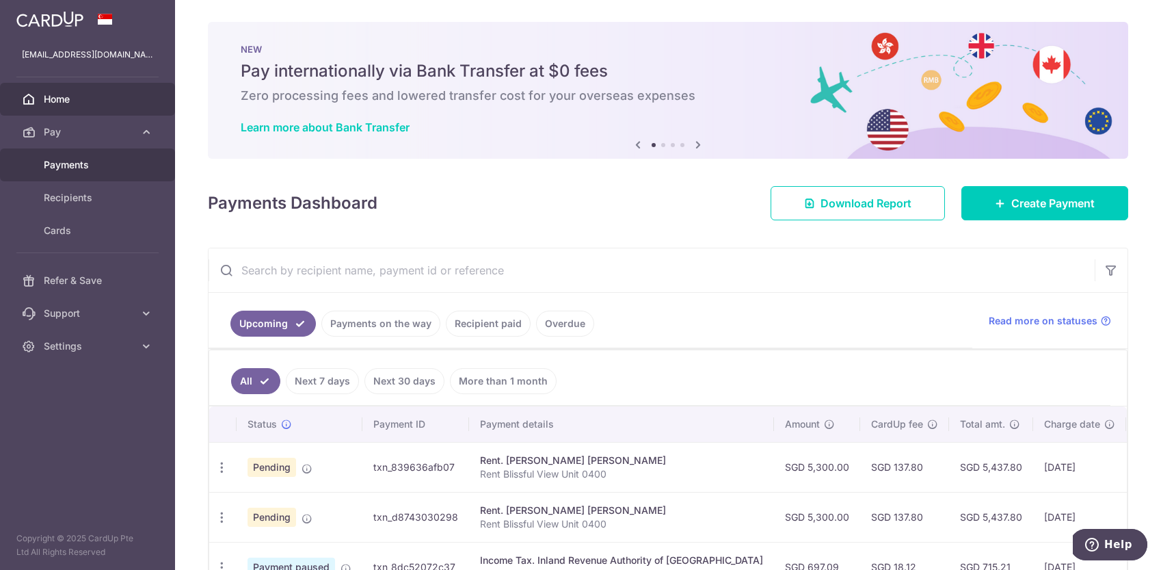
click at [90, 167] on span "Payments" at bounding box center [89, 165] width 90 height 14
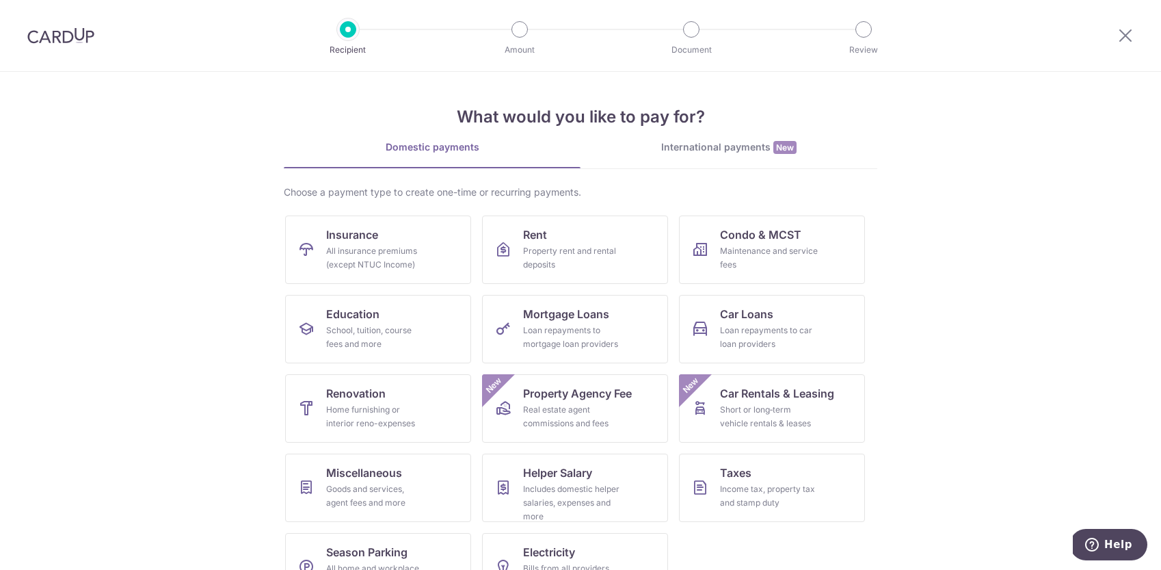
click at [52, 50] on div at bounding box center [61, 35] width 122 height 71
click at [53, 35] on img at bounding box center [60, 35] width 67 height 16
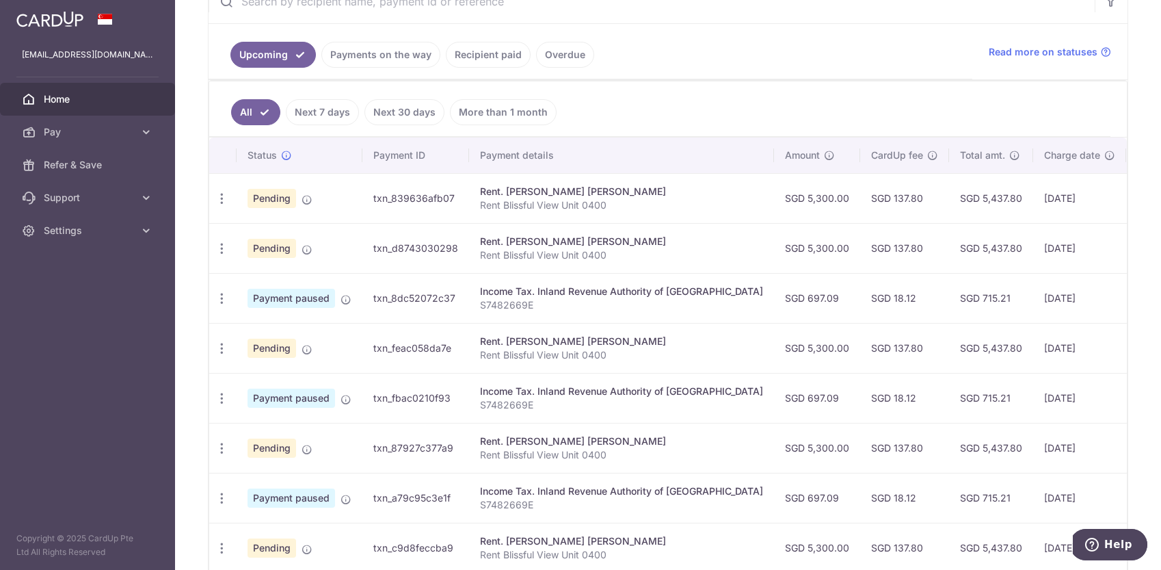
scroll to position [479, 0]
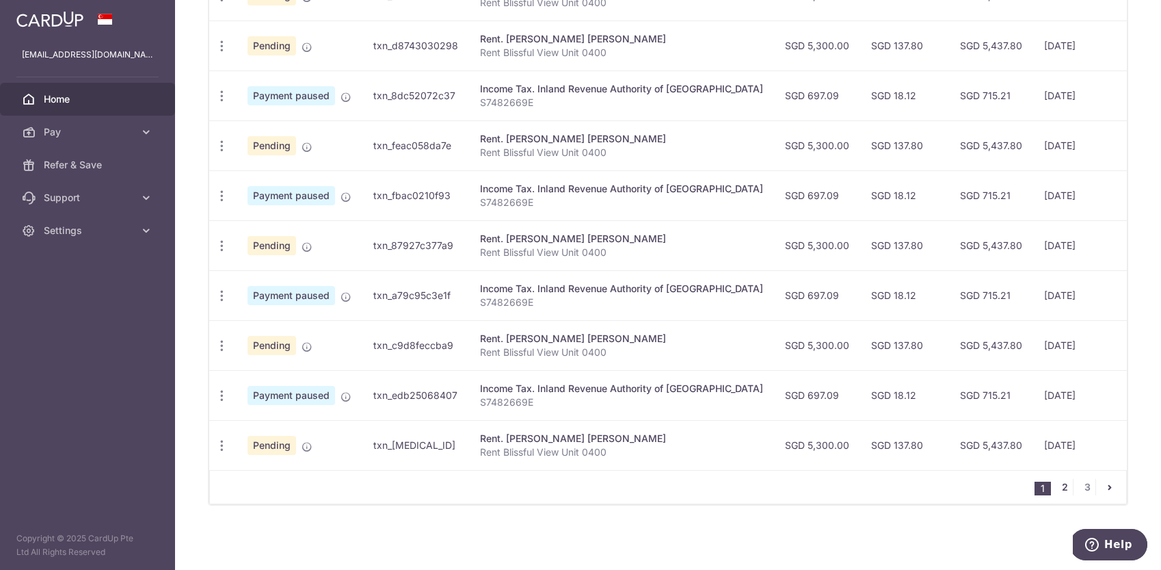
click at [1058, 484] on link "2" at bounding box center [1064, 487] width 16 height 16
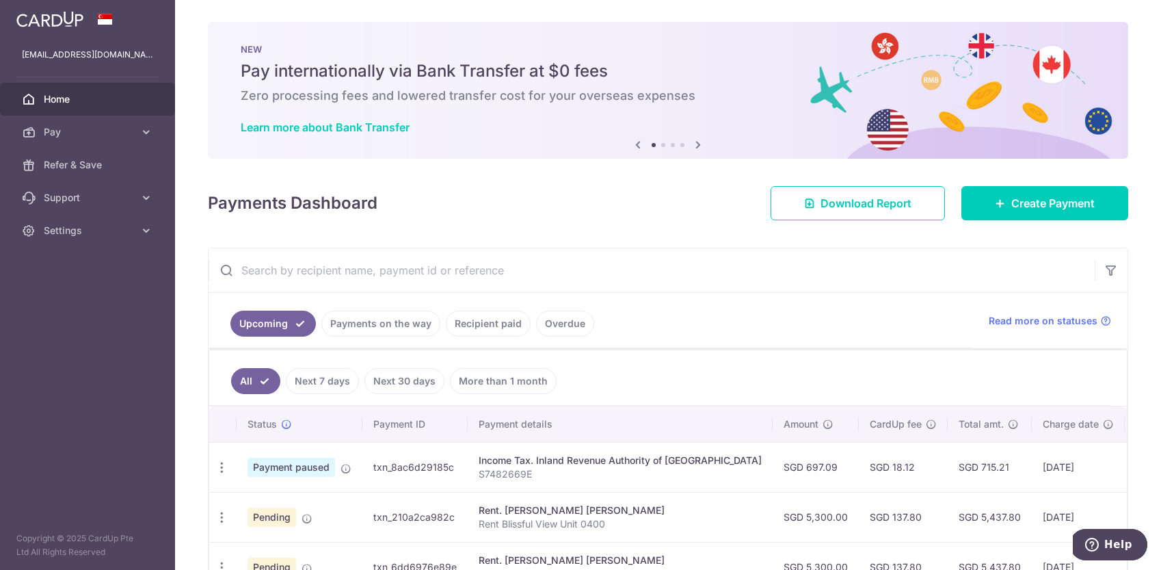
click at [348, 321] on link "Payments on the way" at bounding box center [380, 323] width 119 height 26
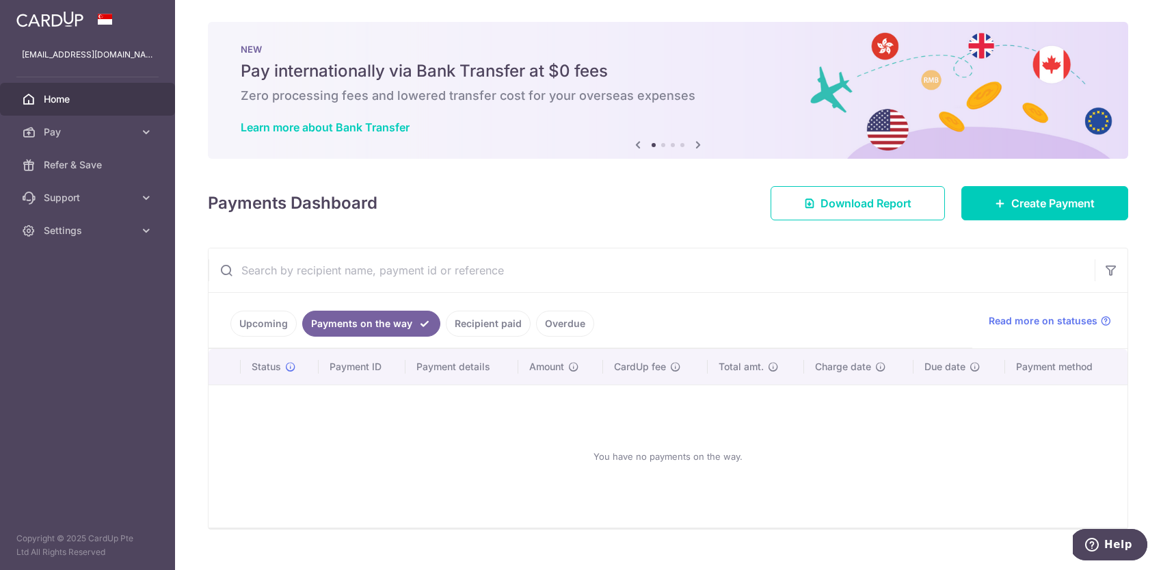
click at [479, 323] on link "Recipient paid" at bounding box center [488, 323] width 85 height 26
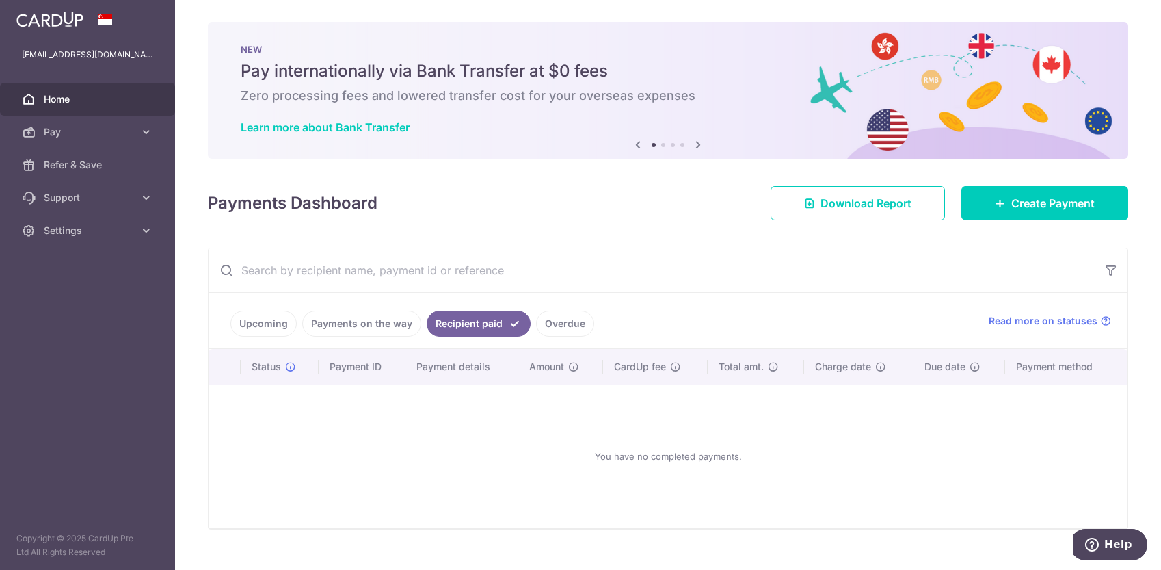
click at [276, 327] on link "Upcoming" at bounding box center [263, 323] width 66 height 26
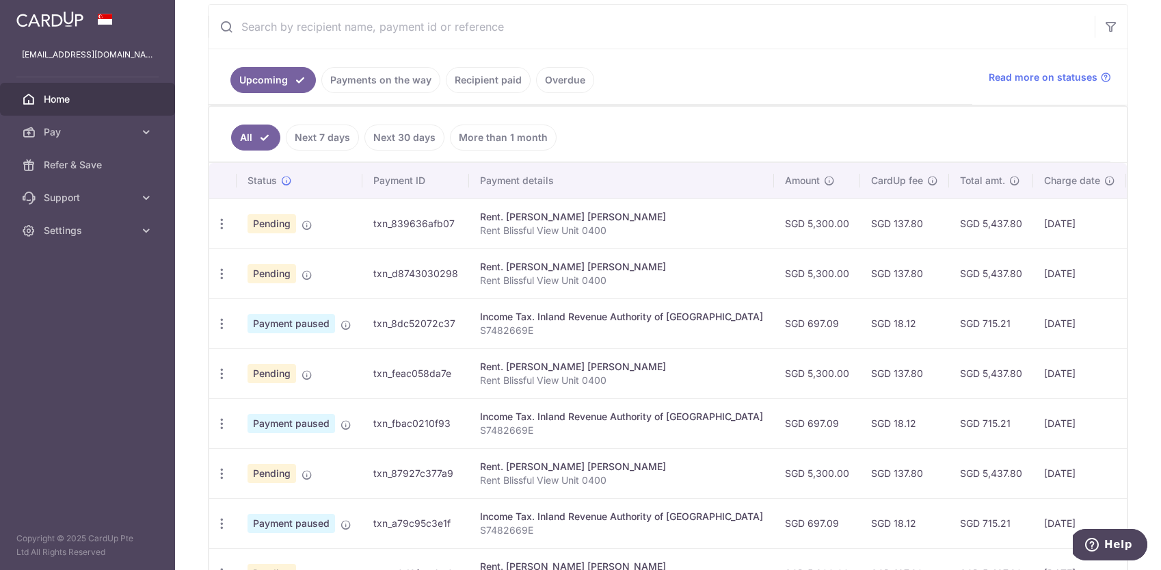
scroll to position [260, 0]
